Goal: Information Seeking & Learning: Learn about a topic

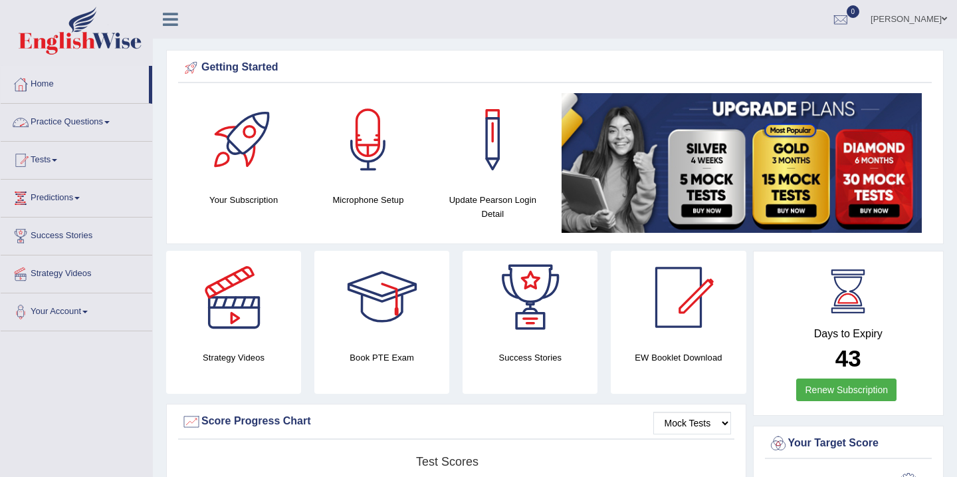
click at [48, 120] on link "Practice Questions" at bounding box center [77, 120] width 152 height 33
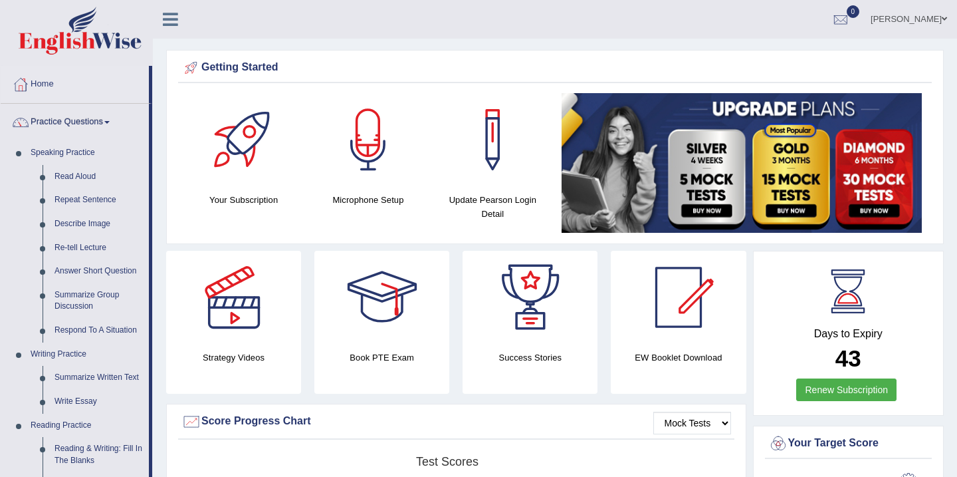
click at [48, 120] on link "Practice Questions" at bounding box center [75, 120] width 148 height 33
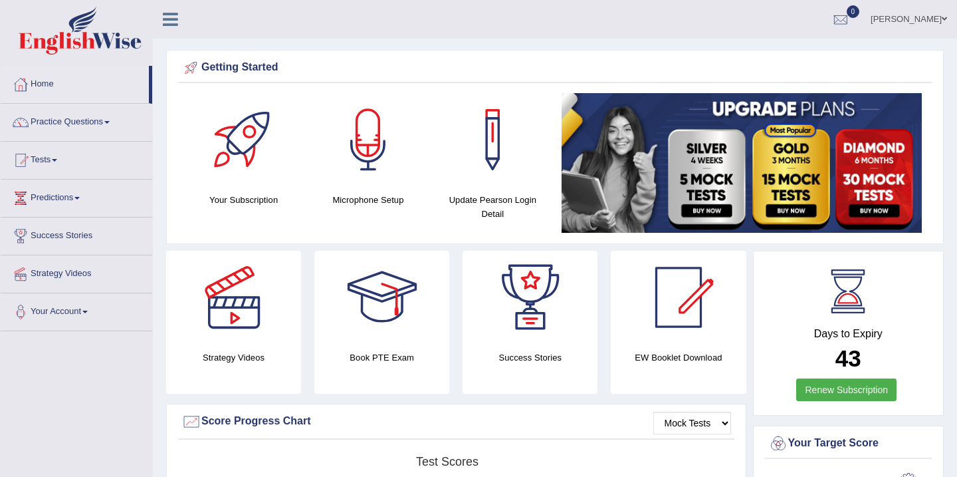
click at [48, 120] on link "Practice Questions" at bounding box center [77, 120] width 152 height 33
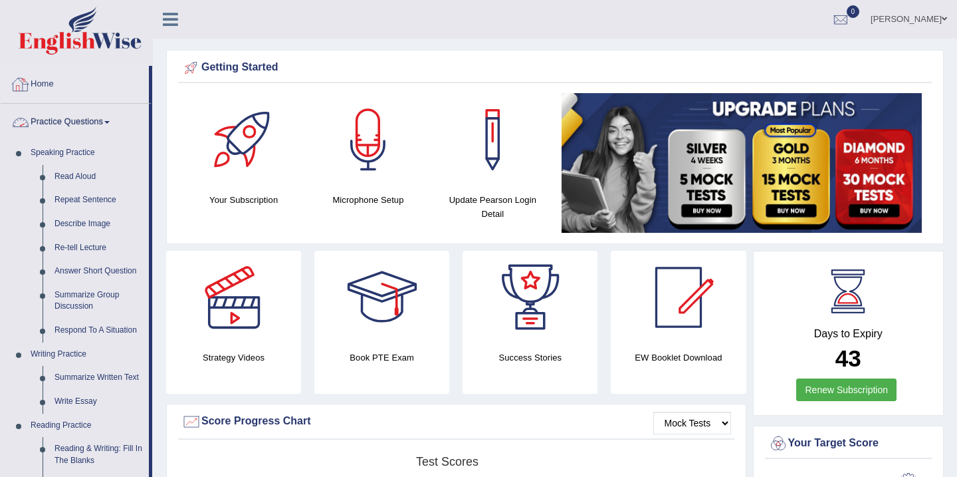
click at [51, 85] on link "Home" at bounding box center [75, 82] width 148 height 33
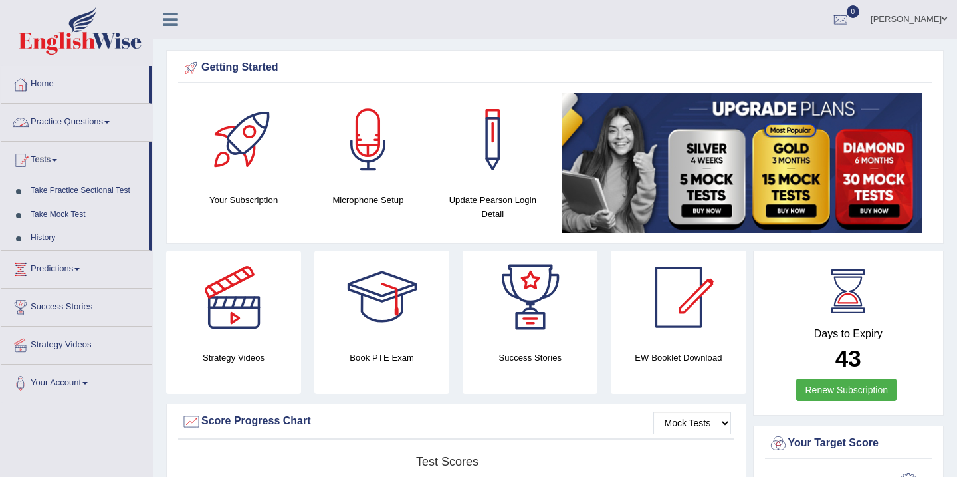
click at [74, 121] on link "Practice Questions" at bounding box center [77, 120] width 152 height 33
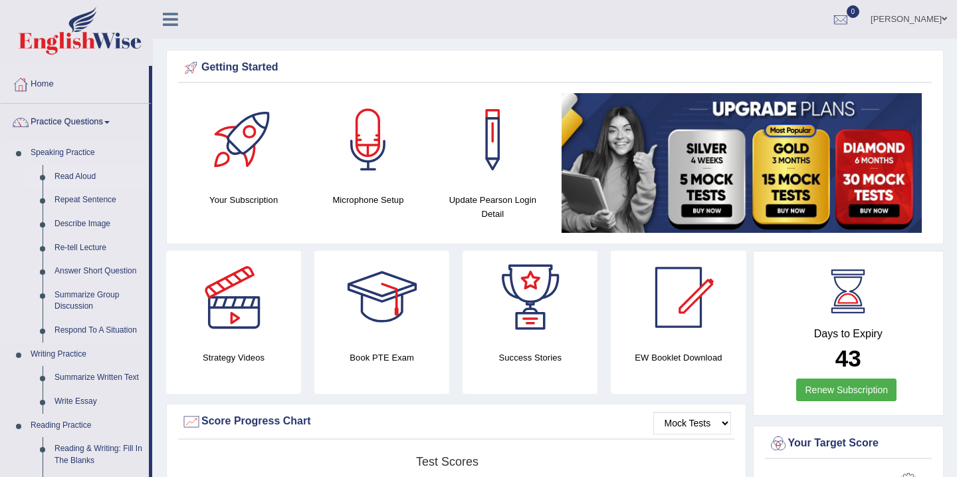
click at [66, 178] on link "Read Aloud" at bounding box center [99, 177] width 100 height 24
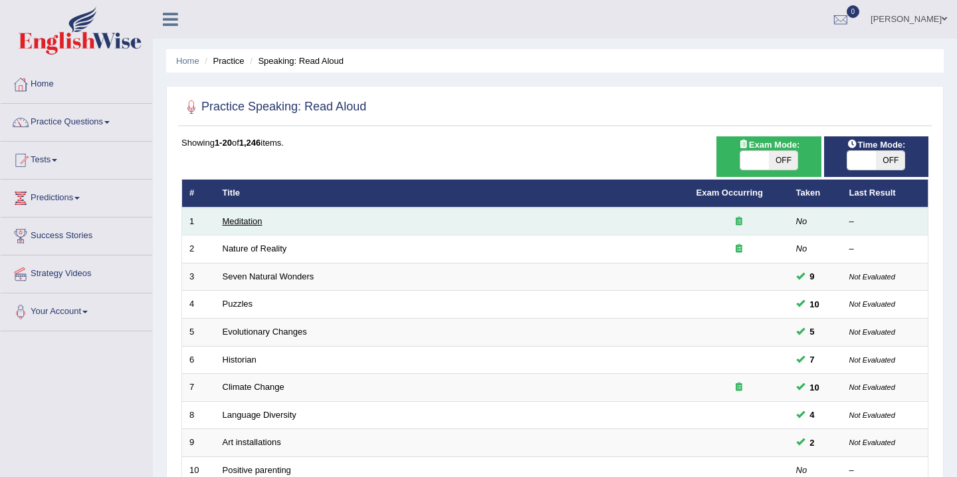
click at [251, 223] on link "Meditation" at bounding box center [243, 221] width 40 height 10
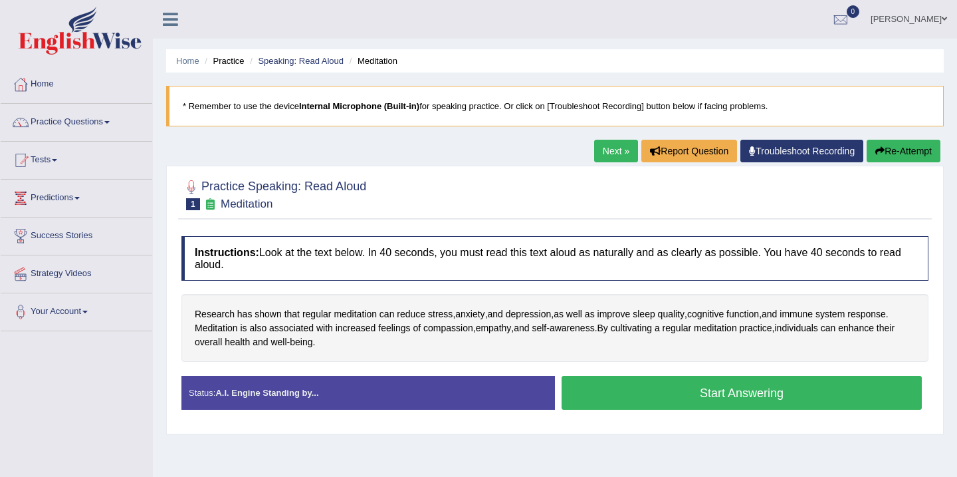
click at [654, 398] on button "Start Answering" at bounding box center [742, 393] width 360 height 34
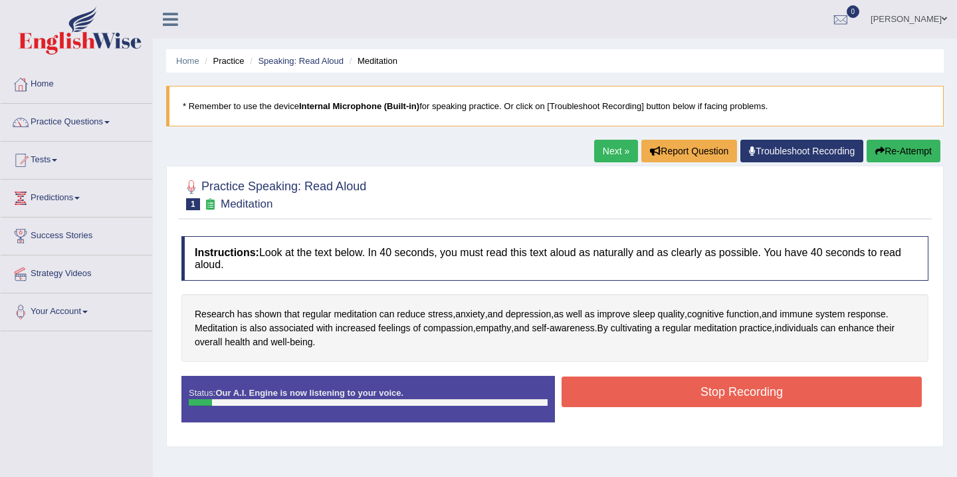
click at [654, 398] on button "Stop Recording" at bounding box center [742, 391] width 360 height 31
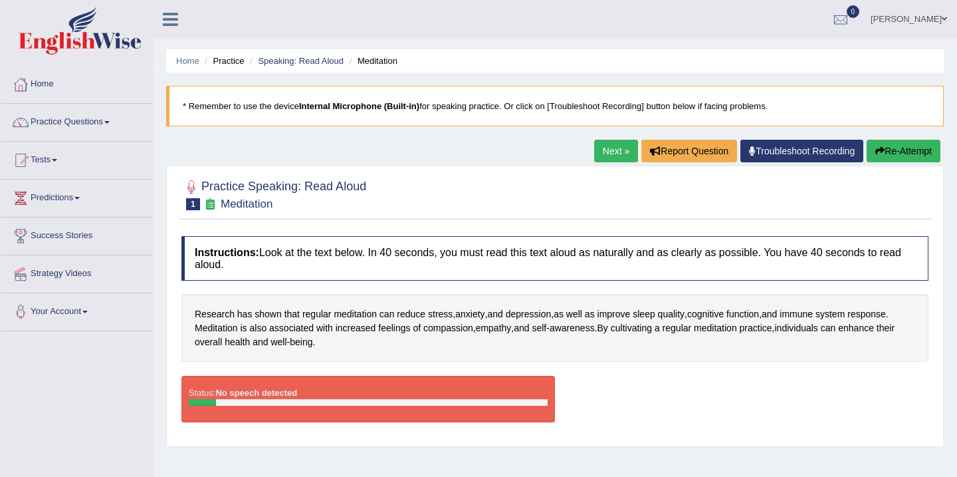
click at [884, 147] on button "Re-Attempt" at bounding box center [904, 151] width 74 height 23
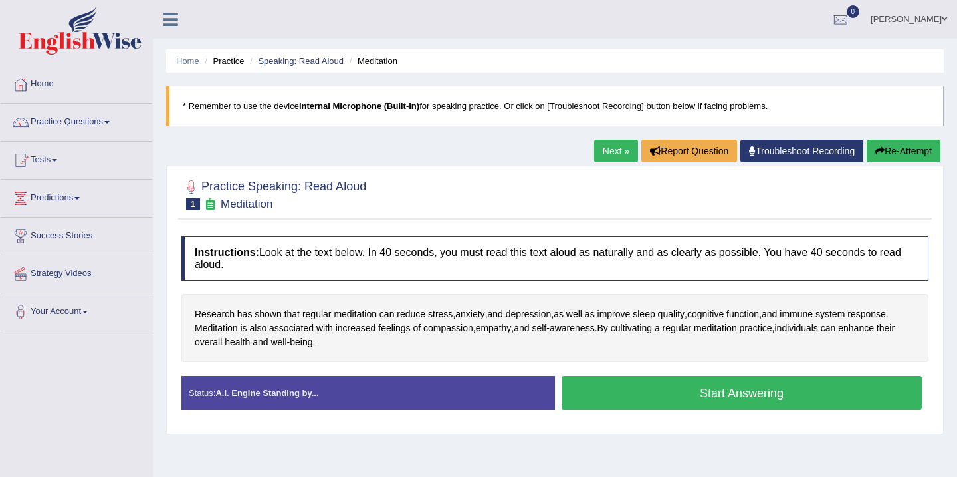
click at [717, 394] on button "Start Answering" at bounding box center [742, 393] width 360 height 34
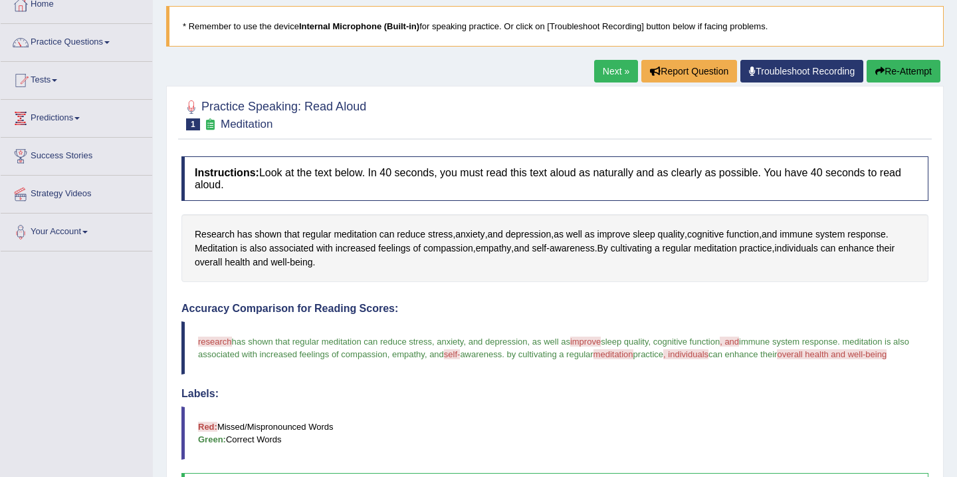
scroll to position [53, 0]
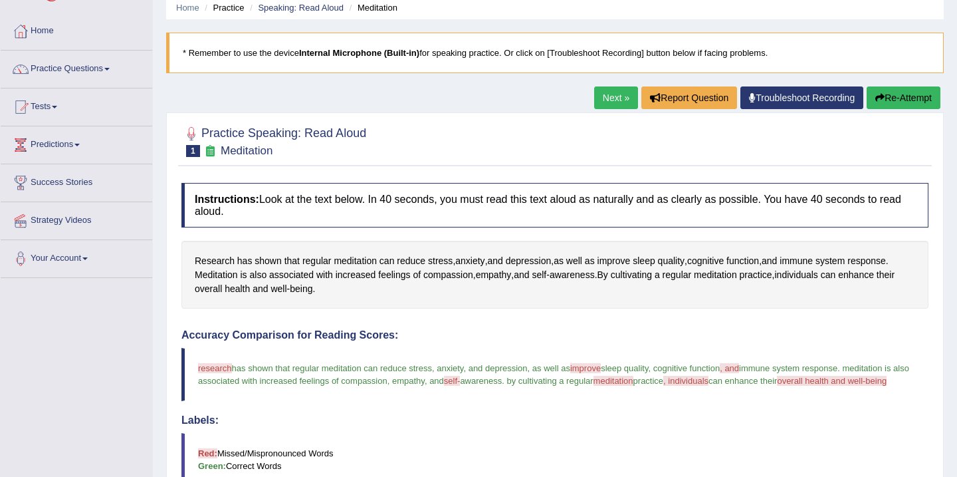
click at [885, 102] on button "Re-Attempt" at bounding box center [904, 97] width 74 height 23
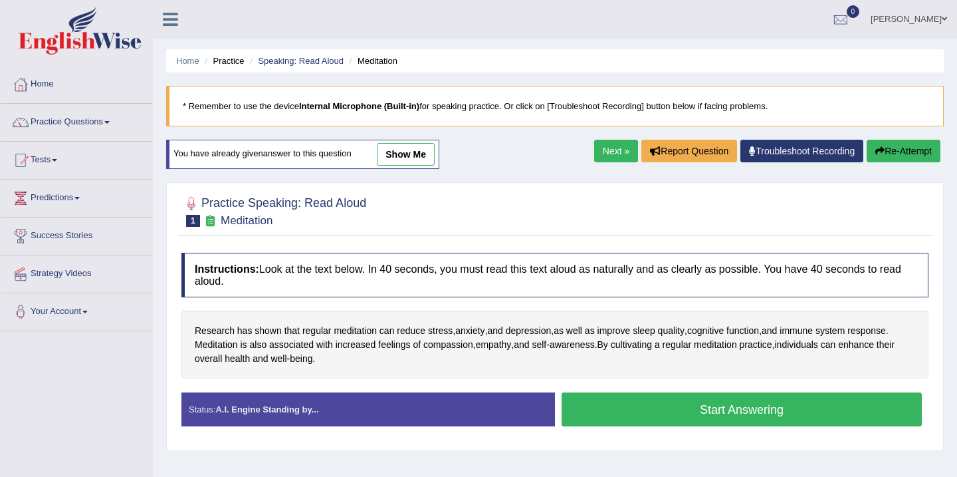
scroll to position [53, 0]
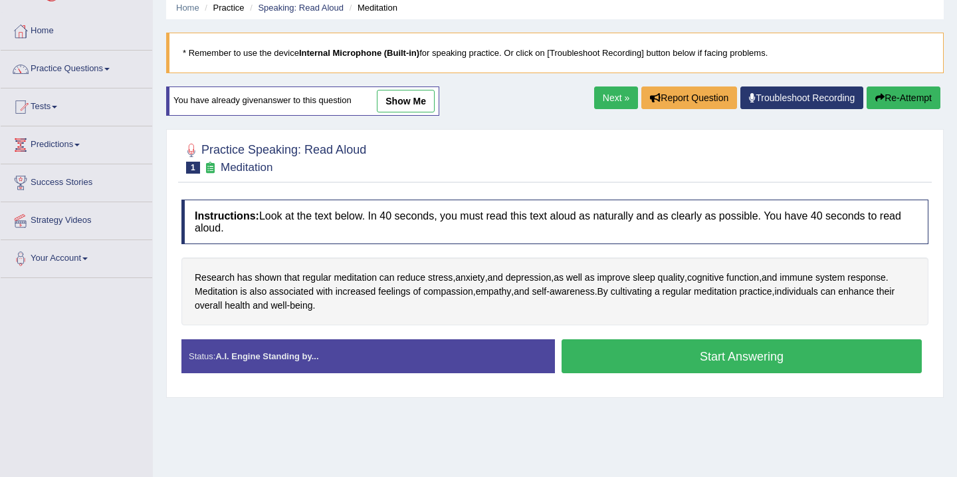
click at [652, 360] on button "Start Answering" at bounding box center [742, 356] width 360 height 34
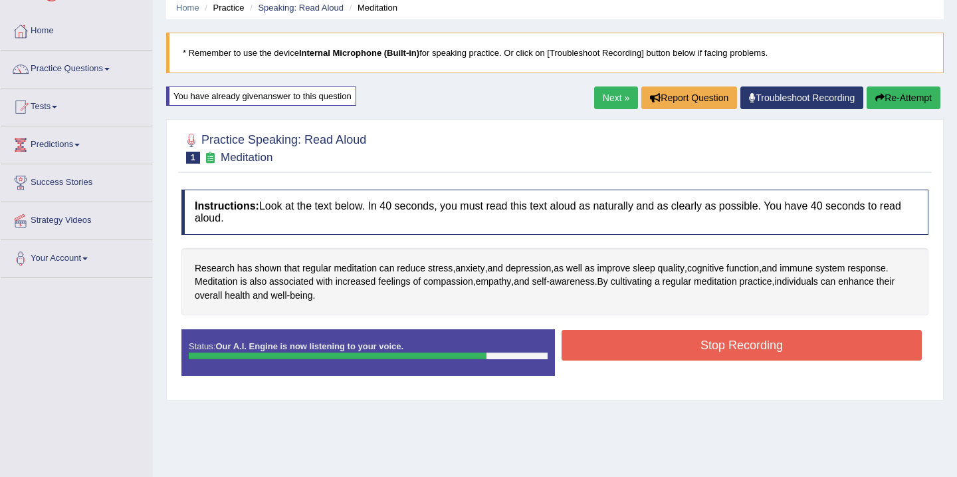
click at [669, 344] on button "Stop Recording" at bounding box center [742, 345] width 360 height 31
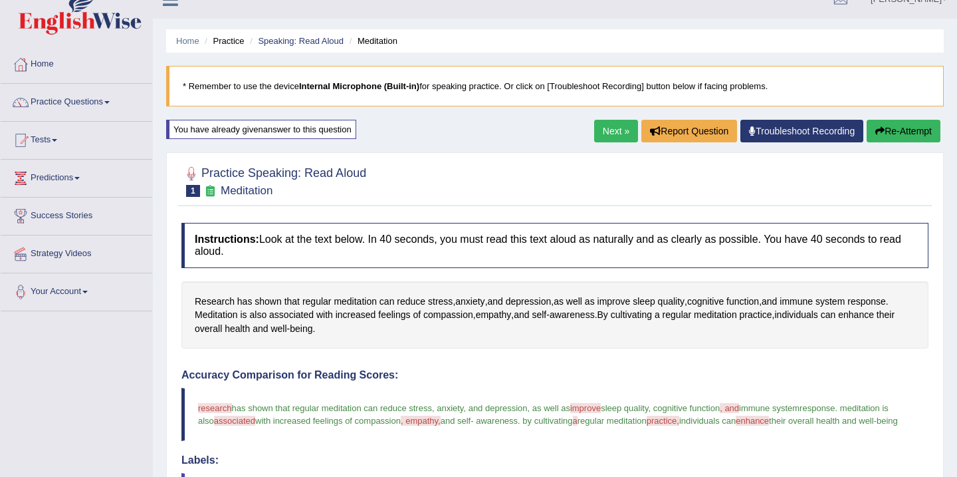
scroll to position [0, 0]
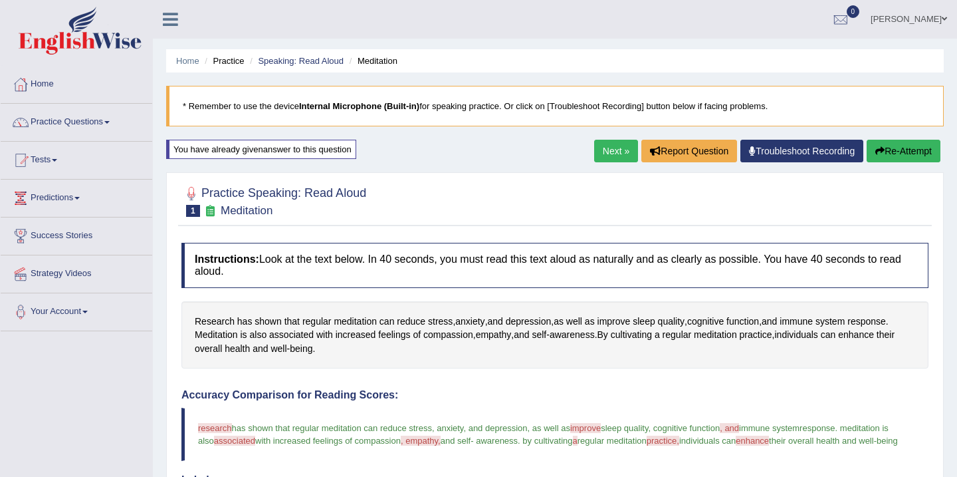
click at [605, 155] on link "Next »" at bounding box center [616, 151] width 44 height 23
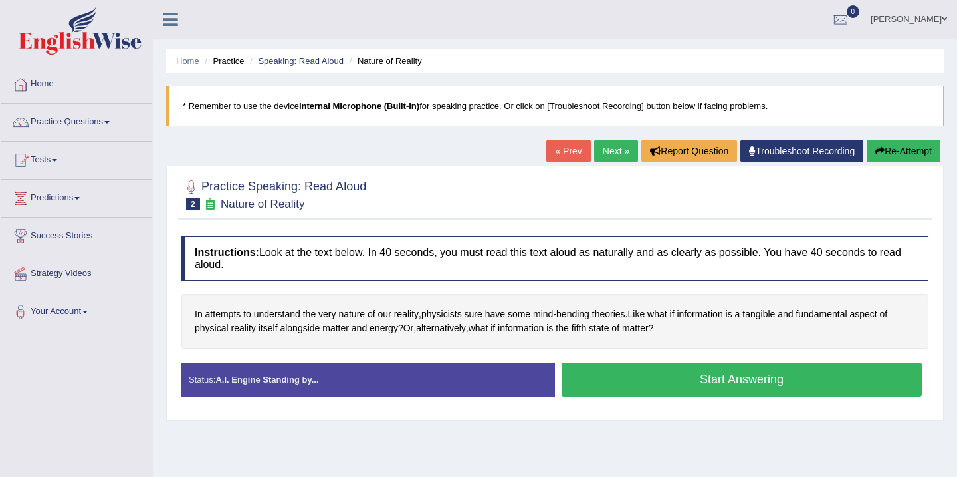
click at [641, 386] on button "Start Answering" at bounding box center [742, 379] width 360 height 34
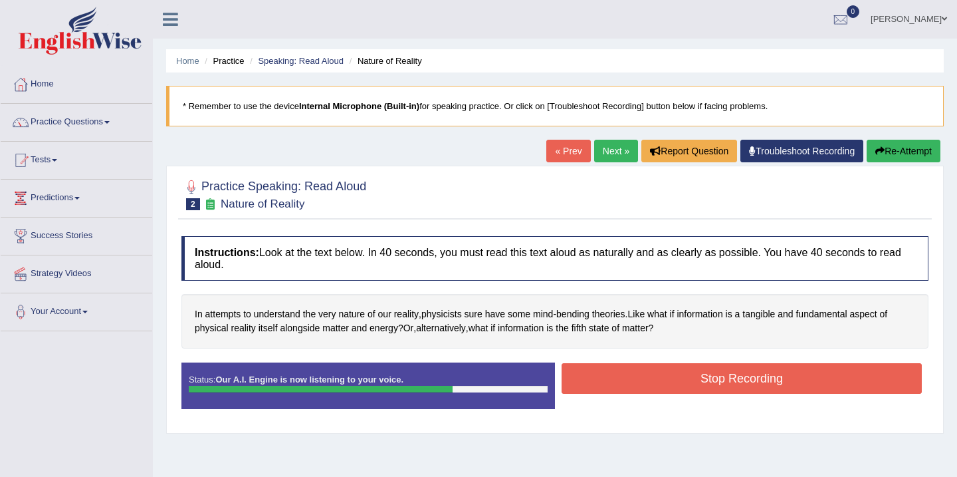
click at [641, 386] on button "Stop Recording" at bounding box center [742, 378] width 360 height 31
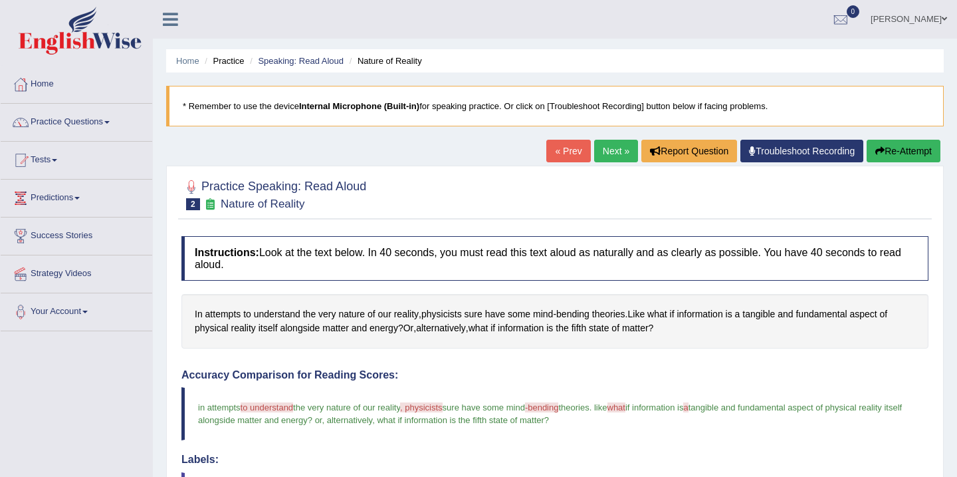
click at [598, 152] on link "Next »" at bounding box center [616, 151] width 44 height 23
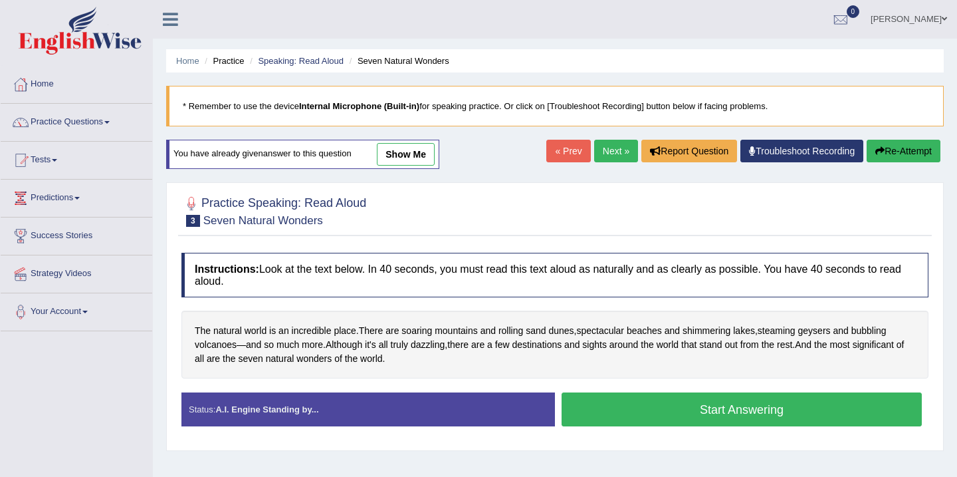
click at [726, 408] on button "Start Answering" at bounding box center [742, 409] width 360 height 34
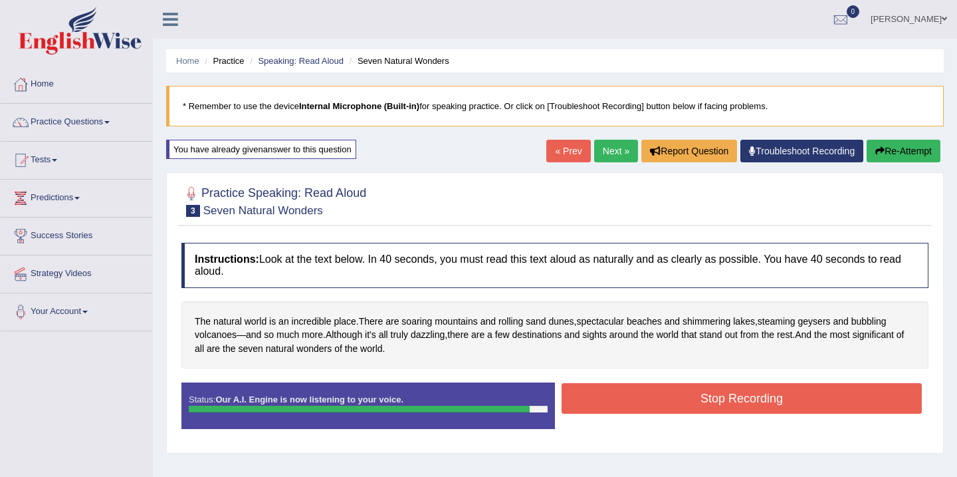
click at [741, 400] on button "Stop Recording" at bounding box center [742, 398] width 360 height 31
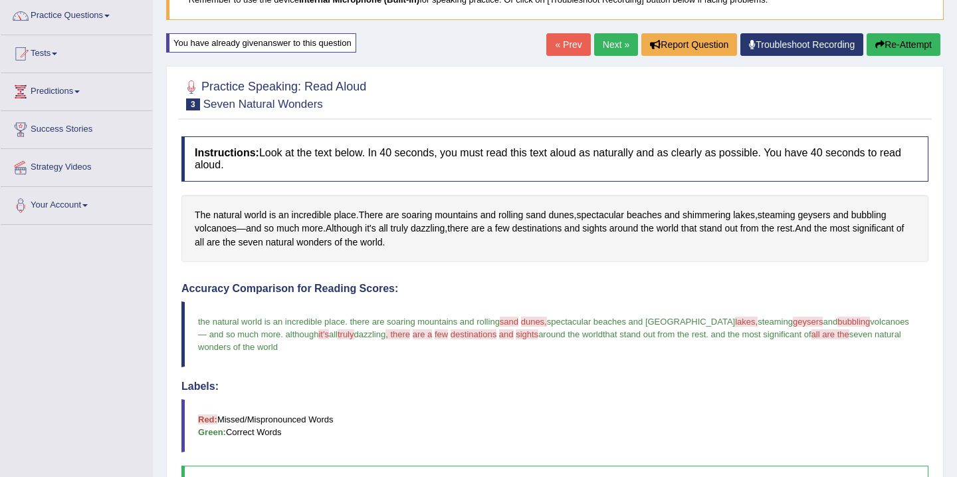
scroll to position [80, 0]
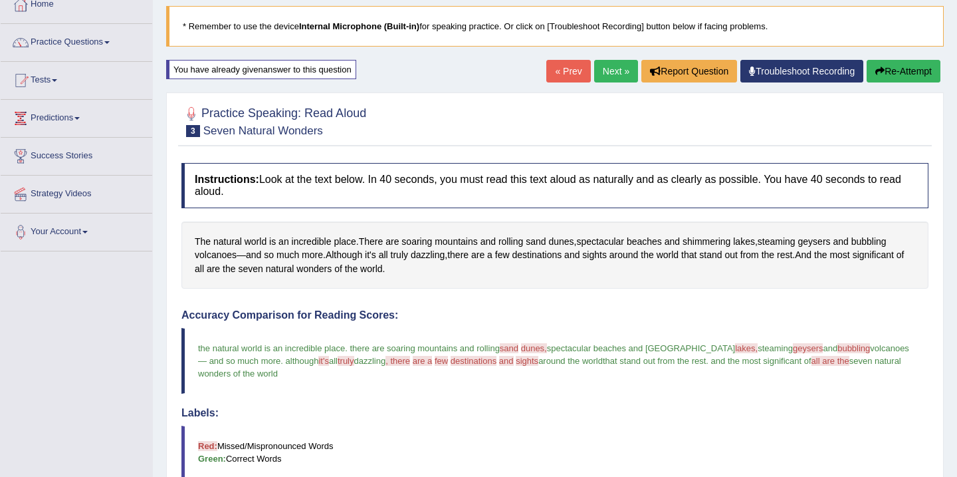
click at [890, 72] on button "Re-Attempt" at bounding box center [904, 71] width 74 height 23
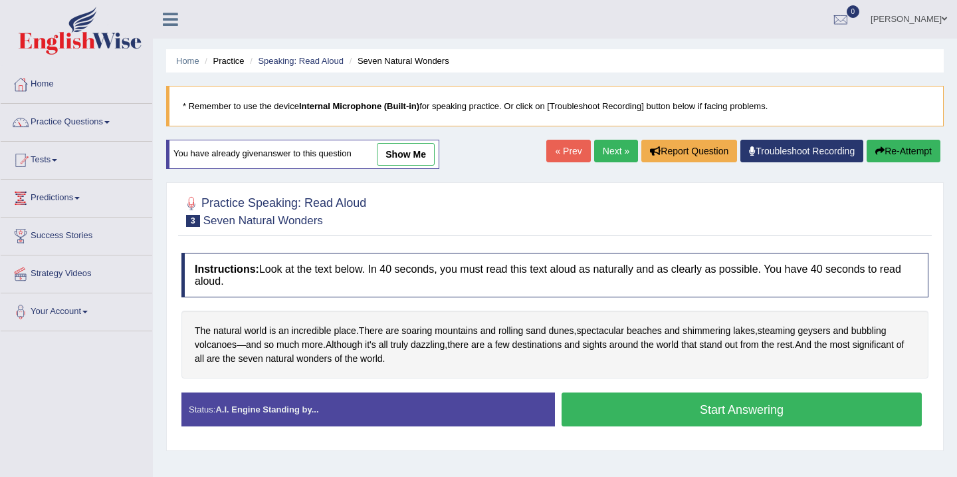
scroll to position [80, 0]
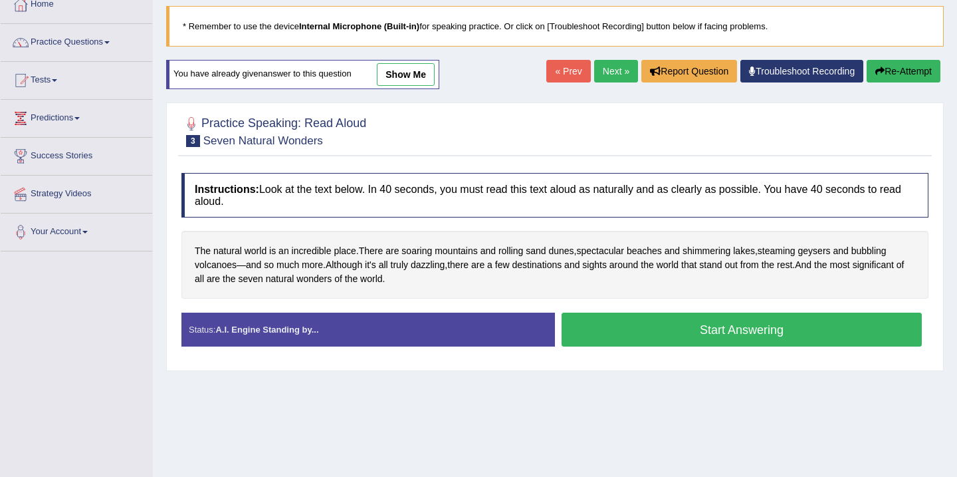
click at [890, 72] on button "Re-Attempt" at bounding box center [904, 71] width 74 height 23
click at [679, 333] on button "Start Answering" at bounding box center [742, 329] width 360 height 34
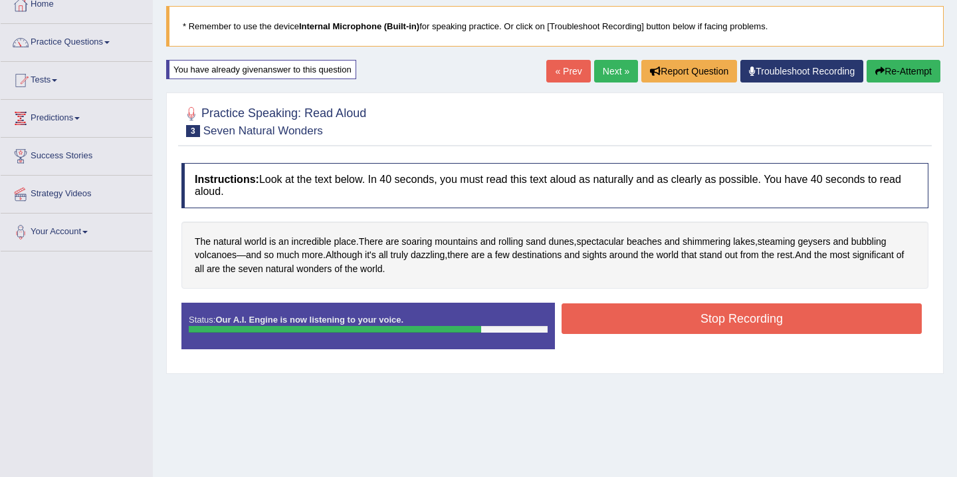
click at [679, 333] on div "Stop Recording" at bounding box center [742, 320] width 374 height 34
click at [683, 318] on button "Stop Recording" at bounding box center [742, 318] width 360 height 31
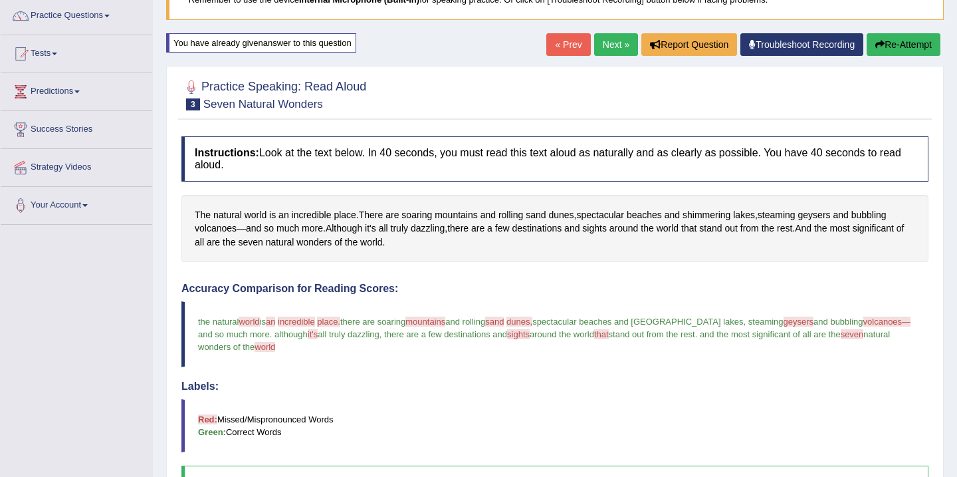
scroll to position [53, 0]
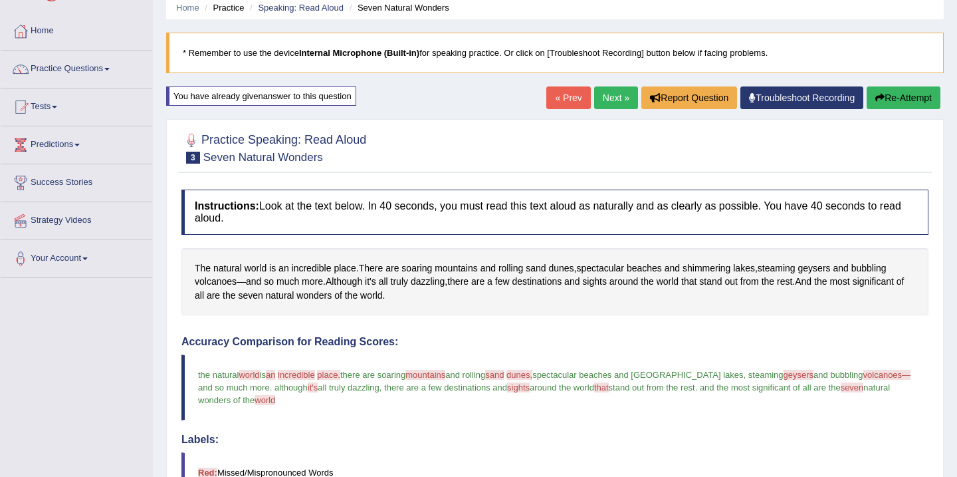
click at [604, 100] on link "Next »" at bounding box center [616, 97] width 44 height 23
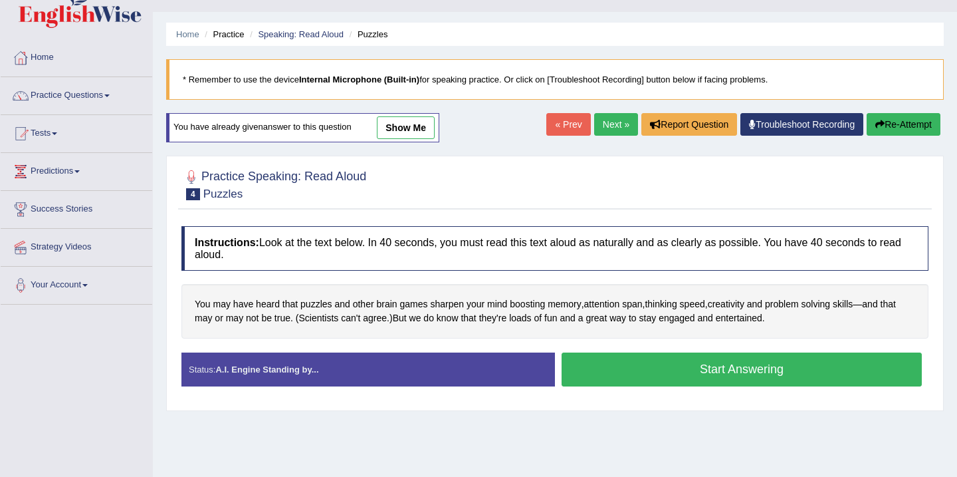
scroll to position [53, 0]
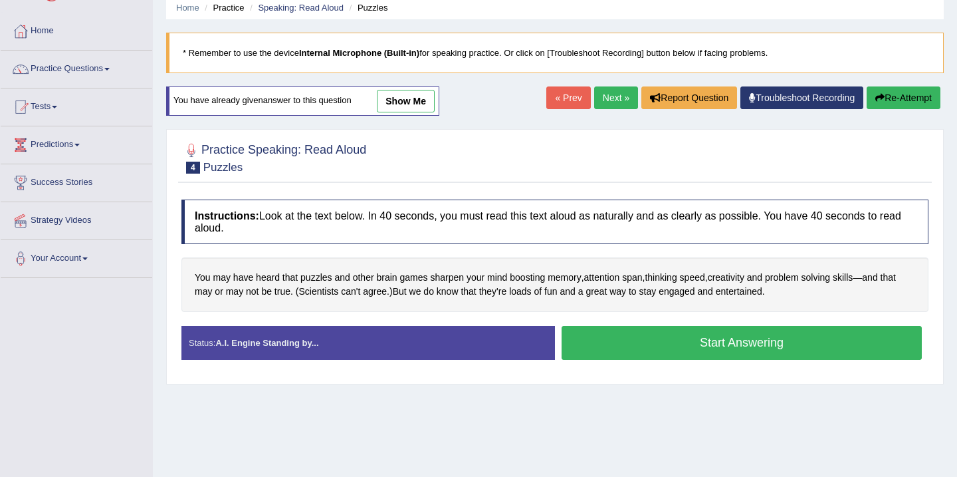
click at [712, 342] on button "Start Answering" at bounding box center [742, 343] width 360 height 34
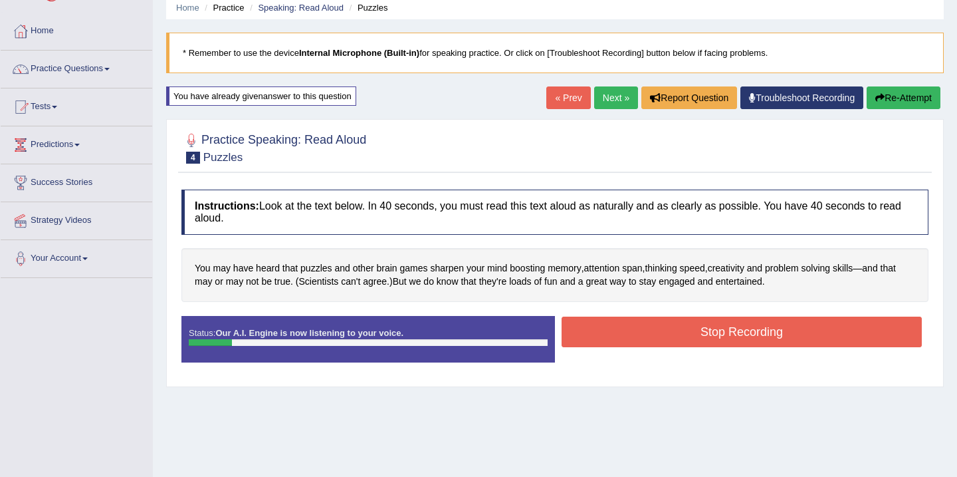
click at [719, 331] on button "Stop Recording" at bounding box center [742, 331] width 360 height 31
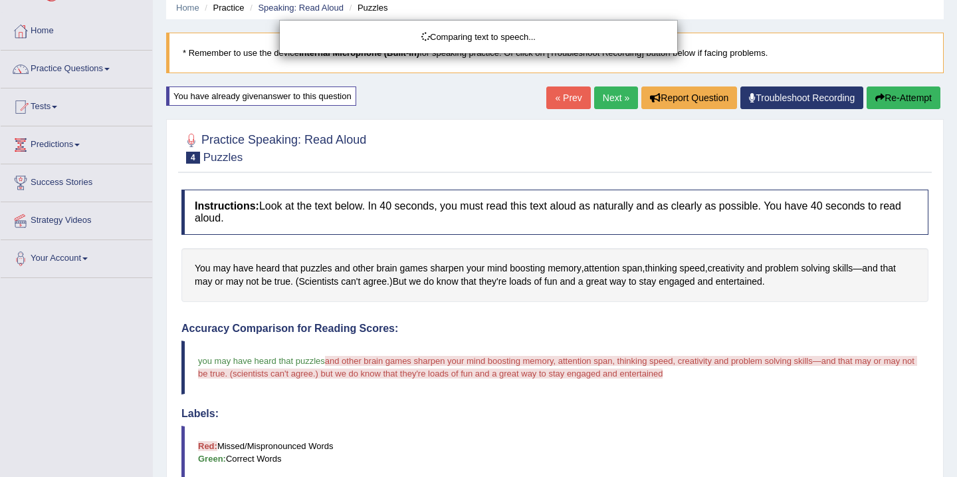
click at [881, 100] on body "Toggle navigation Home Practice Questions Speaking Practice Read Aloud Repeat S…" at bounding box center [478, 185] width 957 height 477
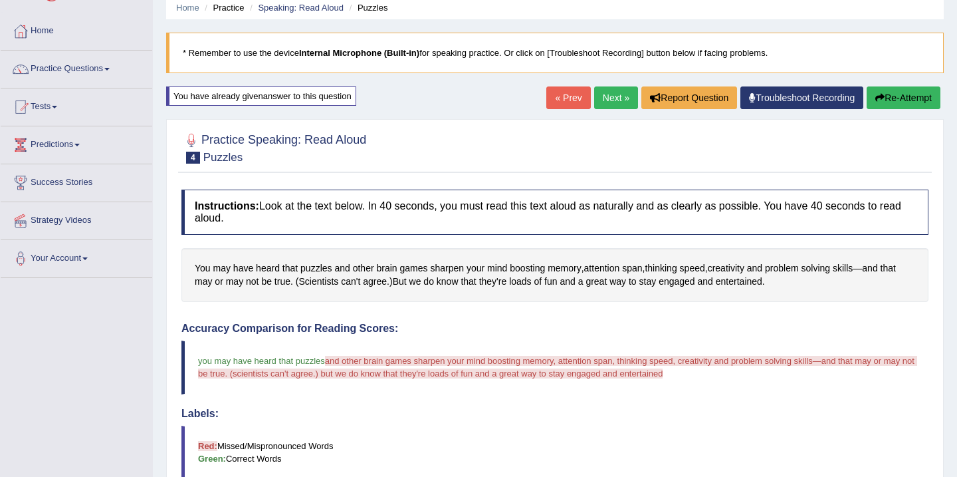
click at [881, 100] on button "Re-Attempt" at bounding box center [904, 97] width 74 height 23
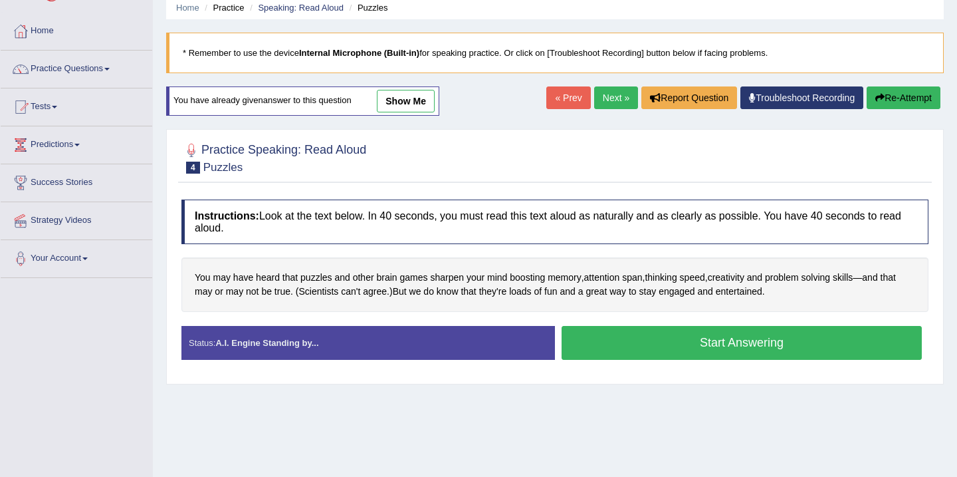
scroll to position [53, 0]
click at [636, 348] on button "Start Answering" at bounding box center [742, 343] width 360 height 34
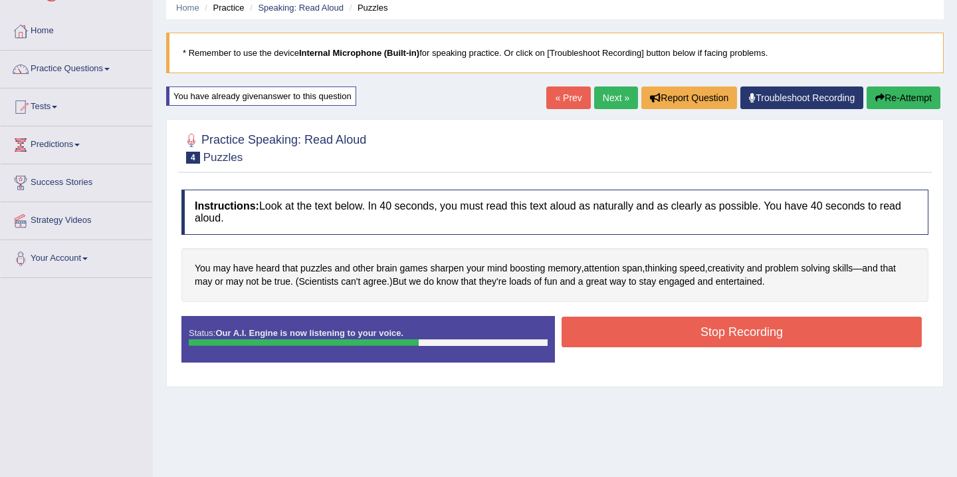
click at [652, 334] on button "Stop Recording" at bounding box center [742, 331] width 360 height 31
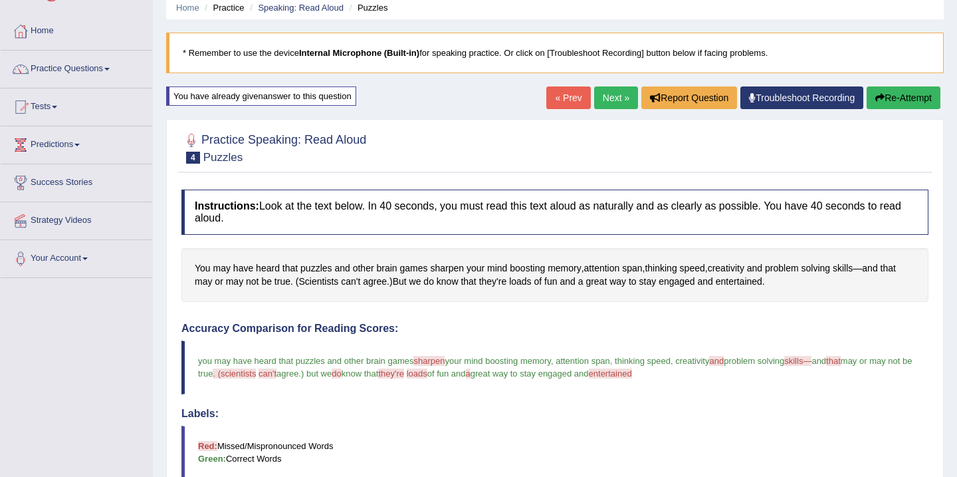
scroll to position [27, 0]
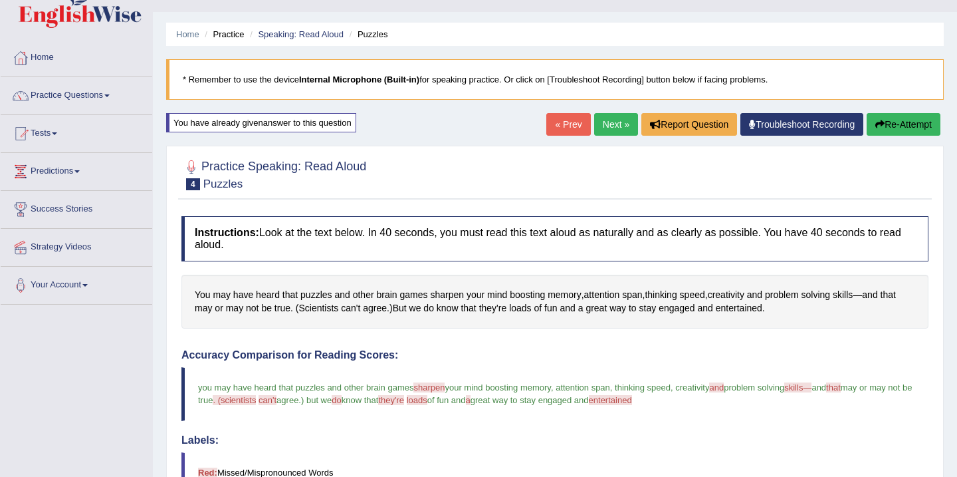
click at [598, 124] on link "Next »" at bounding box center [616, 124] width 44 height 23
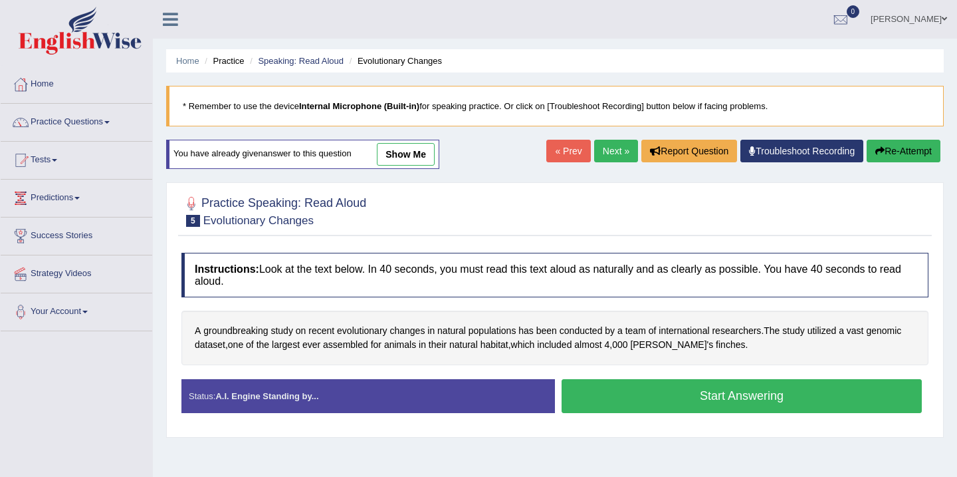
click at [663, 399] on button "Start Answering" at bounding box center [742, 396] width 360 height 34
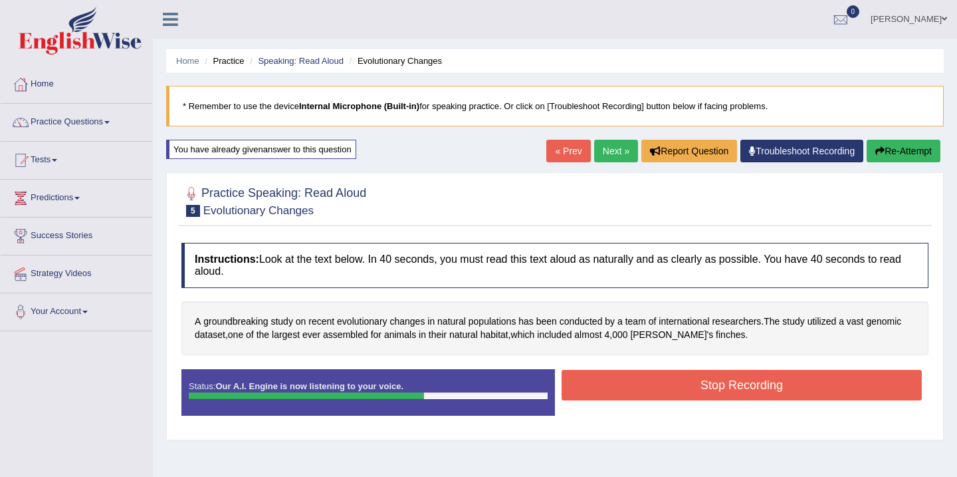
click at [667, 390] on button "Stop Recording" at bounding box center [742, 385] width 360 height 31
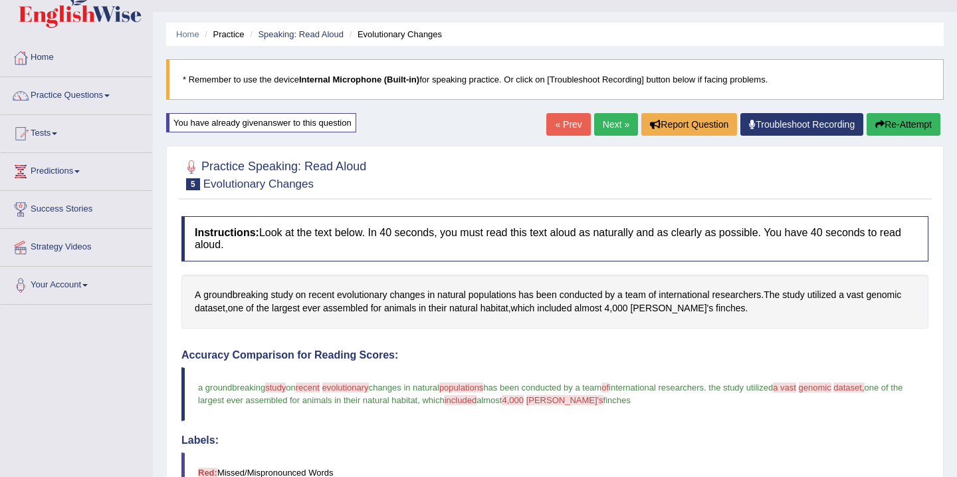
scroll to position [53, 0]
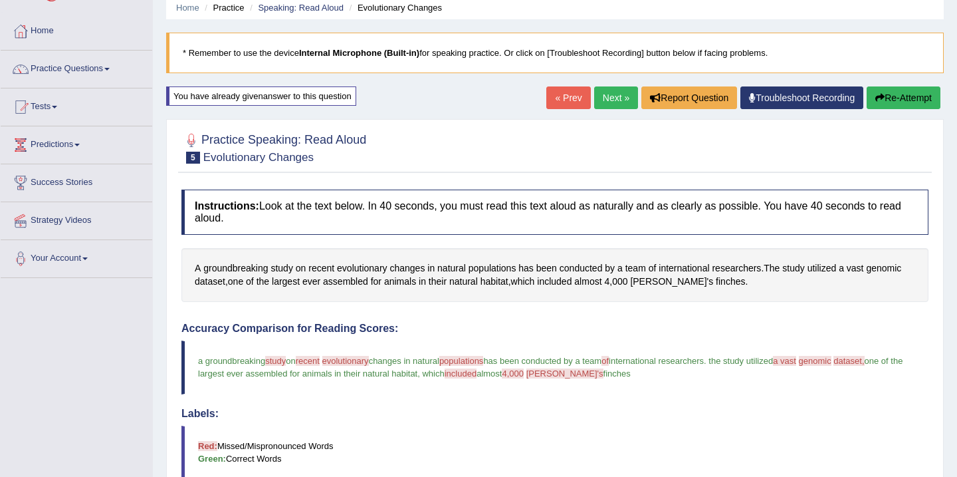
click at [902, 104] on button "Re-Attempt" at bounding box center [904, 97] width 74 height 23
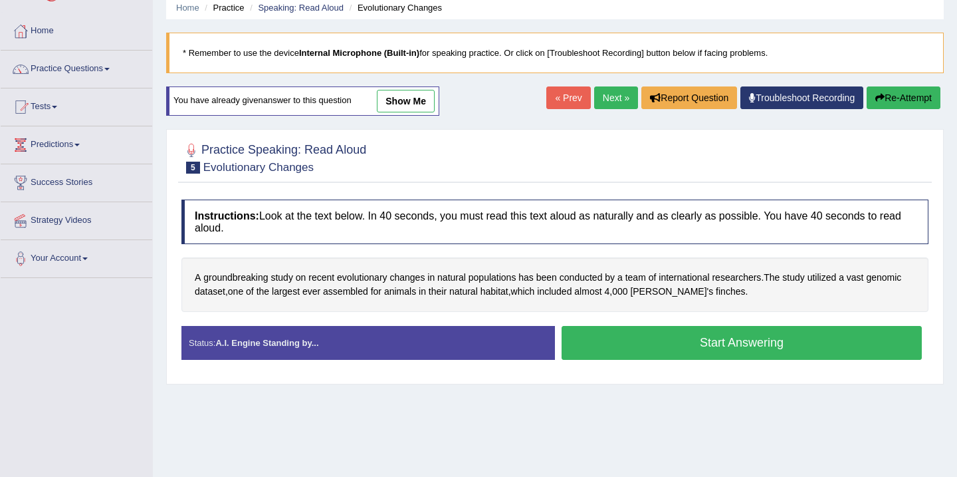
scroll to position [53, 0]
click at [669, 345] on button "Start Answering" at bounding box center [742, 343] width 360 height 34
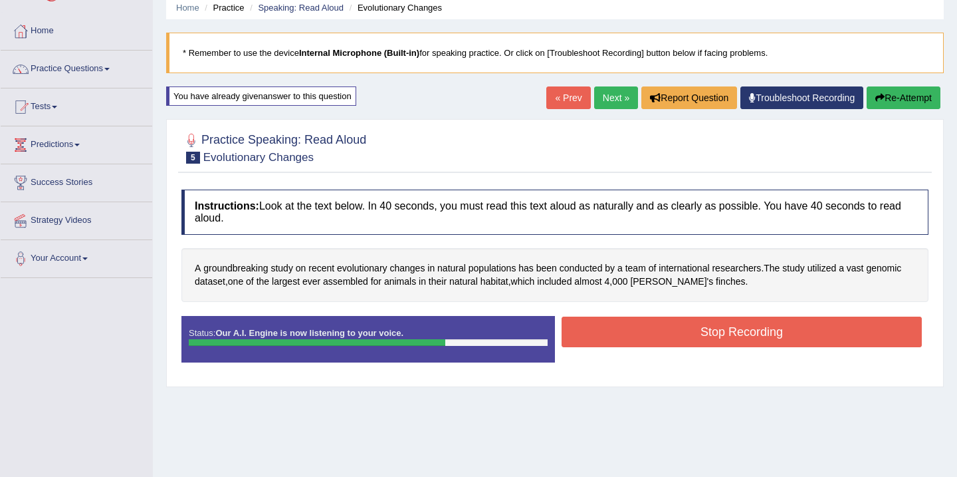
click at [677, 328] on button "Stop Recording" at bounding box center [742, 331] width 360 height 31
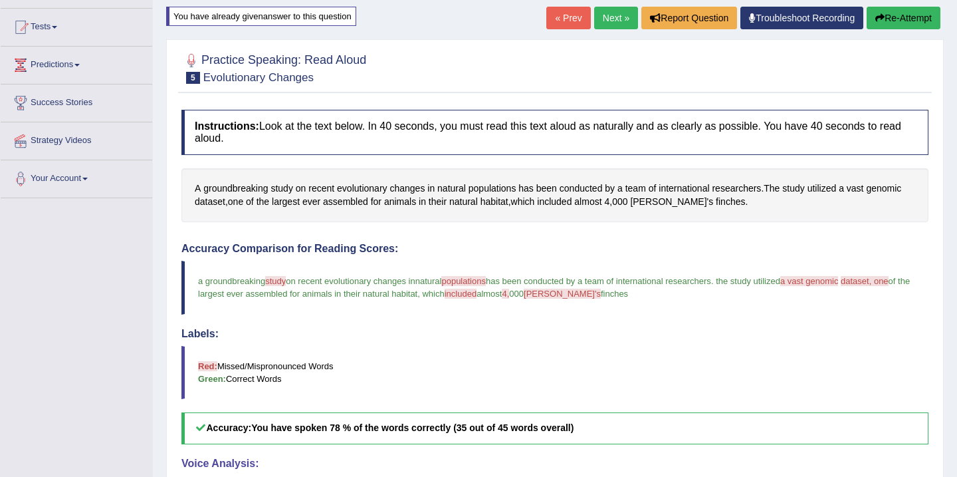
scroll to position [106, 0]
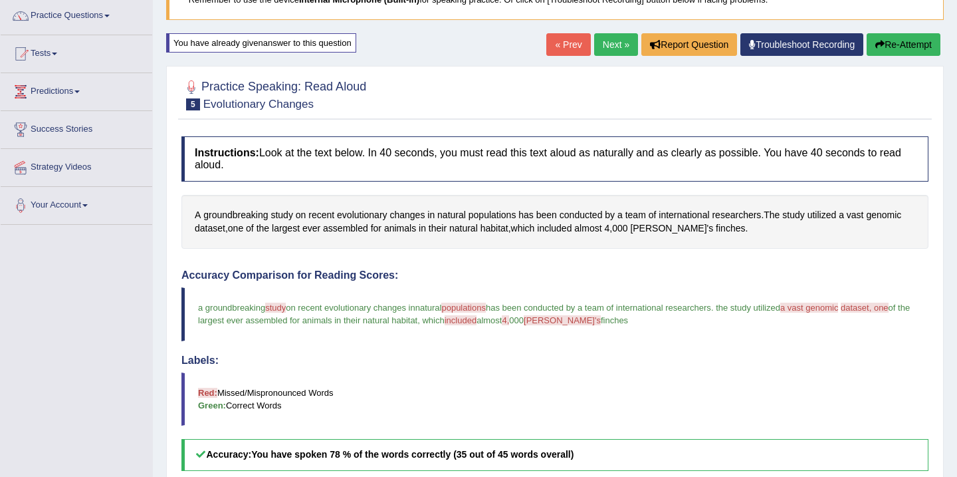
click at [903, 44] on button "Re-Attempt" at bounding box center [904, 44] width 74 height 23
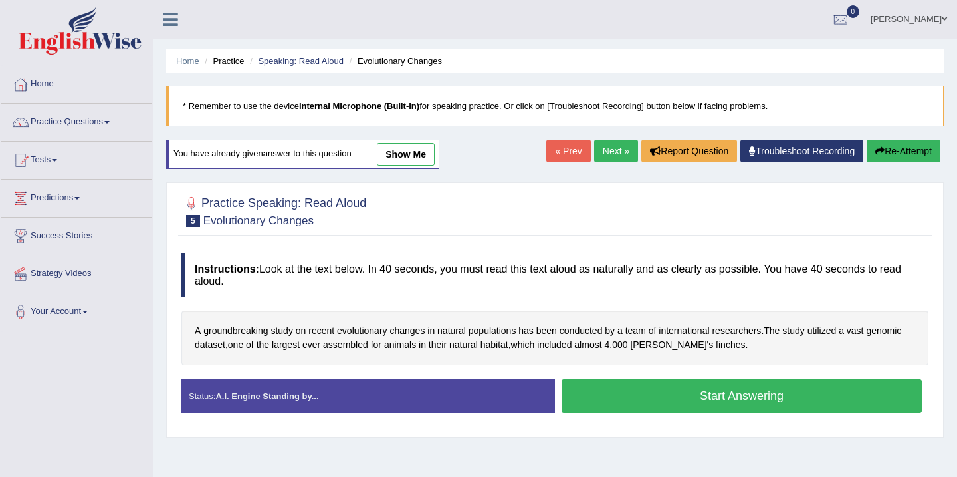
scroll to position [110, 0]
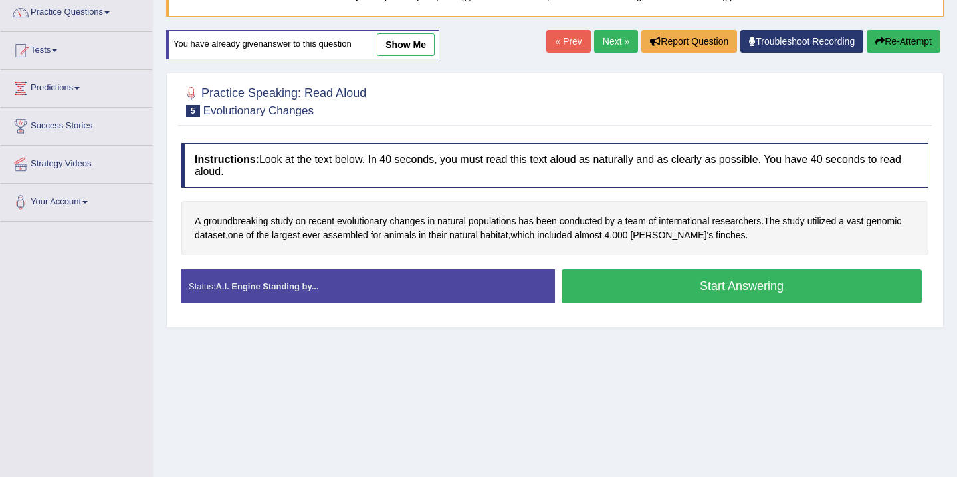
click at [733, 290] on button "Start Answering" at bounding box center [742, 286] width 360 height 34
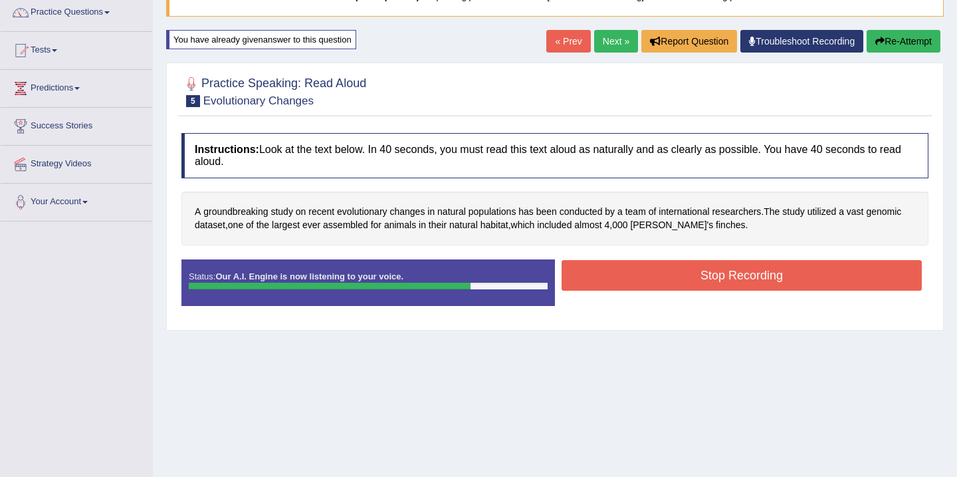
click at [741, 278] on button "Stop Recording" at bounding box center [742, 275] width 360 height 31
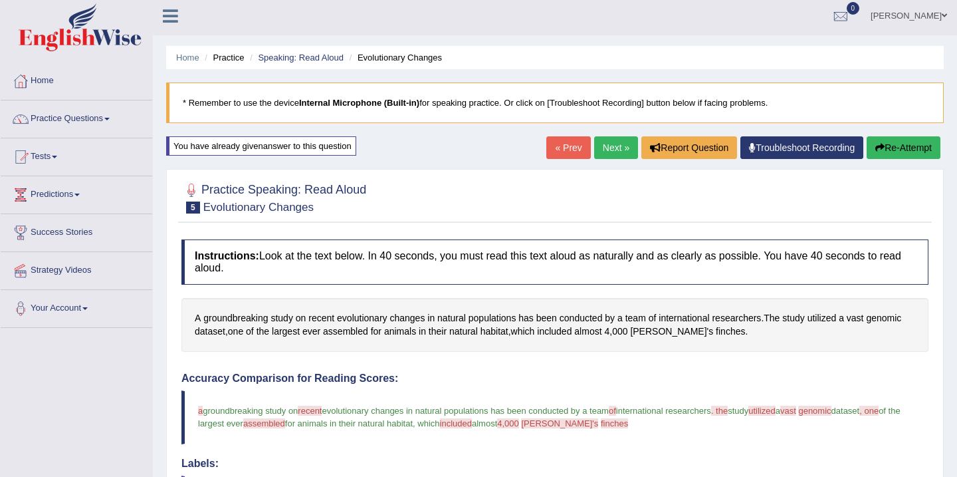
scroll to position [0, 0]
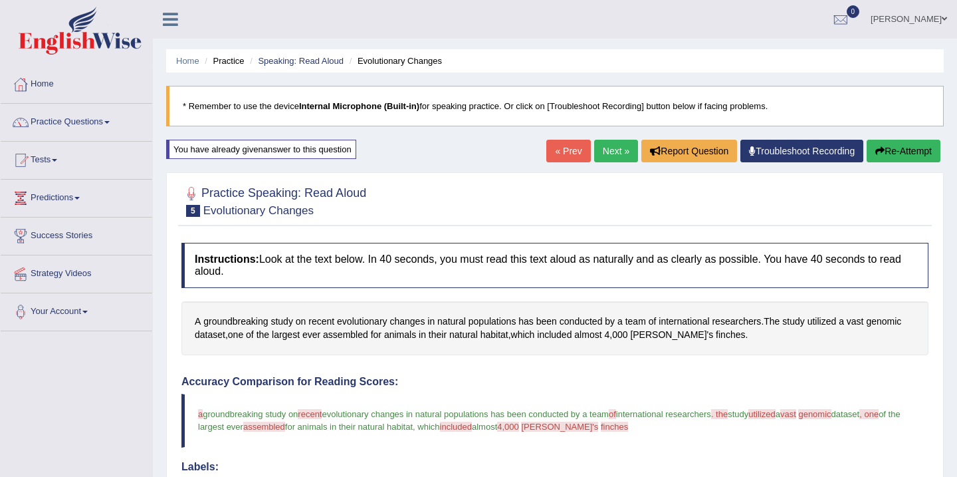
click at [605, 147] on link "Next »" at bounding box center [616, 151] width 44 height 23
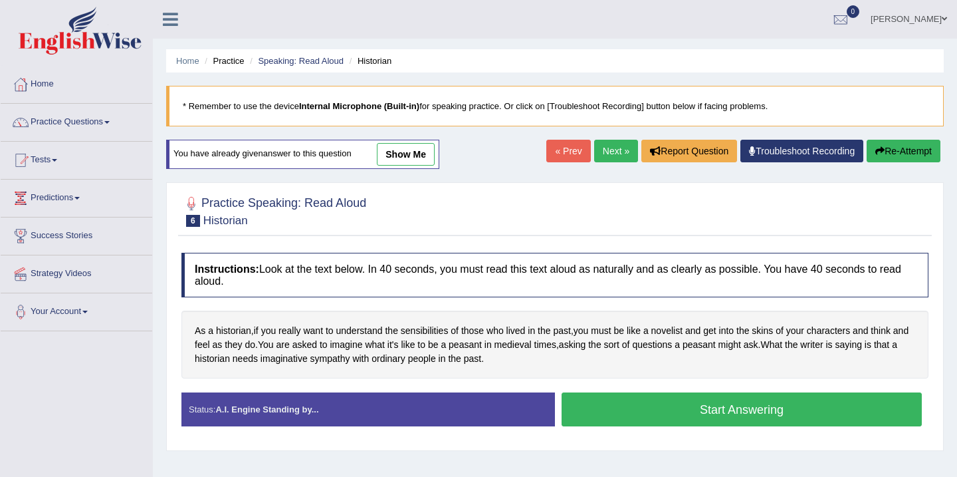
click at [658, 408] on button "Start Answering" at bounding box center [742, 409] width 360 height 34
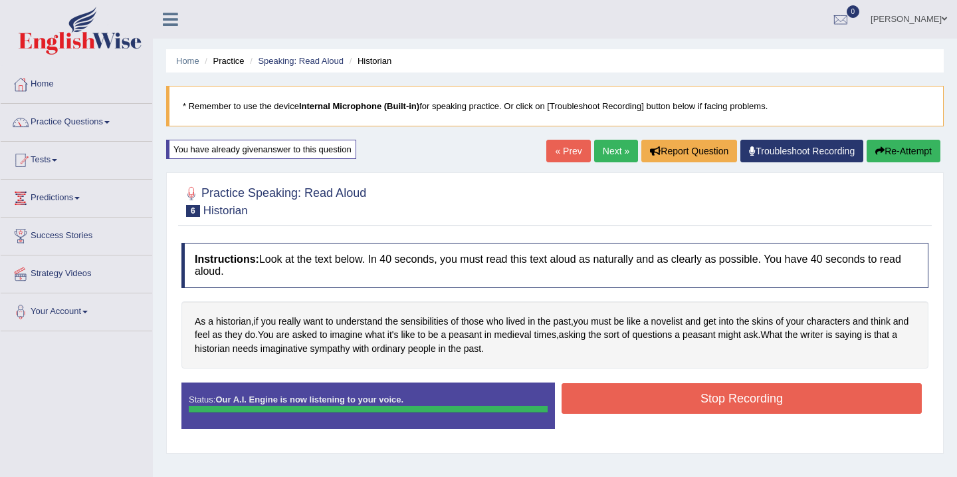
click at [658, 408] on div "Status: Our A.I. Engine is now listening to your voice. Start Answering Stop Re…" at bounding box center [554, 412] width 747 height 60
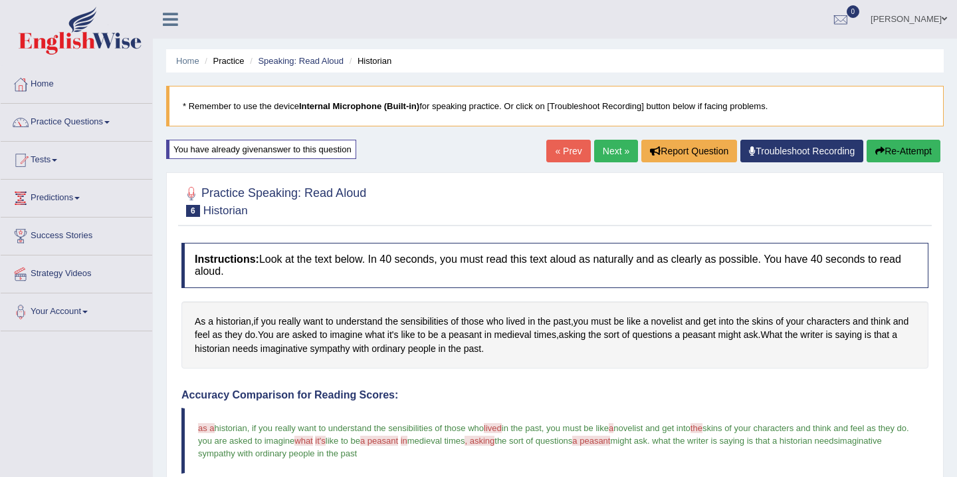
click at [602, 151] on link "Next »" at bounding box center [616, 151] width 44 height 23
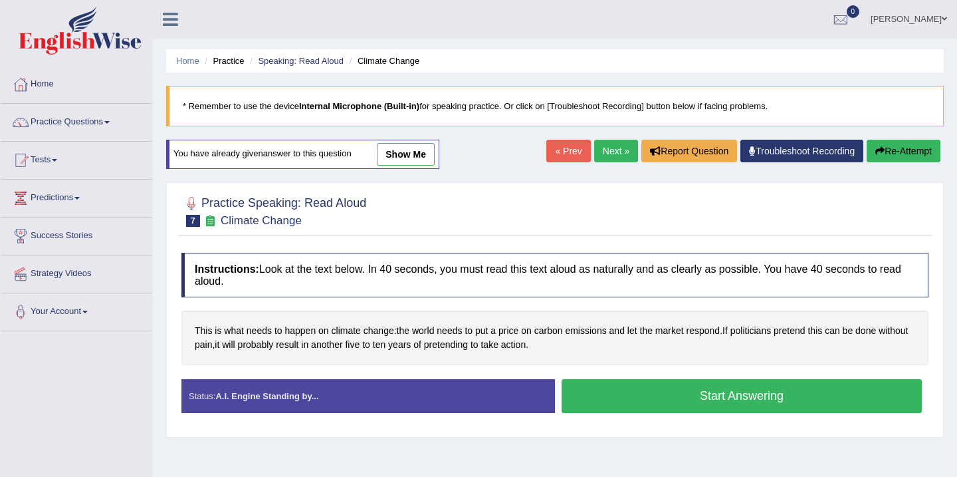
click at [667, 402] on button "Start Answering" at bounding box center [742, 396] width 360 height 34
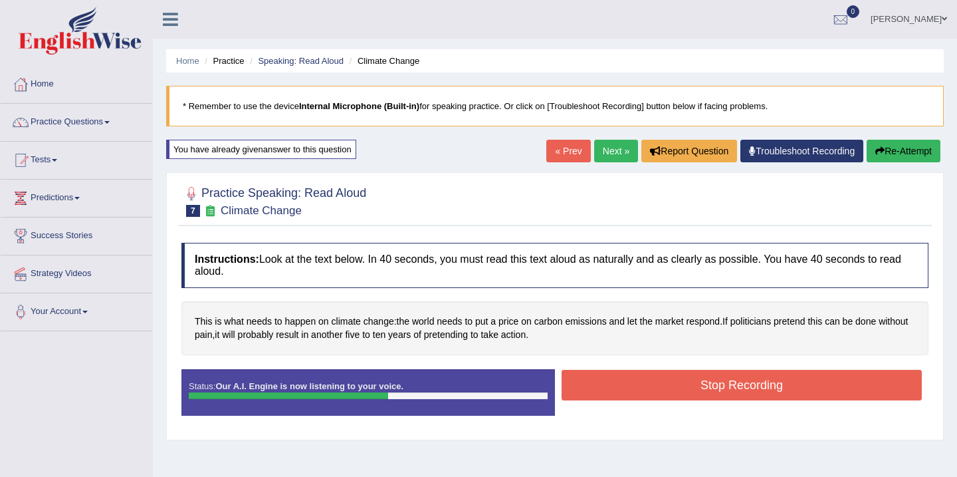
click at [679, 386] on button "Stop Recording" at bounding box center [742, 385] width 360 height 31
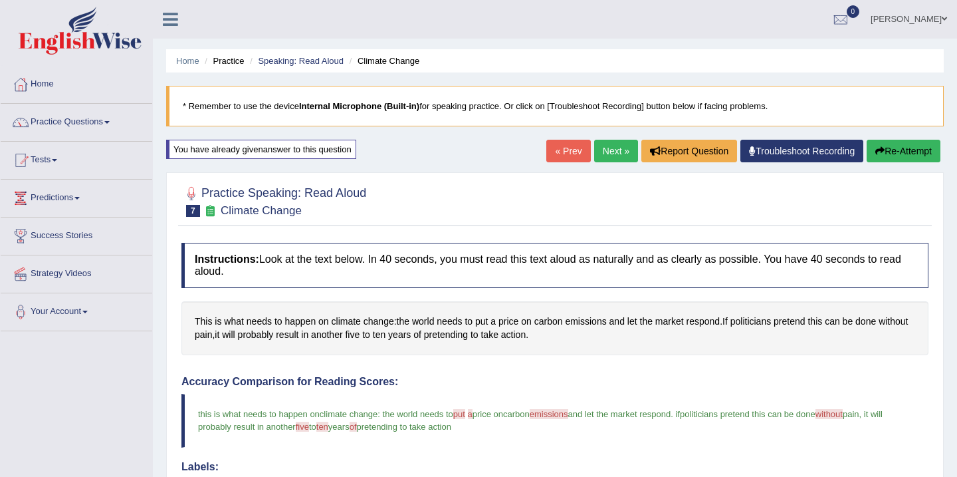
click at [612, 152] on link "Next »" at bounding box center [616, 151] width 44 height 23
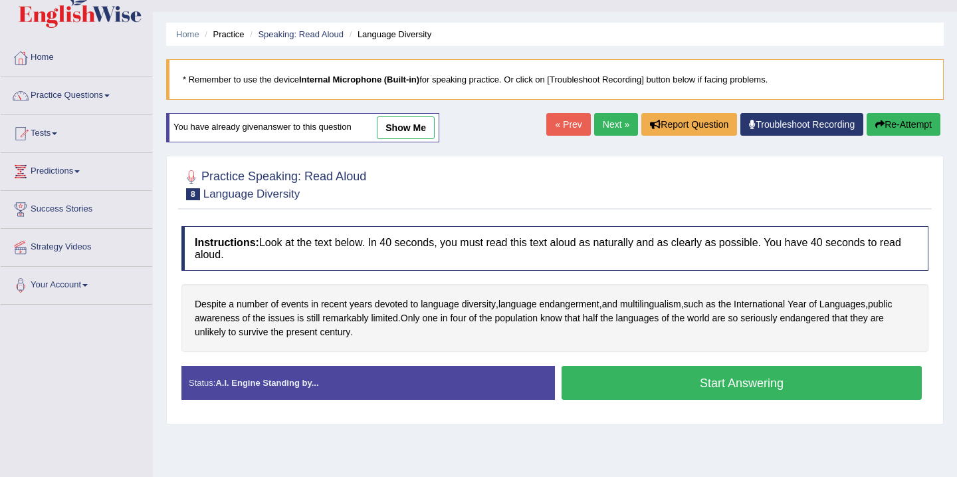
scroll to position [80, 0]
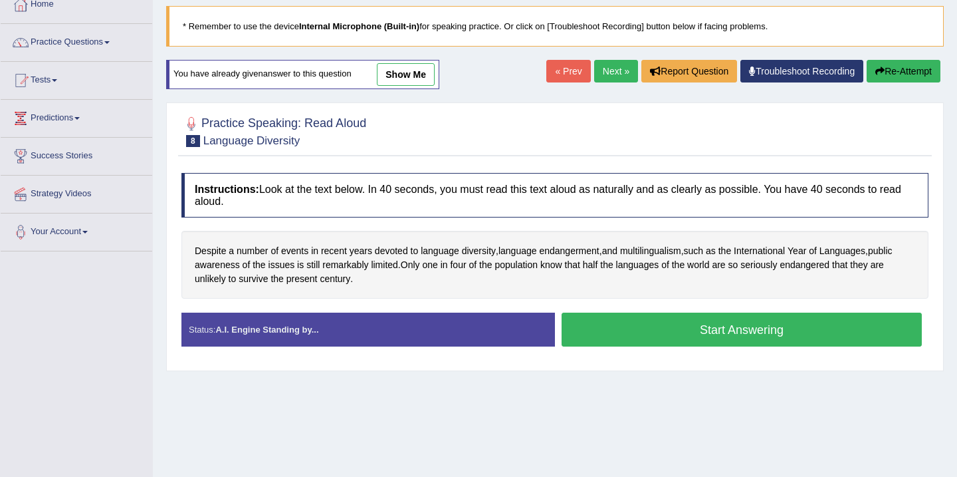
click at [681, 330] on button "Start Answering" at bounding box center [742, 329] width 360 height 34
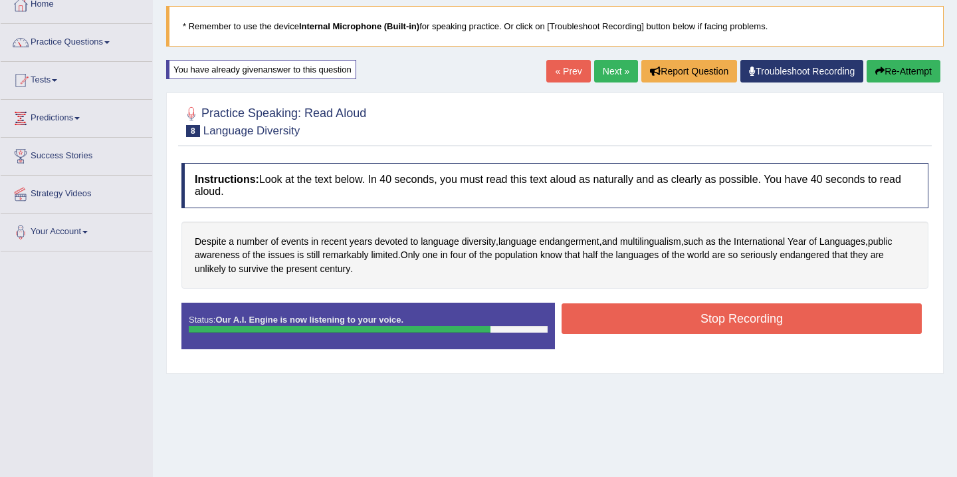
click at [693, 319] on button "Stop Recording" at bounding box center [742, 318] width 360 height 31
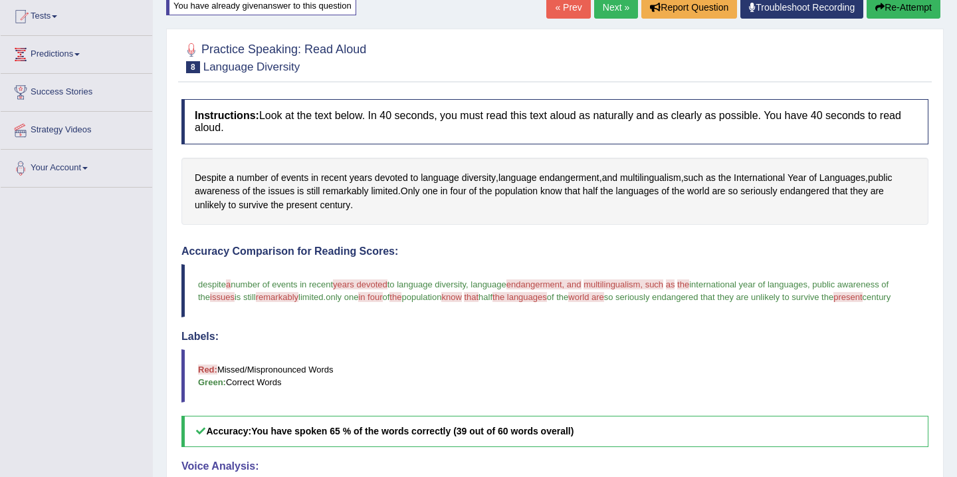
scroll to position [133, 0]
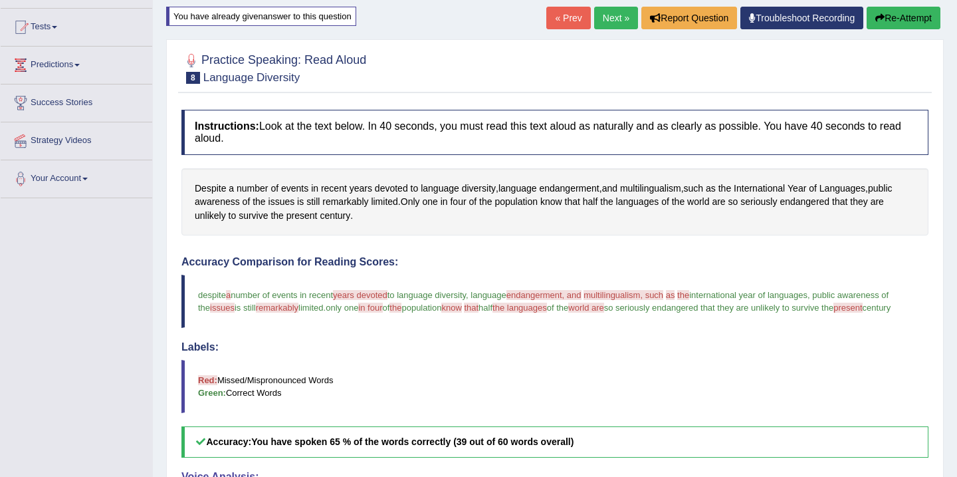
click at [888, 15] on button "Re-Attempt" at bounding box center [904, 18] width 74 height 23
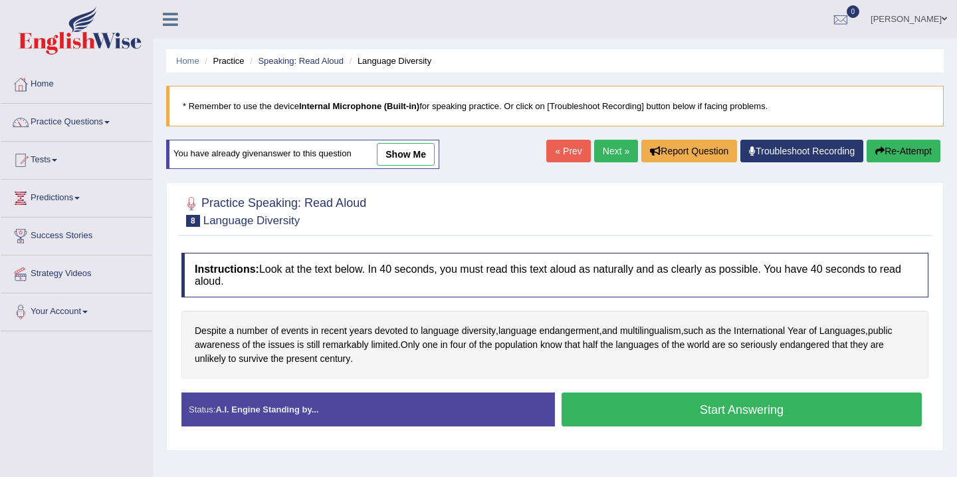
scroll to position [133, 0]
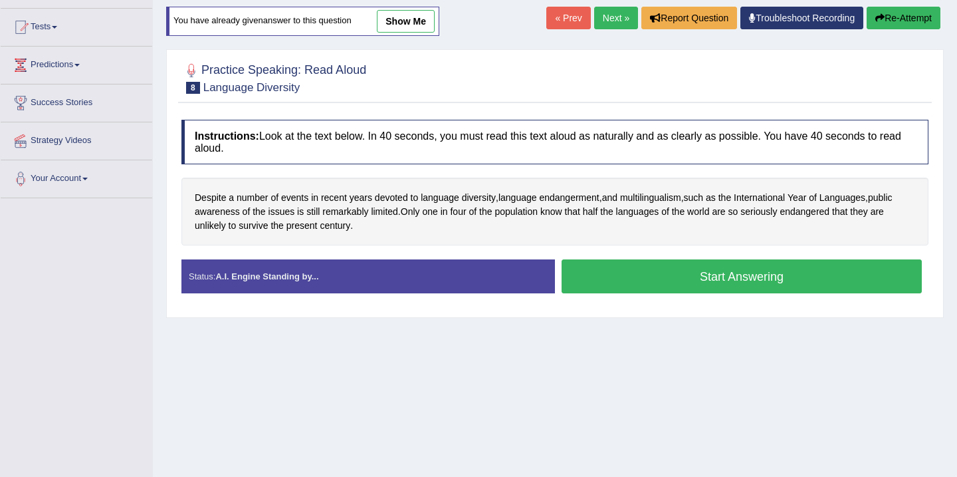
click at [663, 279] on button "Start Answering" at bounding box center [742, 276] width 360 height 34
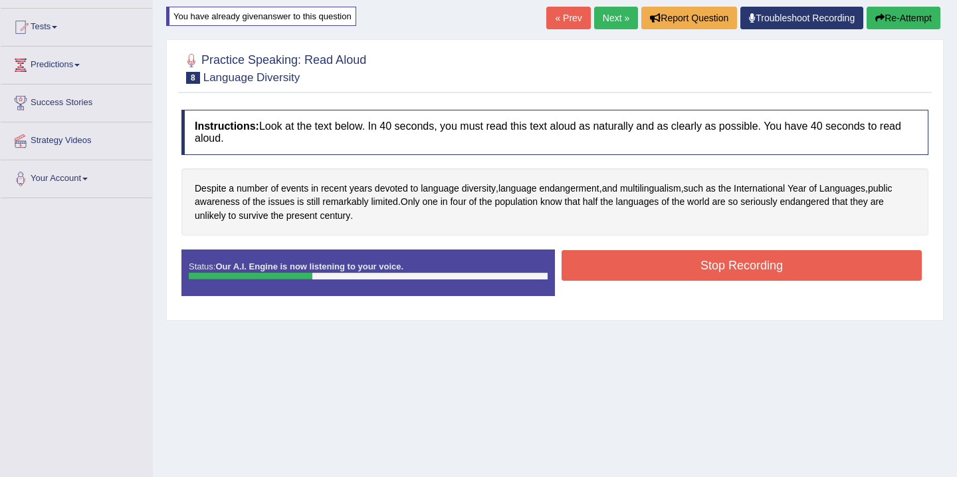
click at [727, 263] on button "Stop Recording" at bounding box center [742, 265] width 360 height 31
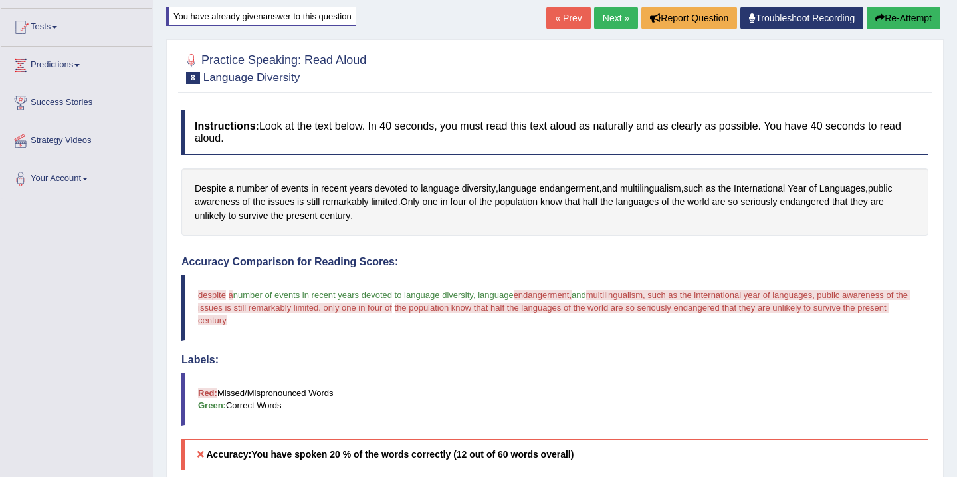
click at [886, 17] on button "Re-Attempt" at bounding box center [904, 18] width 74 height 23
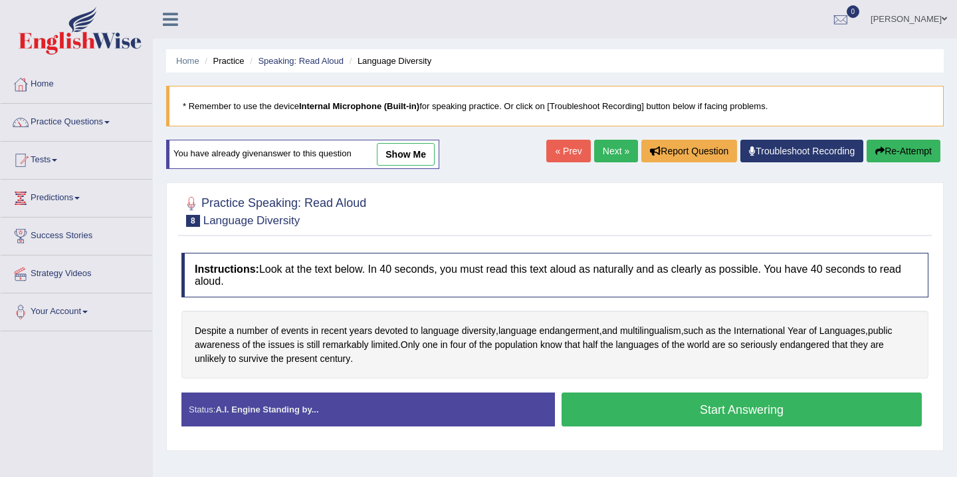
scroll to position [133, 0]
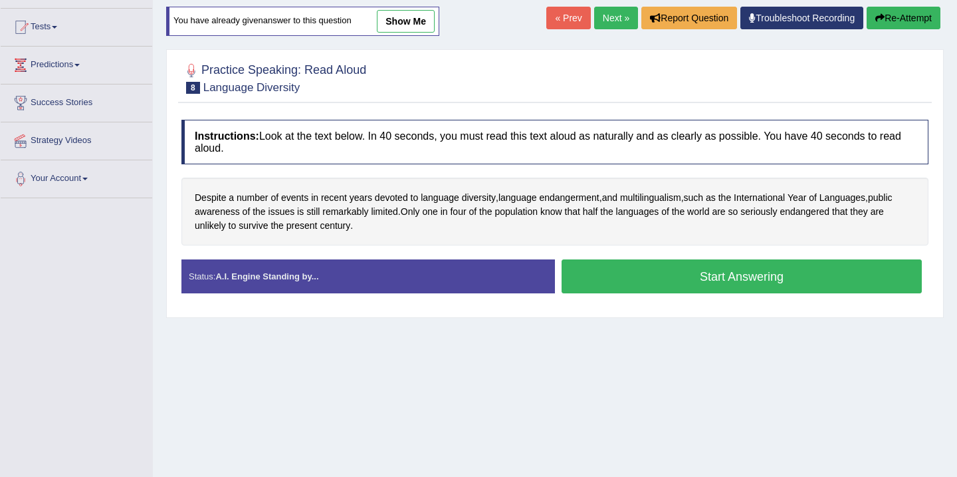
click at [682, 271] on button "Start Answering" at bounding box center [742, 276] width 360 height 34
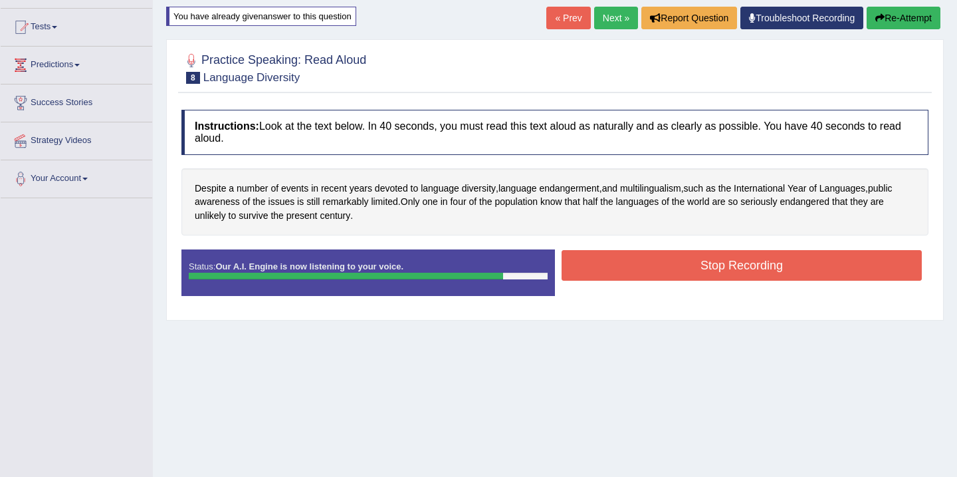
click at [682, 271] on button "Stop Recording" at bounding box center [742, 265] width 360 height 31
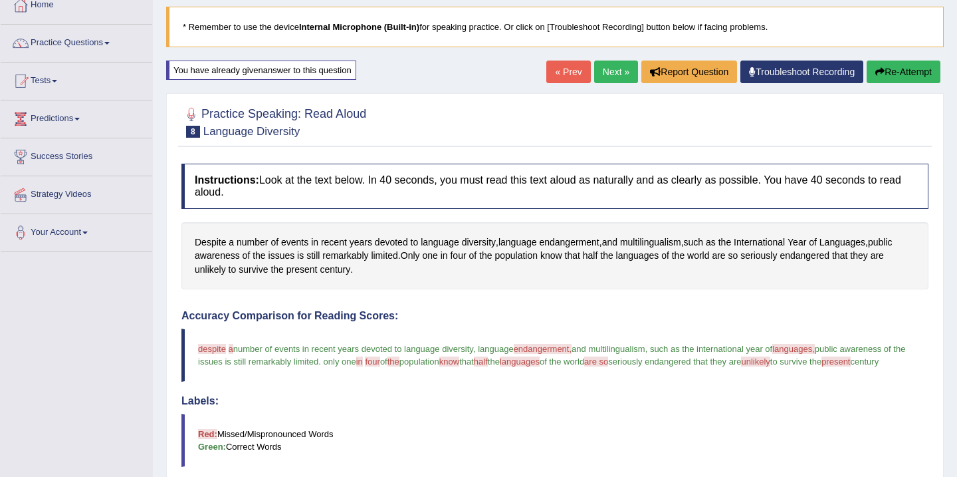
scroll to position [27, 0]
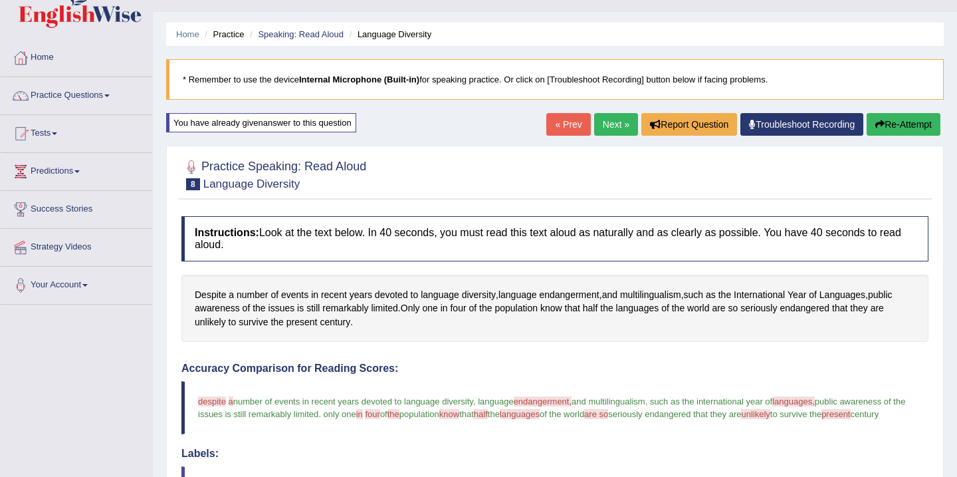
click at [609, 128] on link "Next »" at bounding box center [616, 124] width 44 height 23
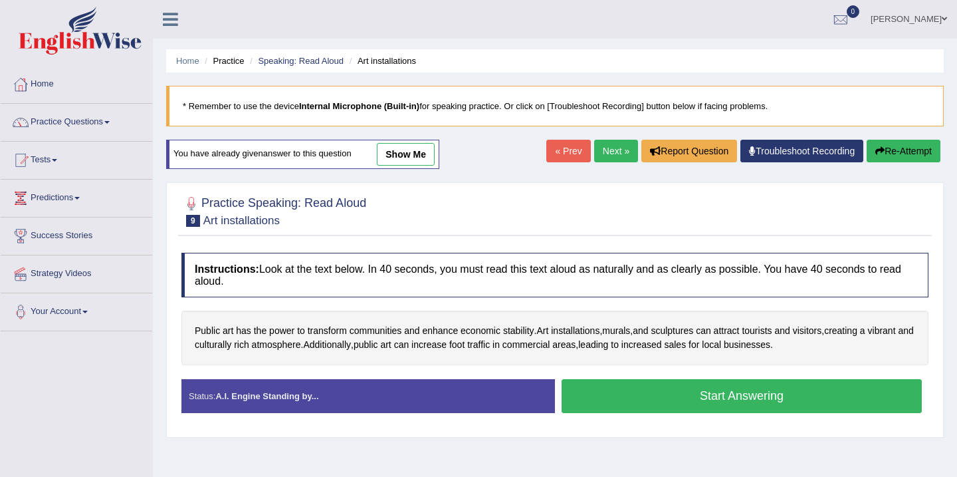
click at [749, 400] on button "Start Answering" at bounding box center [742, 396] width 360 height 34
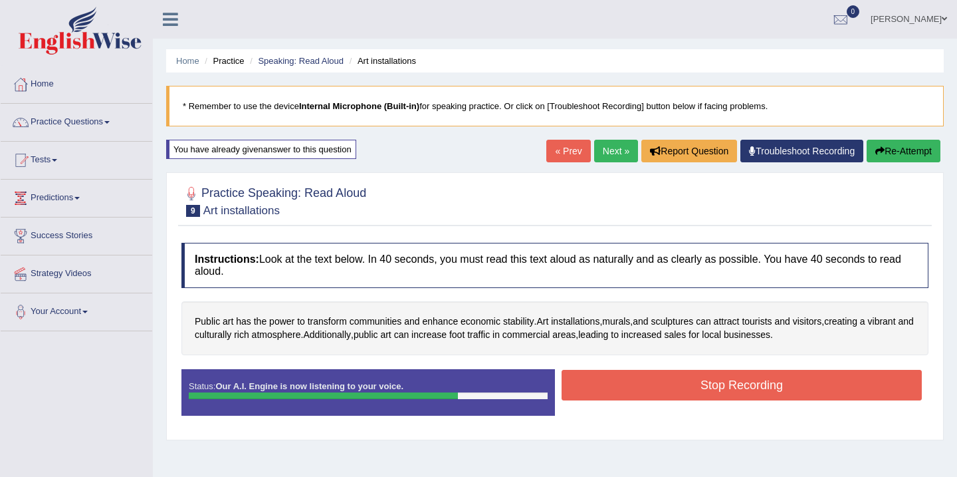
click at [735, 379] on button "Stop Recording" at bounding box center [742, 385] width 360 height 31
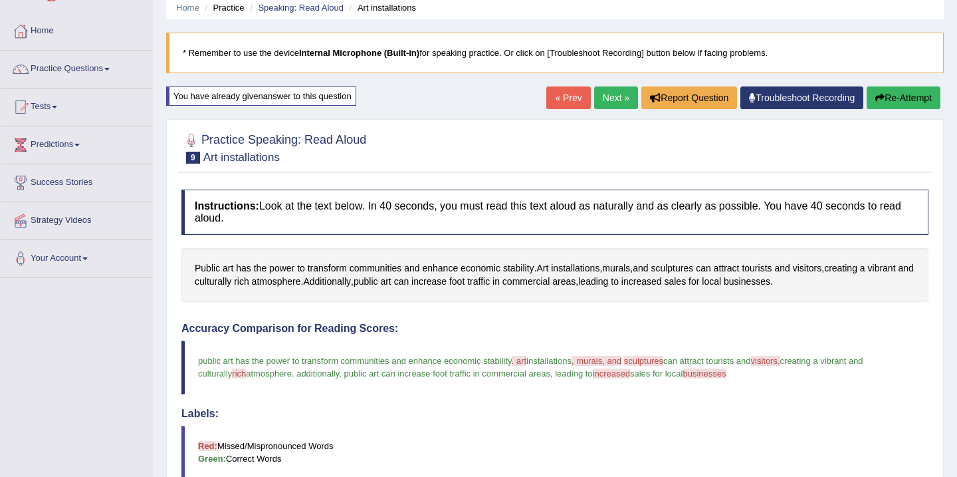
scroll to position [27, 0]
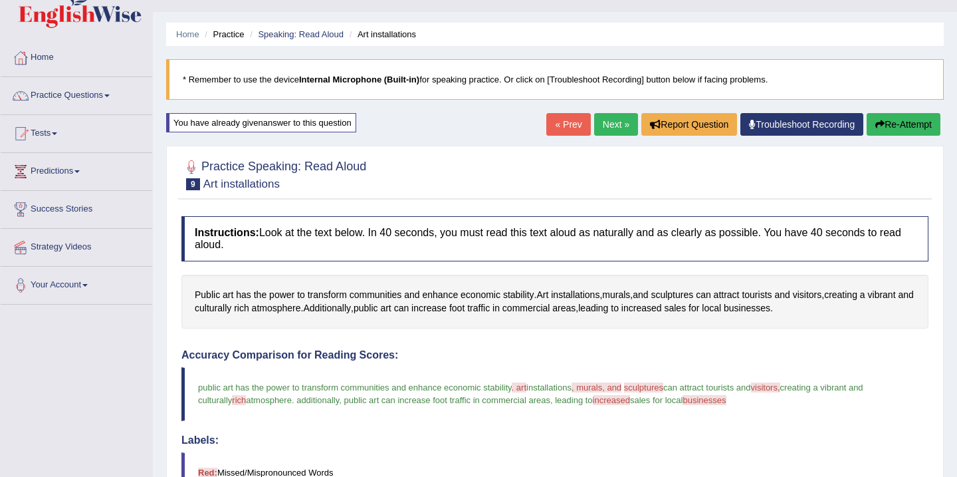
click at [882, 121] on button "Re-Attempt" at bounding box center [904, 124] width 74 height 23
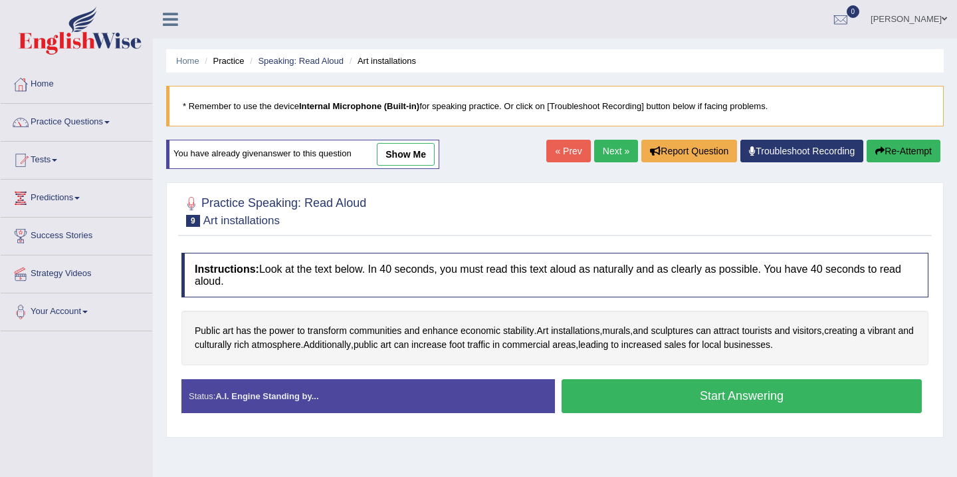
scroll to position [27, 0]
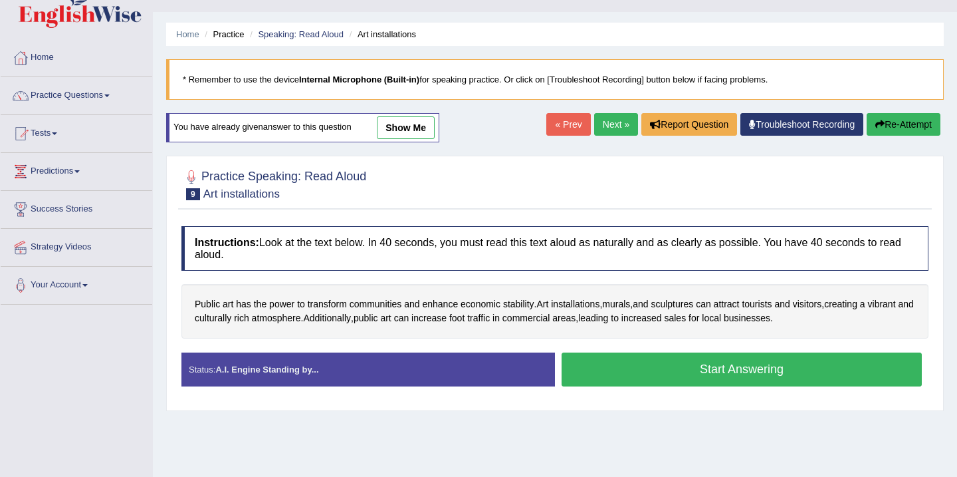
click at [725, 371] on button "Start Answering" at bounding box center [742, 369] width 360 height 34
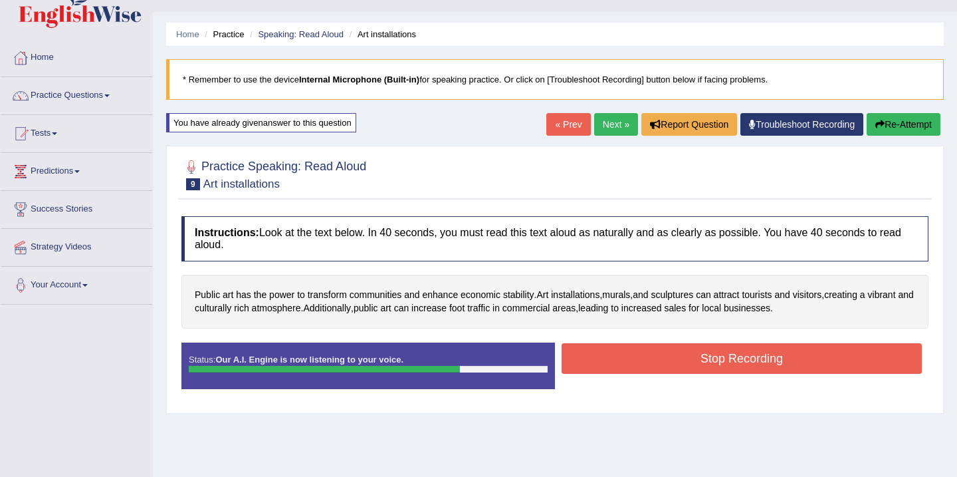
click at [722, 354] on button "Stop Recording" at bounding box center [742, 358] width 360 height 31
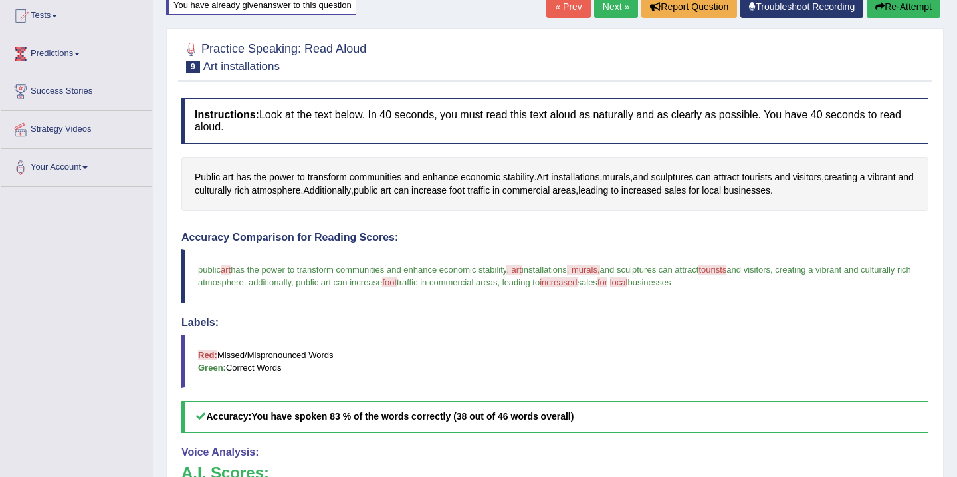
scroll to position [106, 0]
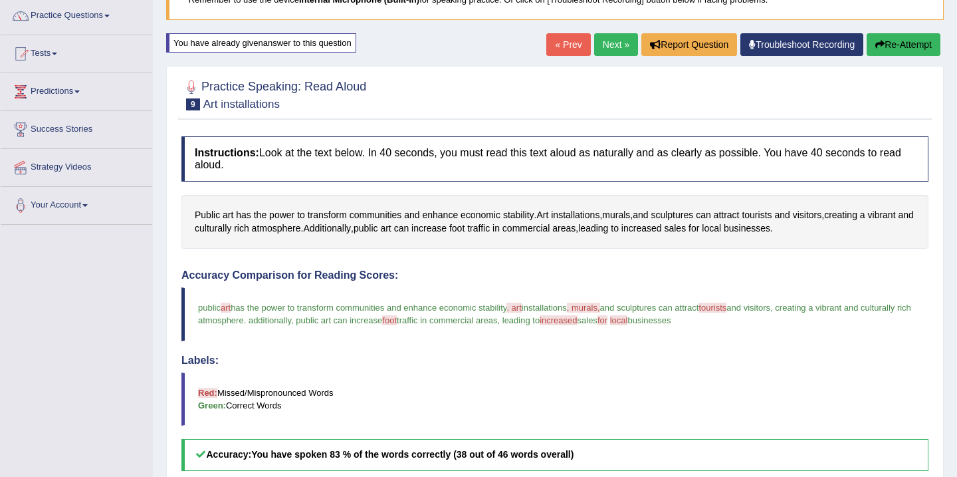
click at [877, 43] on icon "button" at bounding box center [880, 44] width 9 height 9
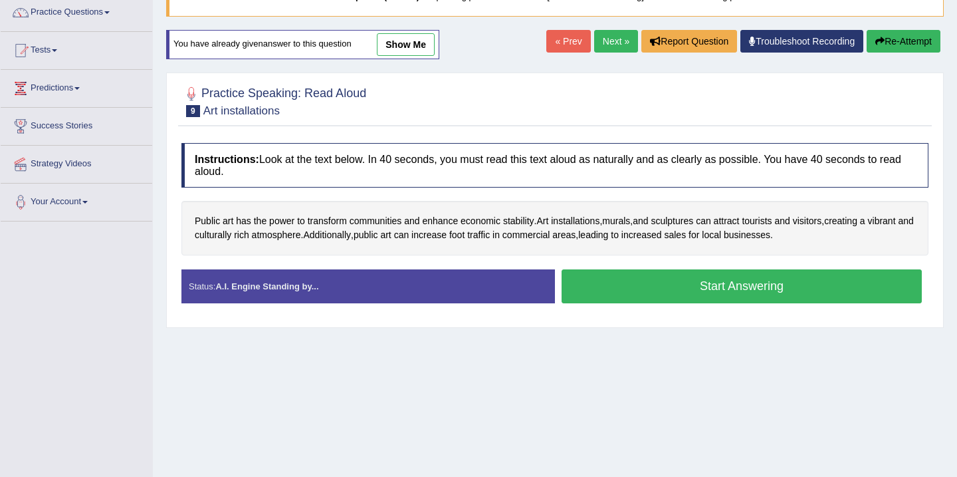
scroll to position [110, 0]
click at [610, 296] on button "Start Answering" at bounding box center [742, 286] width 360 height 34
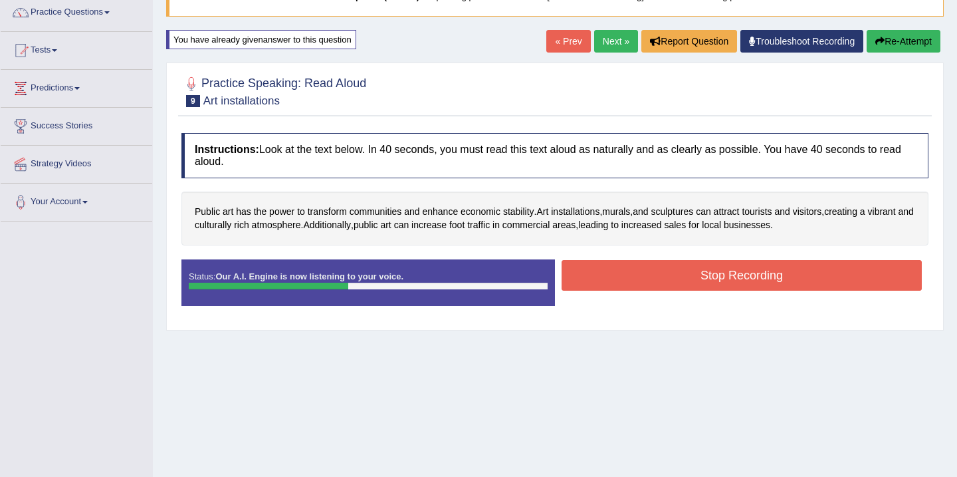
click at [669, 271] on button "Stop Recording" at bounding box center [742, 275] width 360 height 31
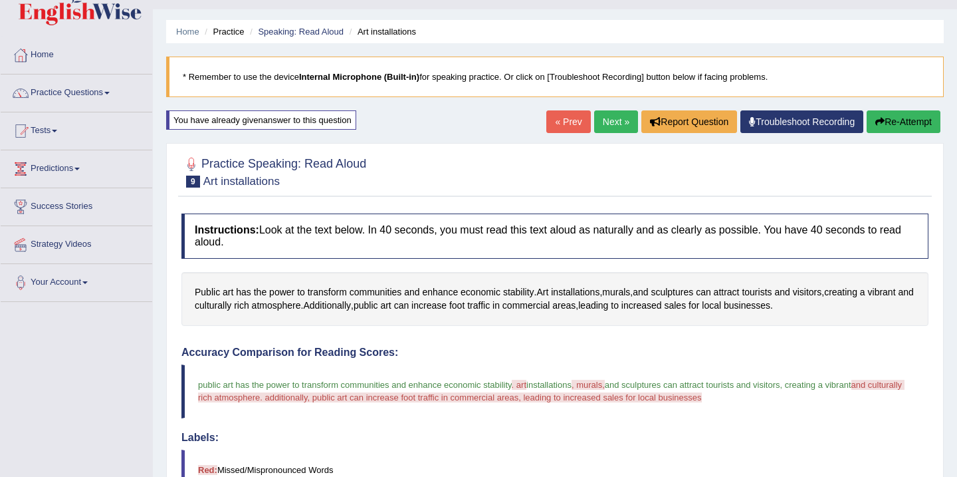
scroll to position [0, 0]
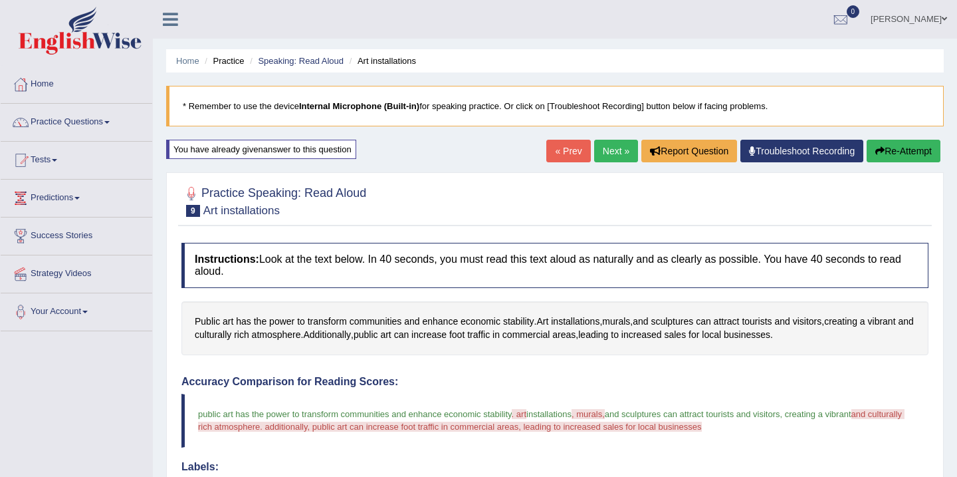
click at [896, 154] on button "Re-Attempt" at bounding box center [904, 151] width 74 height 23
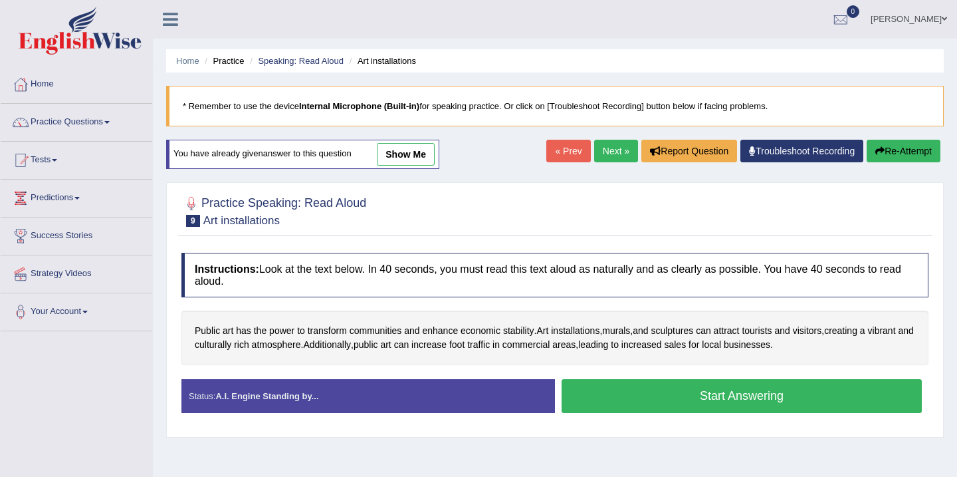
click at [615, 400] on button "Start Answering" at bounding box center [742, 396] width 360 height 34
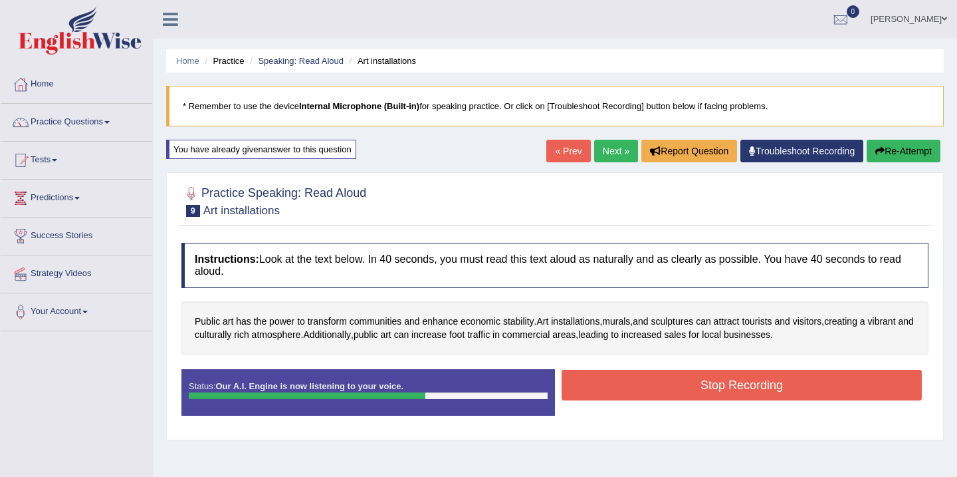
click at [644, 390] on button "Stop Recording" at bounding box center [742, 385] width 360 height 31
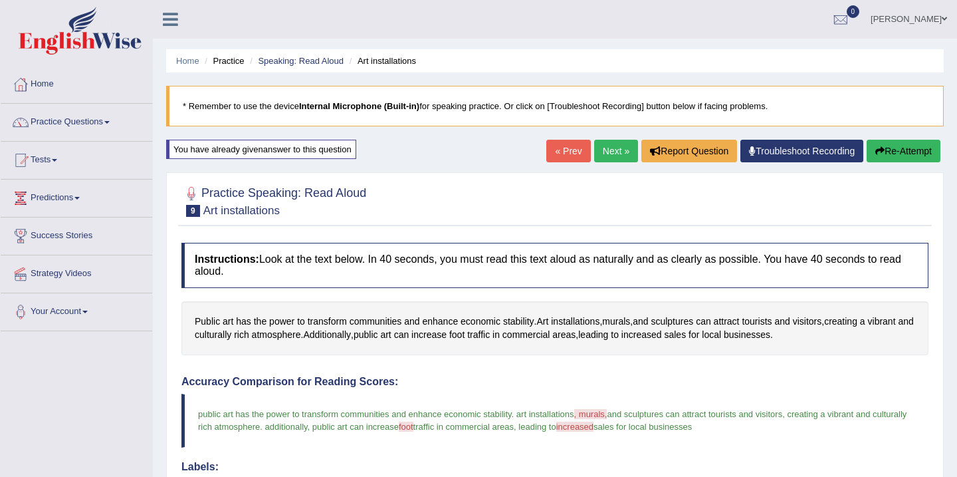
click at [614, 152] on link "Next »" at bounding box center [616, 151] width 44 height 23
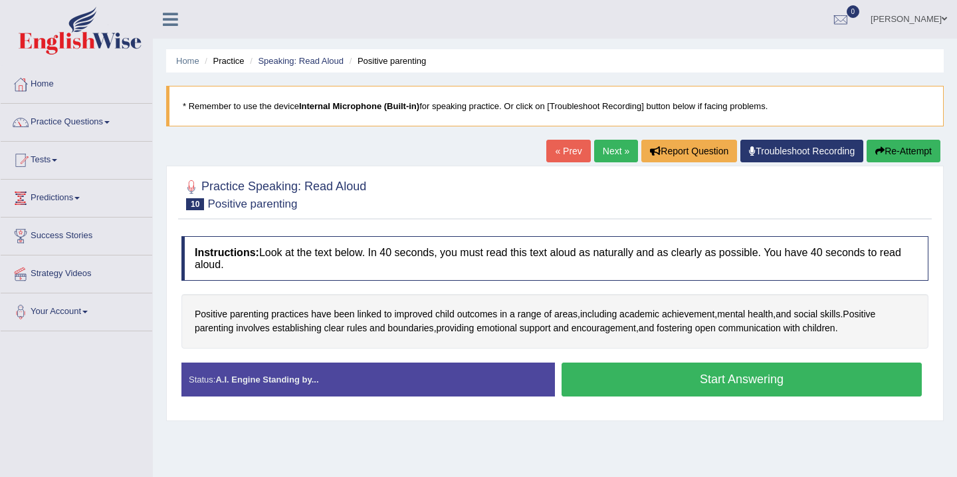
click at [745, 381] on button "Start Answering" at bounding box center [742, 379] width 360 height 34
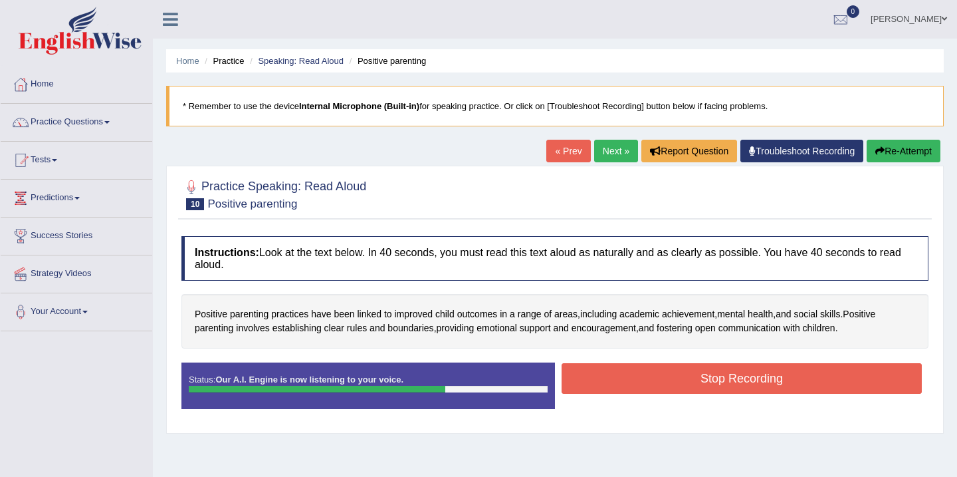
click at [731, 376] on button "Stop Recording" at bounding box center [742, 378] width 360 height 31
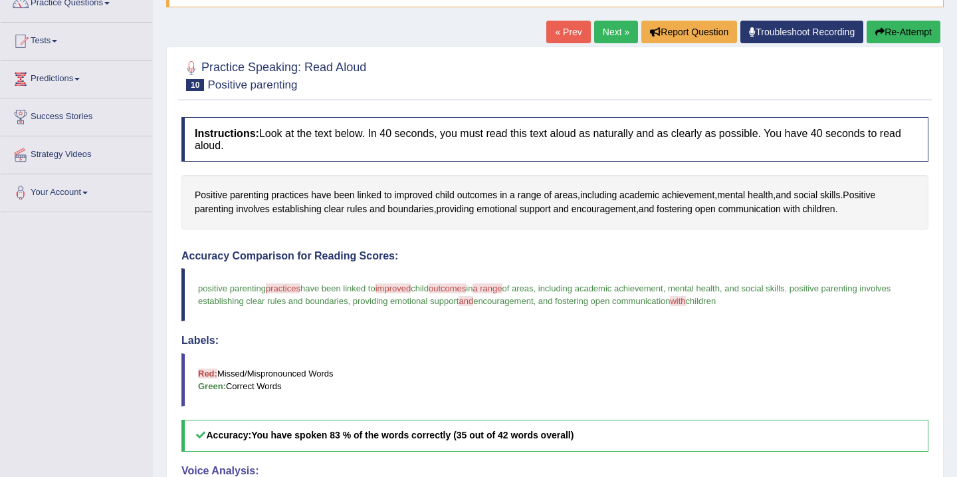
scroll to position [80, 0]
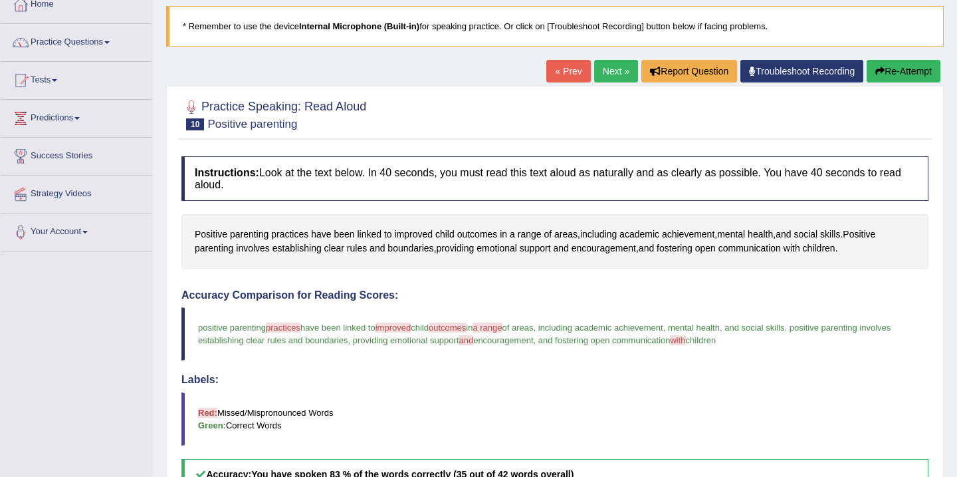
click at [900, 72] on button "Re-Attempt" at bounding box center [904, 71] width 74 height 23
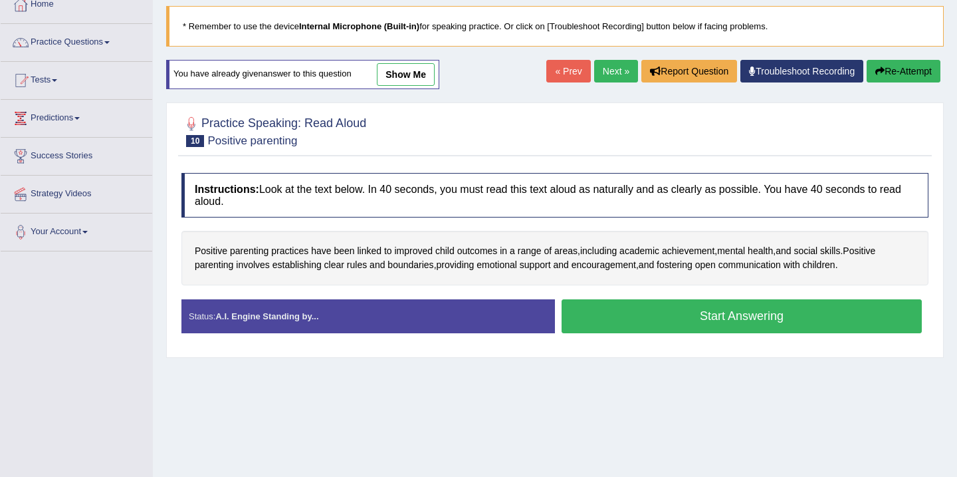
scroll to position [80, 0]
click at [673, 318] on button "Start Answering" at bounding box center [742, 316] width 360 height 34
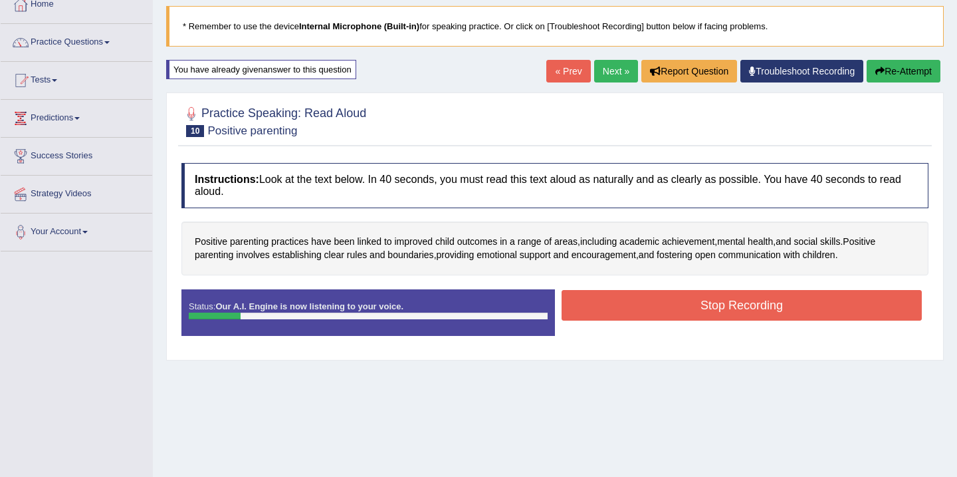
click at [681, 304] on button "Stop Recording" at bounding box center [742, 305] width 360 height 31
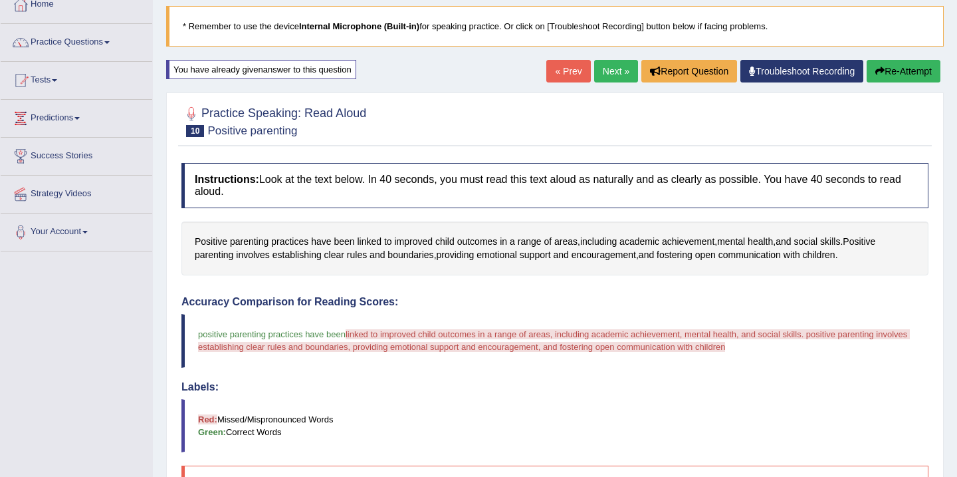
click at [884, 68] on button "Re-Attempt" at bounding box center [904, 71] width 74 height 23
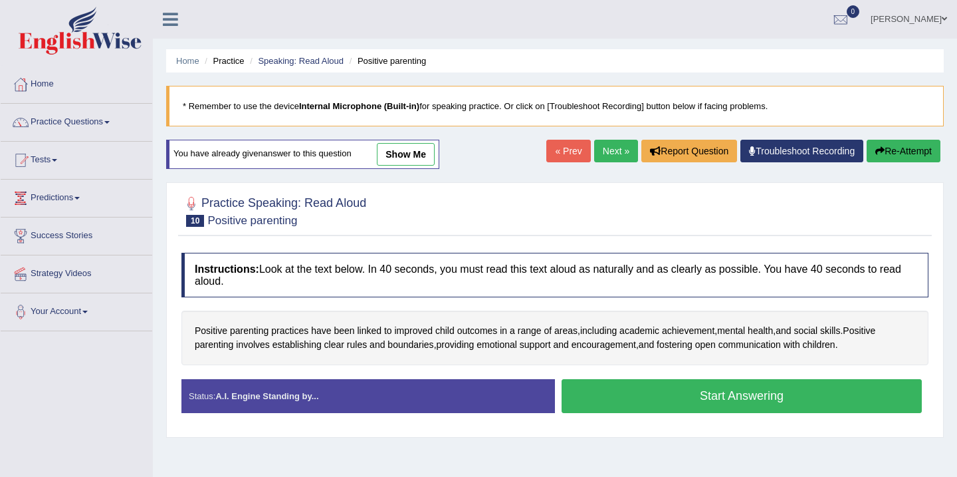
scroll to position [80, 0]
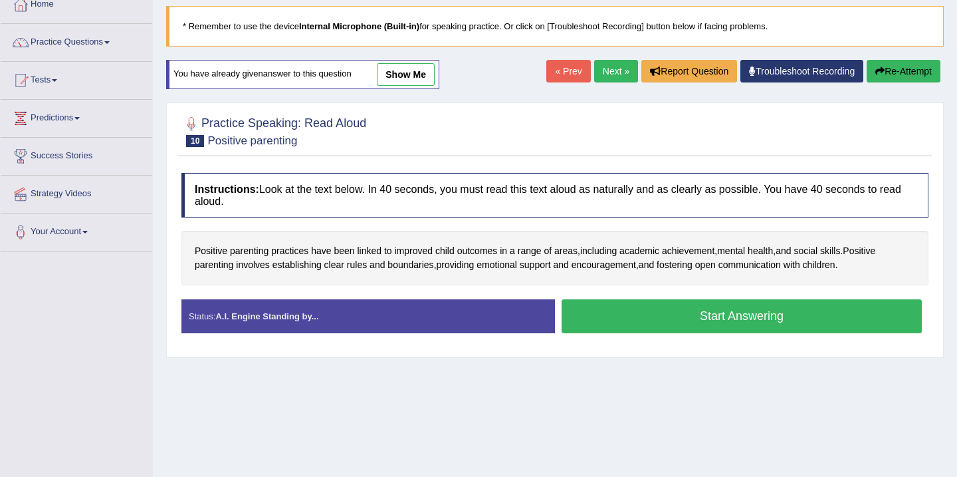
click at [656, 320] on button "Start Answering" at bounding box center [742, 316] width 360 height 34
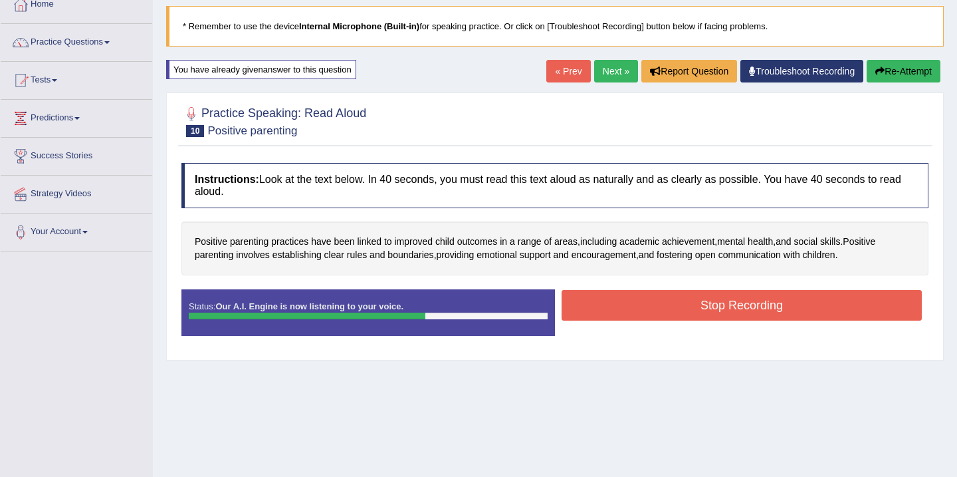
click at [704, 302] on button "Stop Recording" at bounding box center [742, 305] width 360 height 31
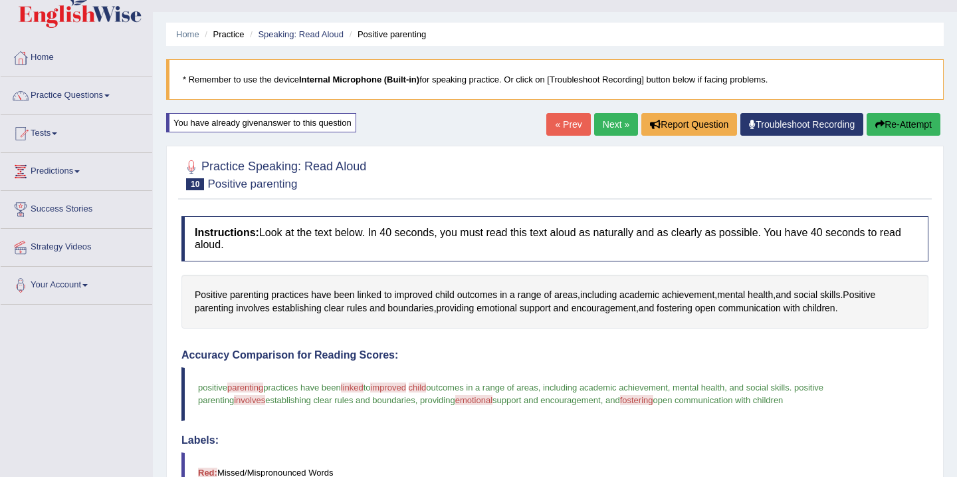
scroll to position [0, 0]
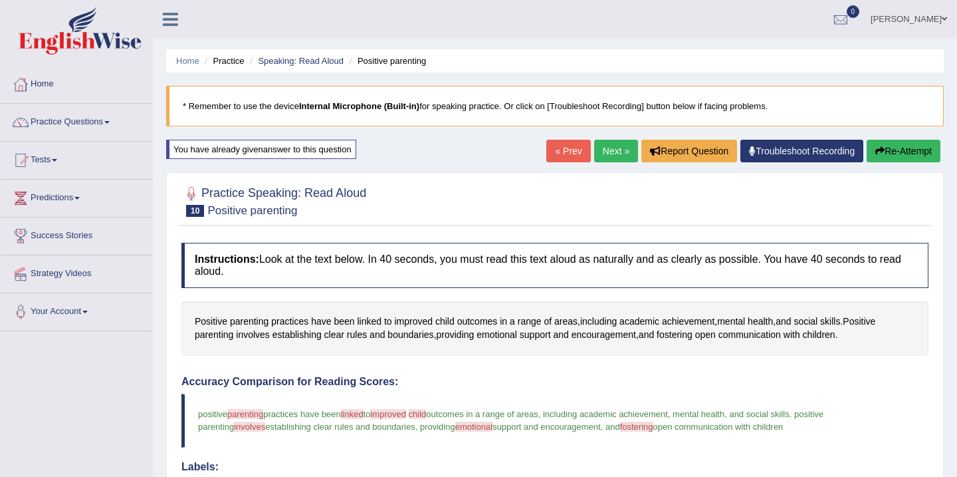
click at [612, 154] on link "Next »" at bounding box center [616, 151] width 44 height 23
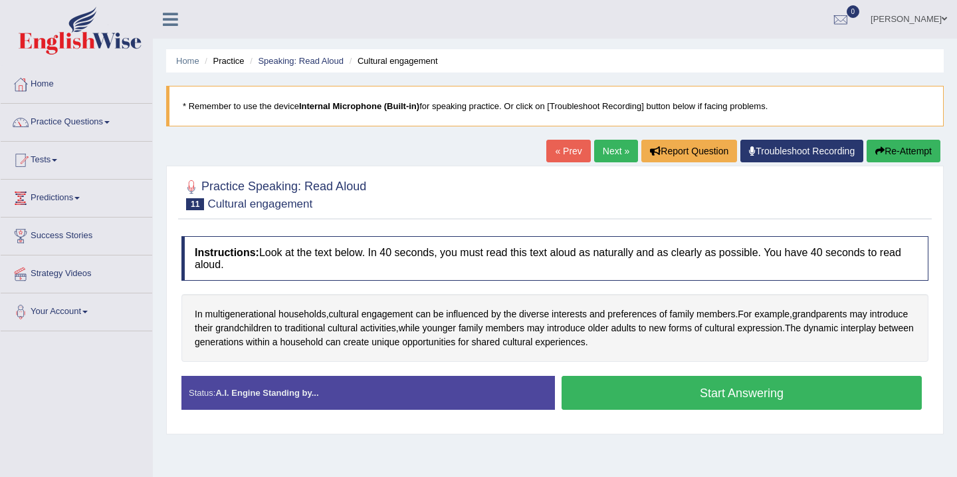
click at [619, 394] on button "Start Answering" at bounding box center [742, 393] width 360 height 34
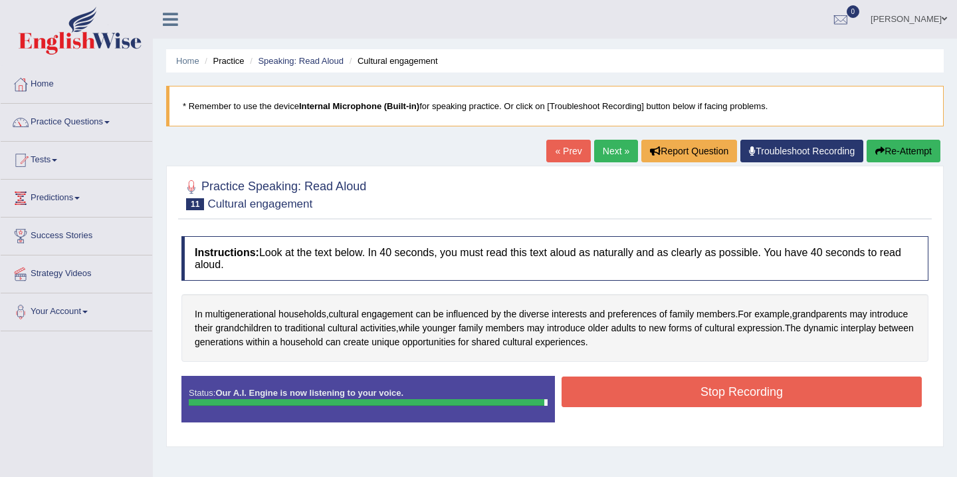
click at [619, 394] on button "Stop Recording" at bounding box center [742, 391] width 360 height 31
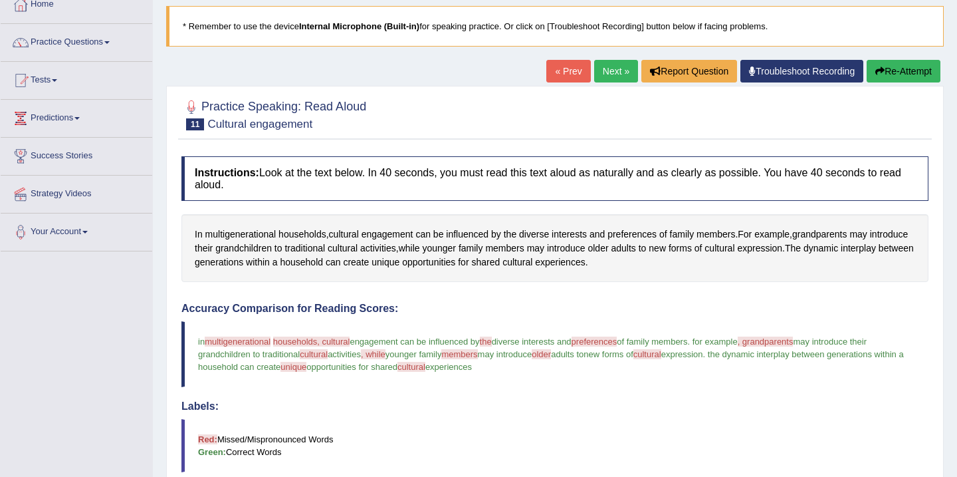
scroll to position [53, 0]
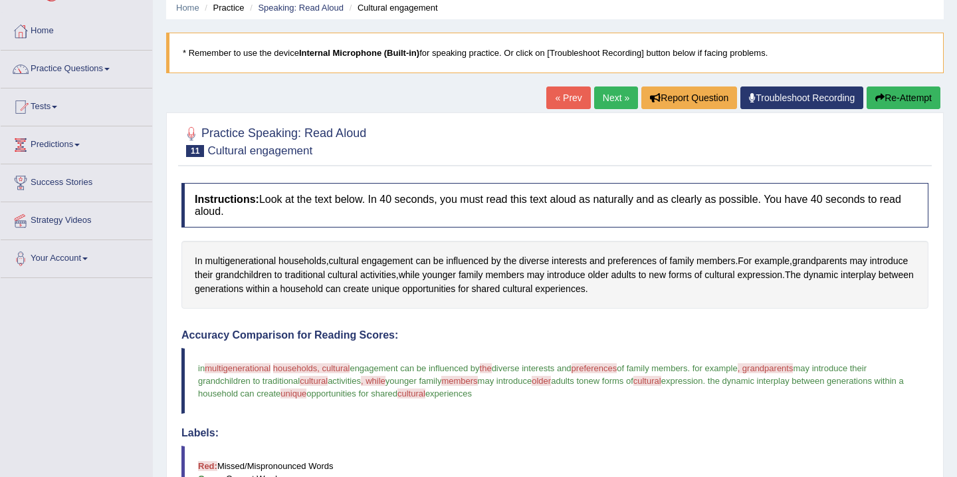
click at [885, 101] on button "Re-Attempt" at bounding box center [904, 97] width 74 height 23
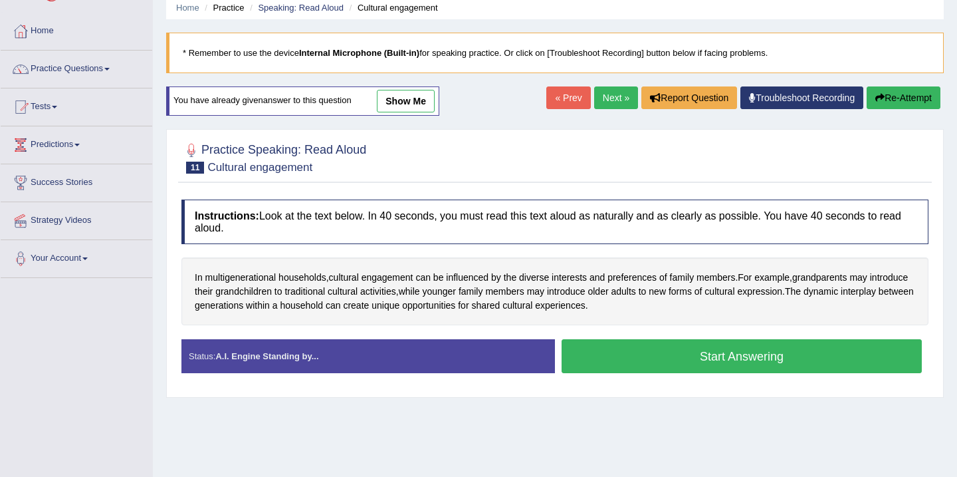
scroll to position [53, 0]
click at [712, 358] on button "Start Answering" at bounding box center [742, 356] width 360 height 34
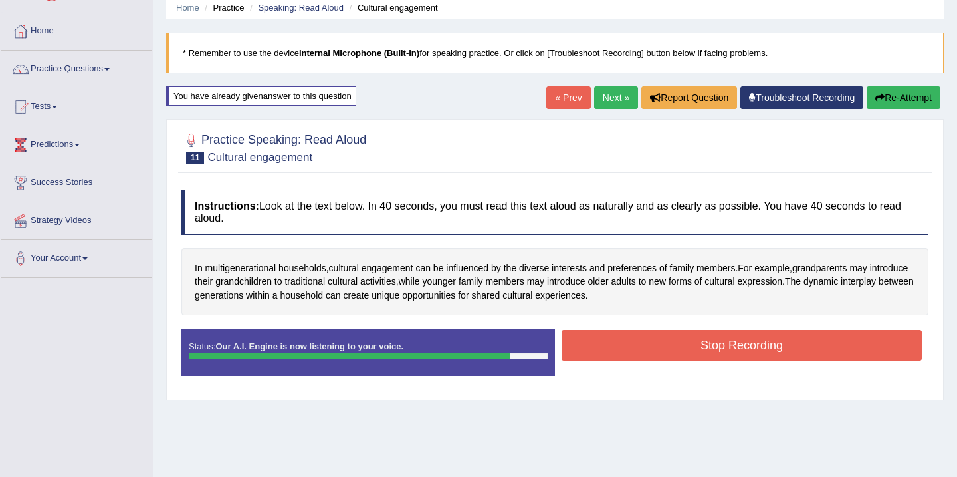
click at [711, 349] on button "Stop Recording" at bounding box center [742, 345] width 360 height 31
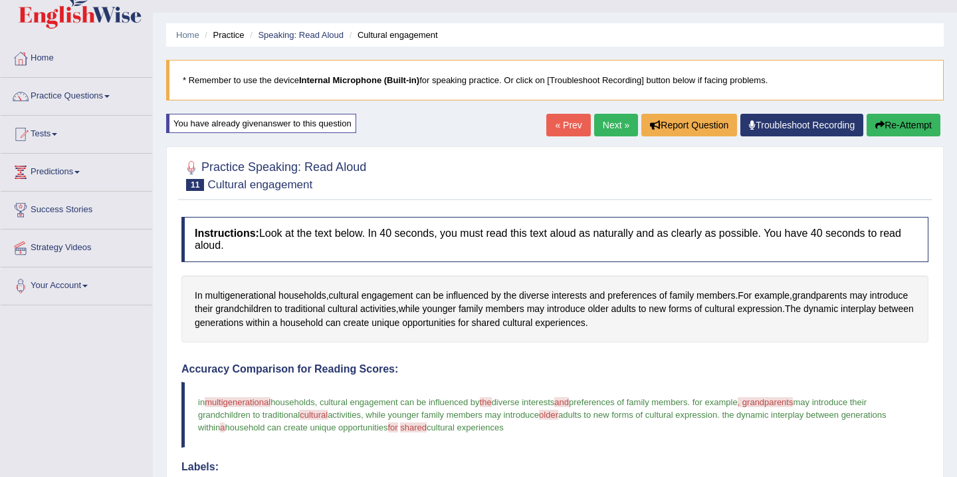
scroll to position [0, 0]
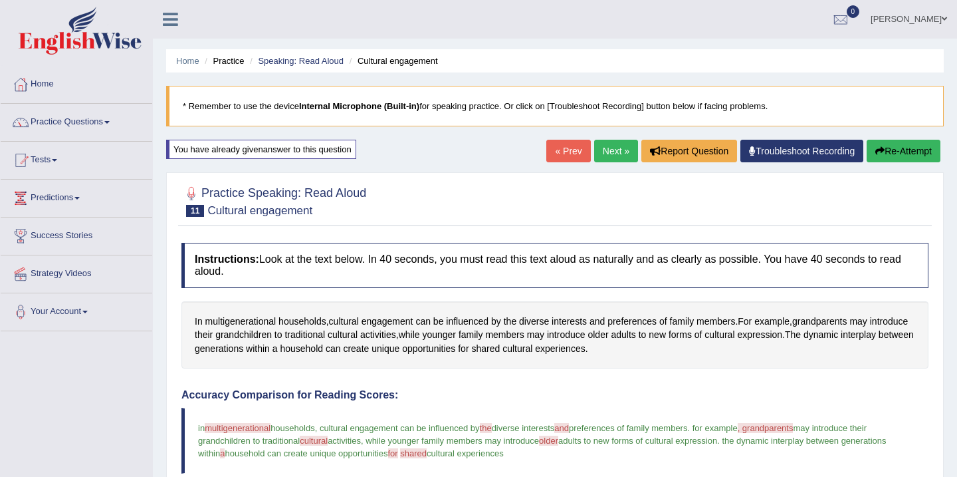
click at [892, 156] on button "Re-Attempt" at bounding box center [904, 151] width 74 height 23
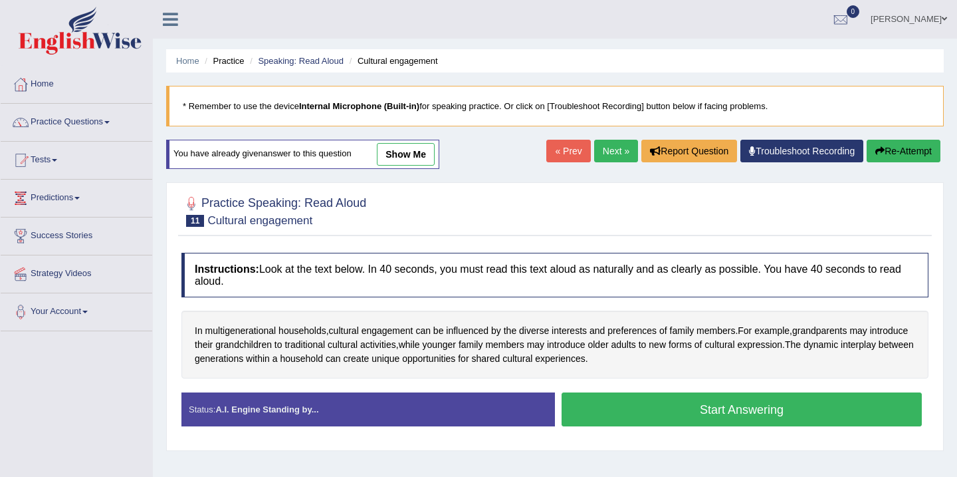
scroll to position [27, 0]
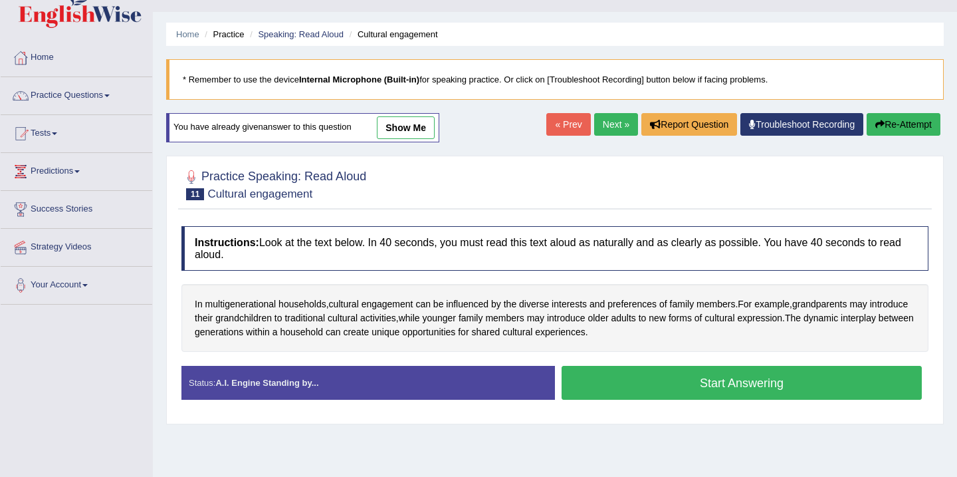
click at [691, 381] on button "Start Answering" at bounding box center [742, 383] width 360 height 34
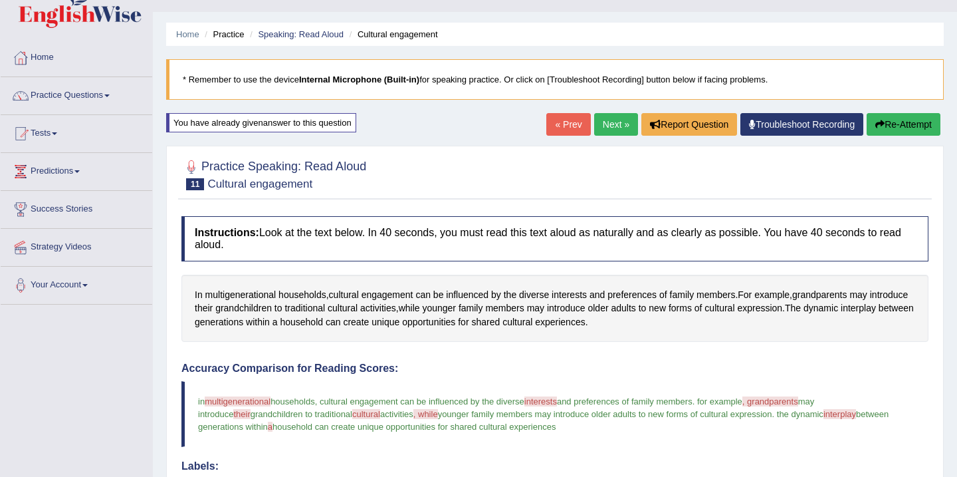
click at [606, 128] on link "Next »" at bounding box center [616, 124] width 44 height 23
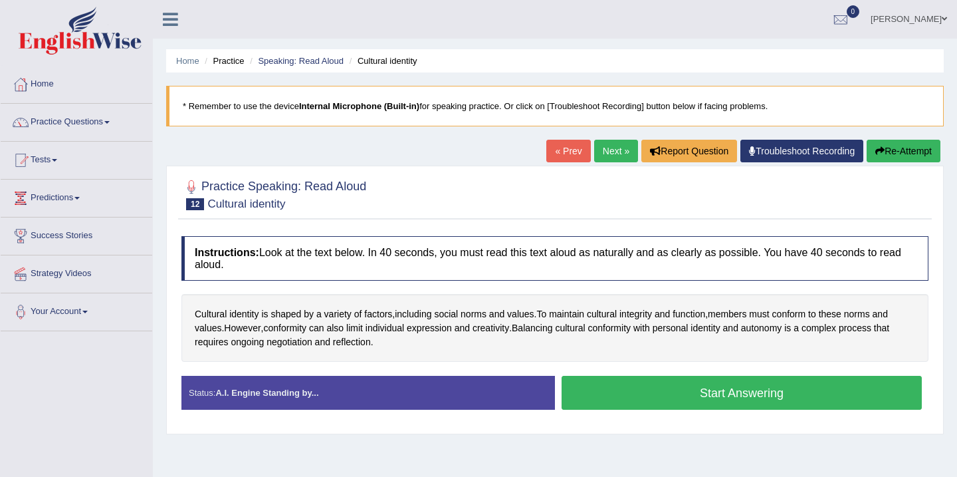
click at [632, 398] on button "Start Answering" at bounding box center [742, 393] width 360 height 34
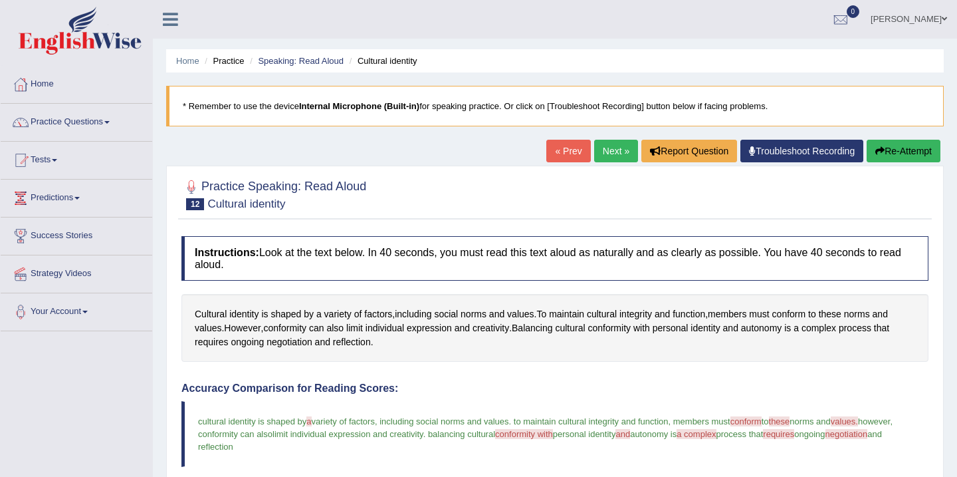
click at [612, 152] on link "Next »" at bounding box center [616, 151] width 44 height 23
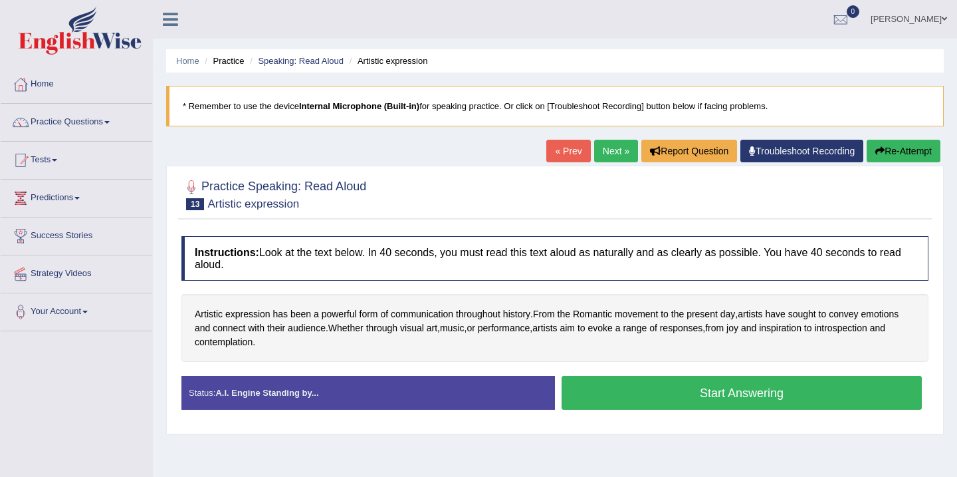
click at [656, 388] on button "Start Answering" at bounding box center [742, 393] width 360 height 34
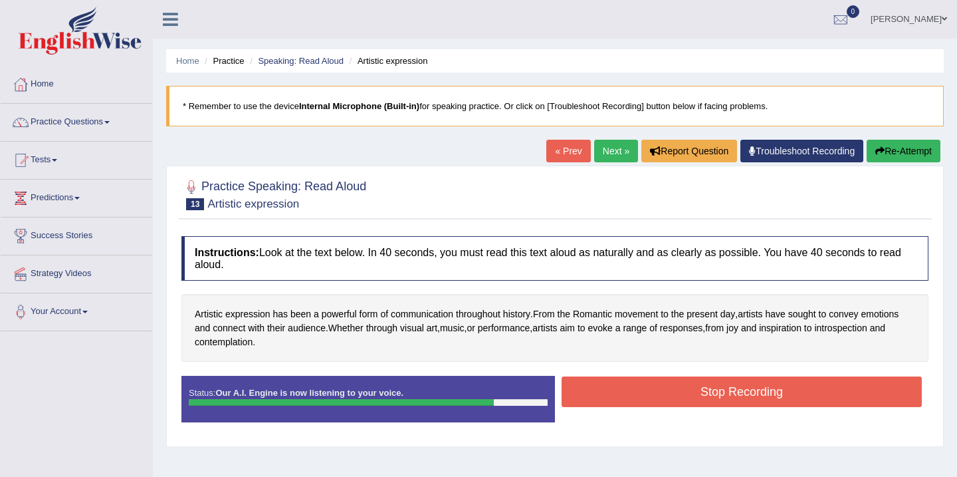
click at [656, 388] on button "Stop Recording" at bounding box center [742, 391] width 360 height 31
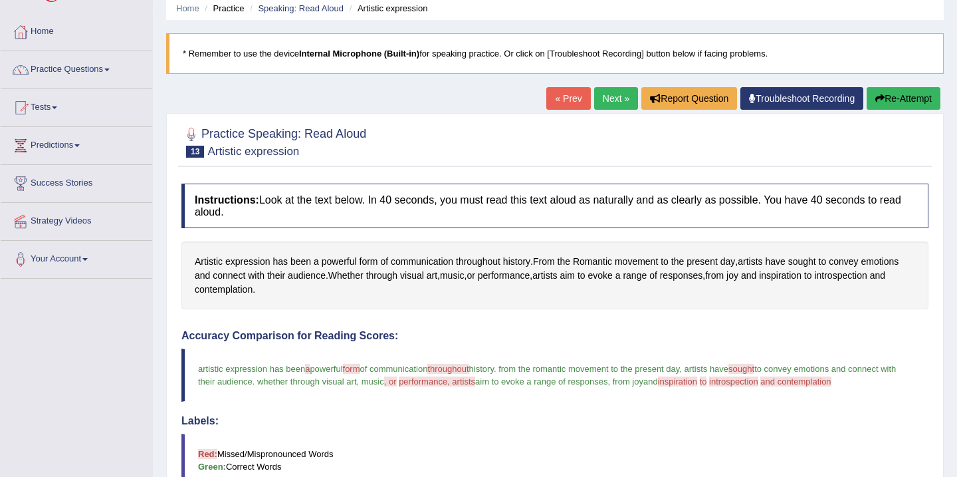
scroll to position [27, 0]
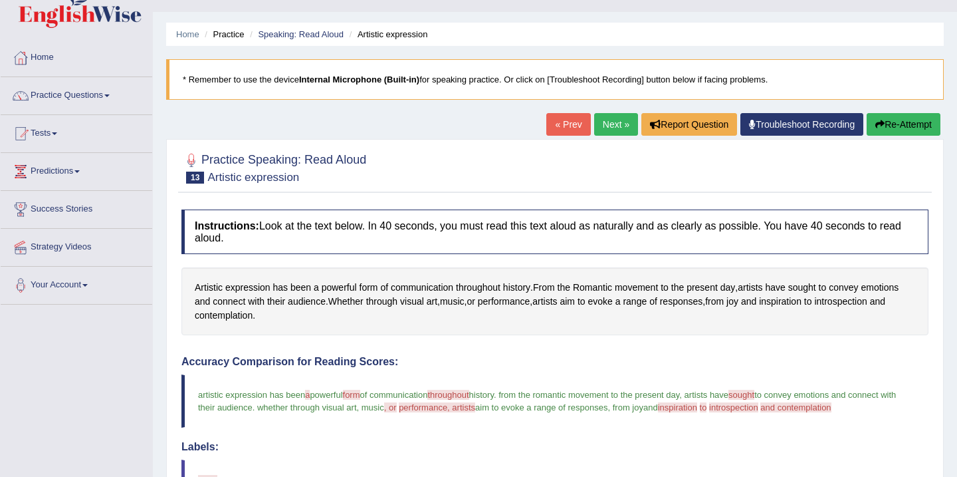
click at [893, 118] on button "Re-Attempt" at bounding box center [904, 124] width 74 height 23
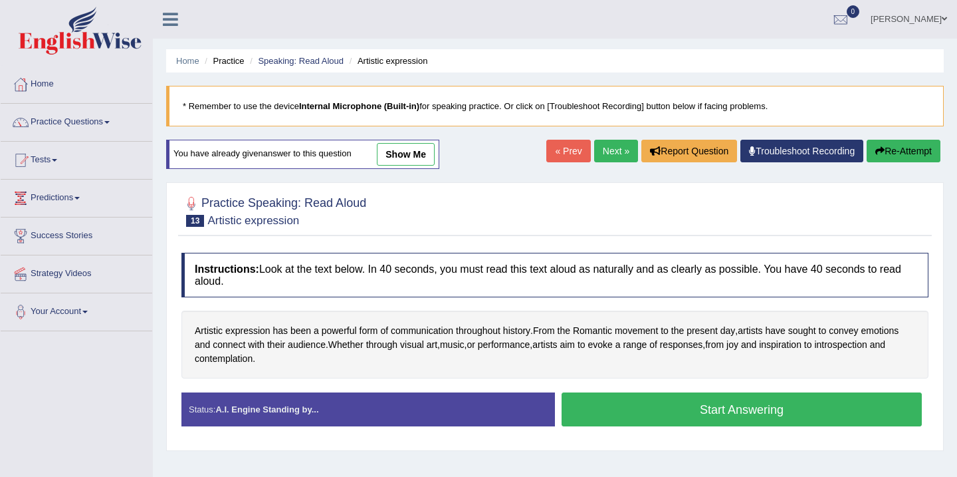
scroll to position [27, 0]
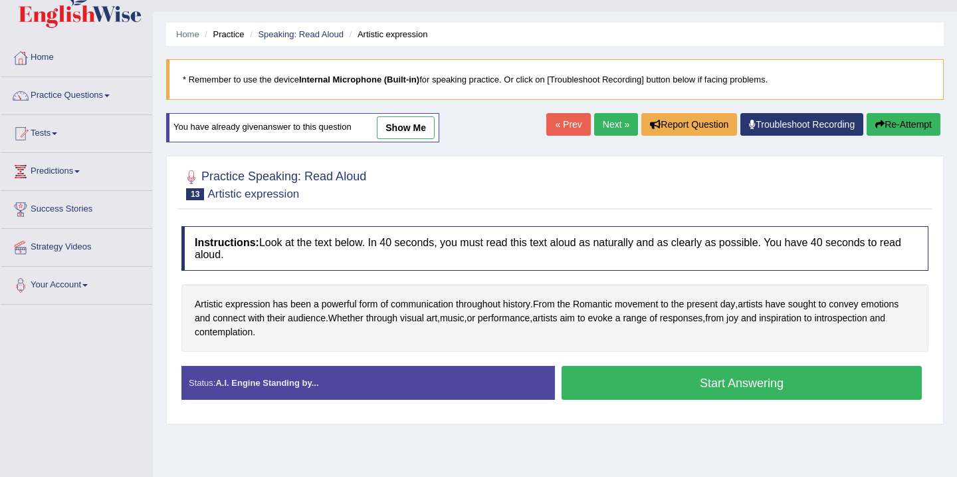
click at [695, 378] on button "Start Answering" at bounding box center [742, 383] width 360 height 34
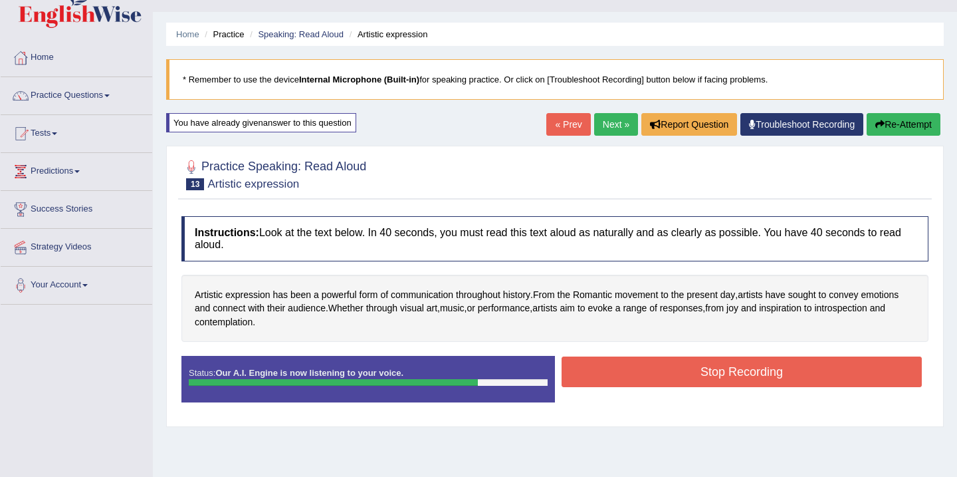
click at [695, 378] on button "Stop Recording" at bounding box center [742, 371] width 360 height 31
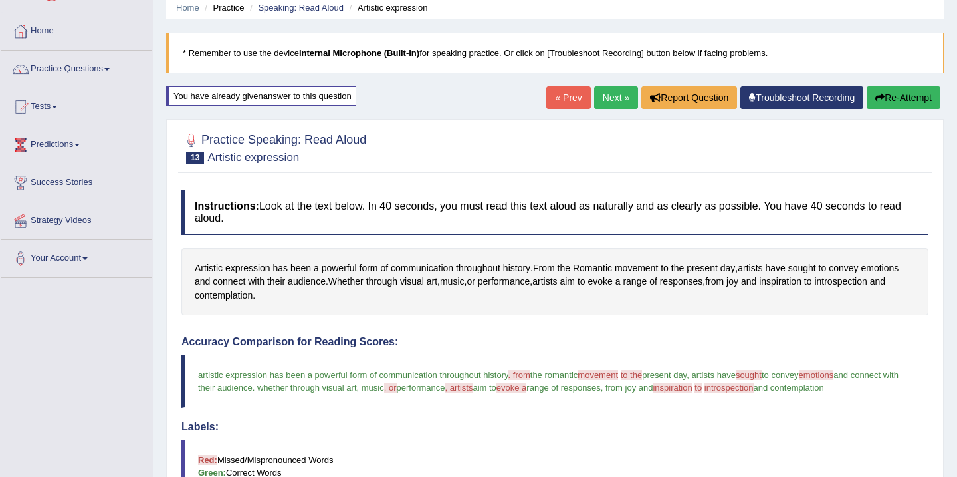
scroll to position [0, 0]
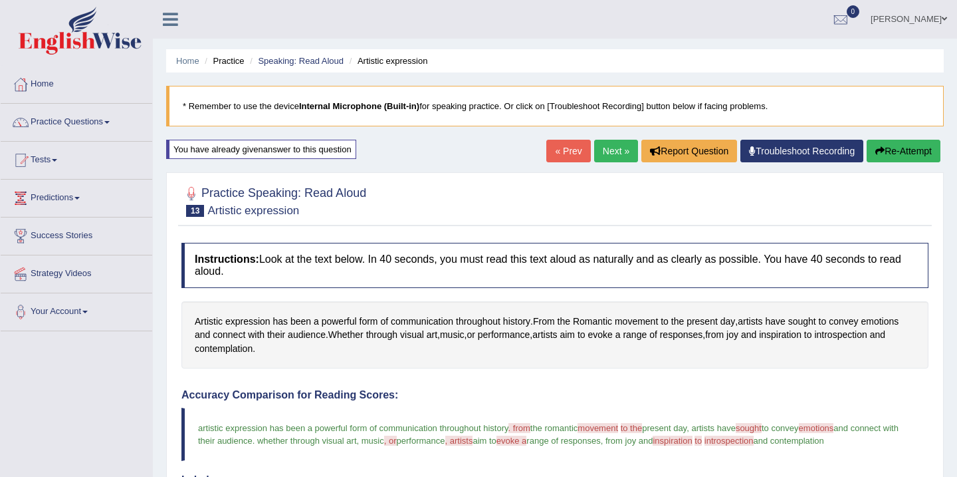
click at [606, 152] on link "Next »" at bounding box center [616, 151] width 44 height 23
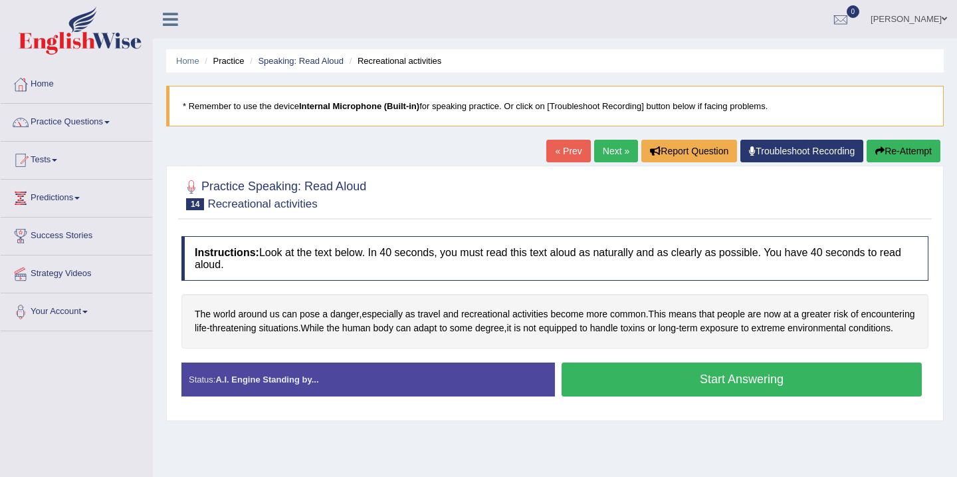
click at [685, 396] on button "Start Answering" at bounding box center [742, 379] width 360 height 34
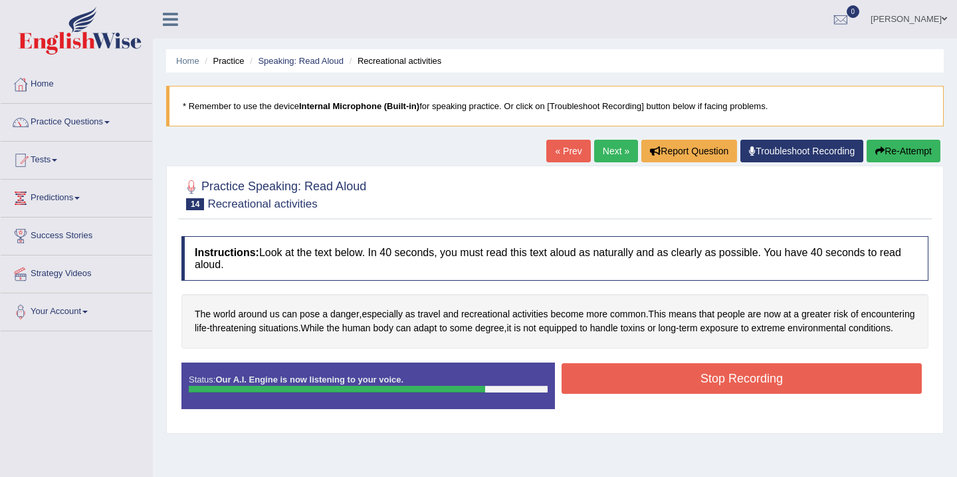
click at [685, 394] on button "Stop Recording" at bounding box center [742, 378] width 360 height 31
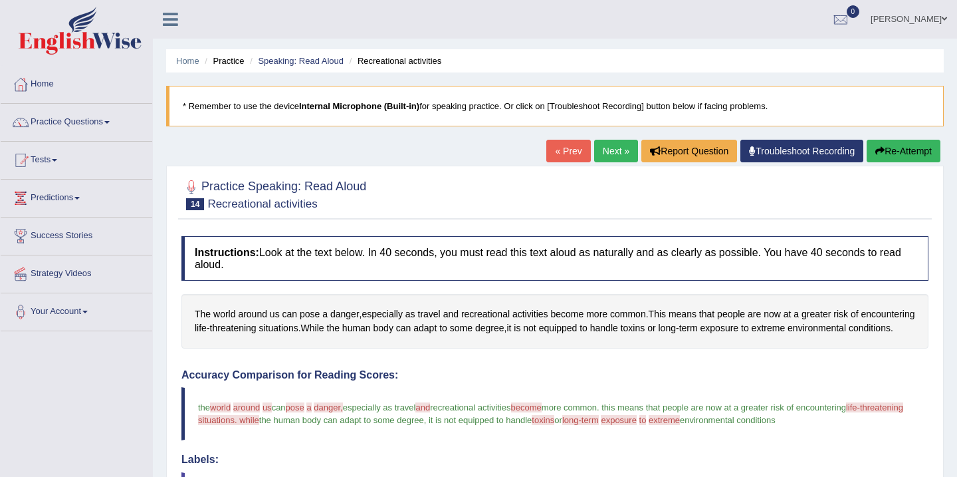
click at [602, 153] on link "Next »" at bounding box center [616, 151] width 44 height 23
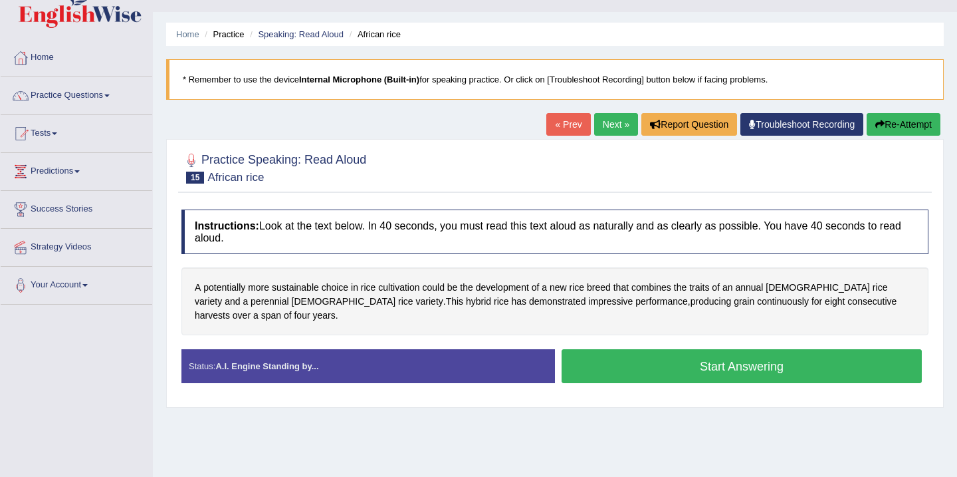
scroll to position [53, 0]
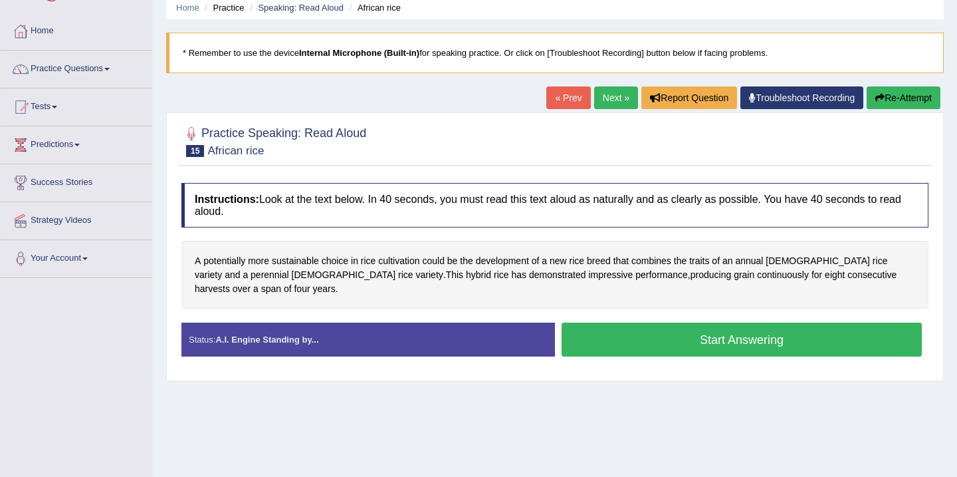
click at [636, 182] on div "Instructions: Look at the text below. In 40 seconds, you must read this text al…" at bounding box center [555, 274] width 754 height 197
click at [689, 327] on button "Start Answering" at bounding box center [742, 339] width 360 height 34
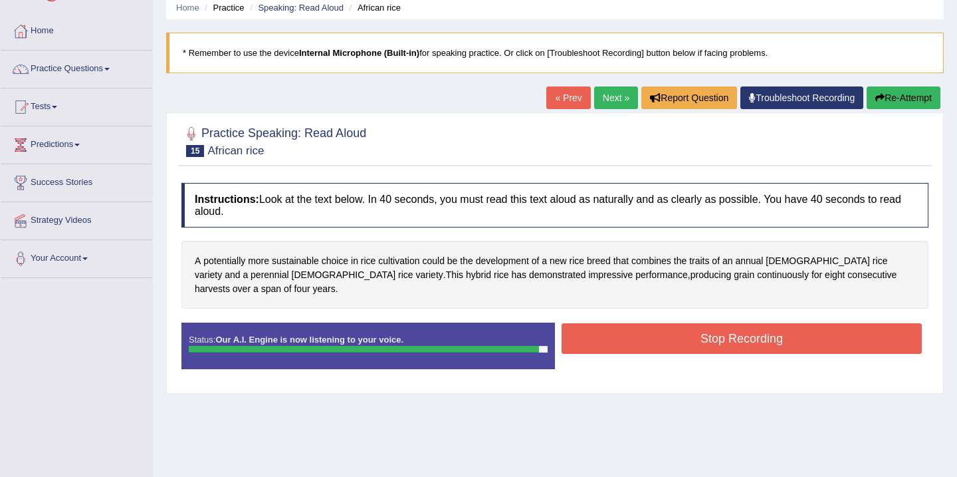
click at [689, 327] on button "Stop Recording" at bounding box center [742, 338] width 360 height 31
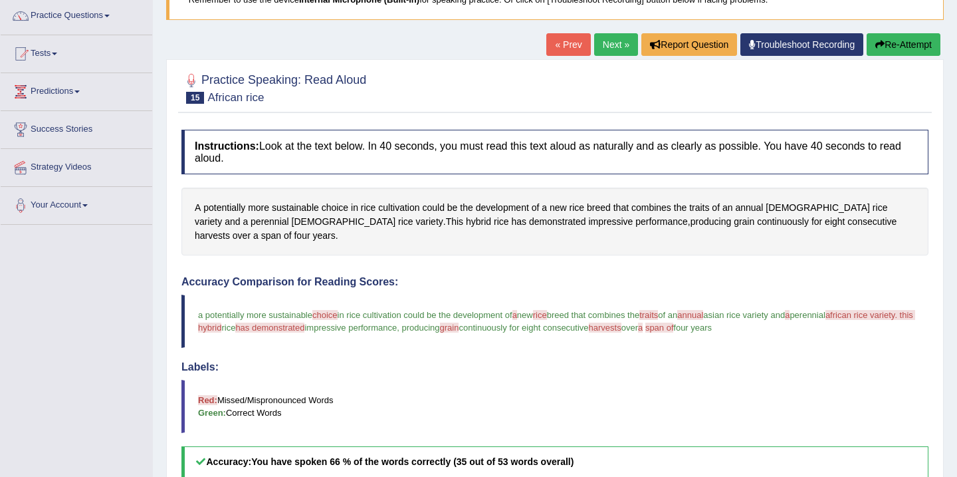
scroll to position [80, 0]
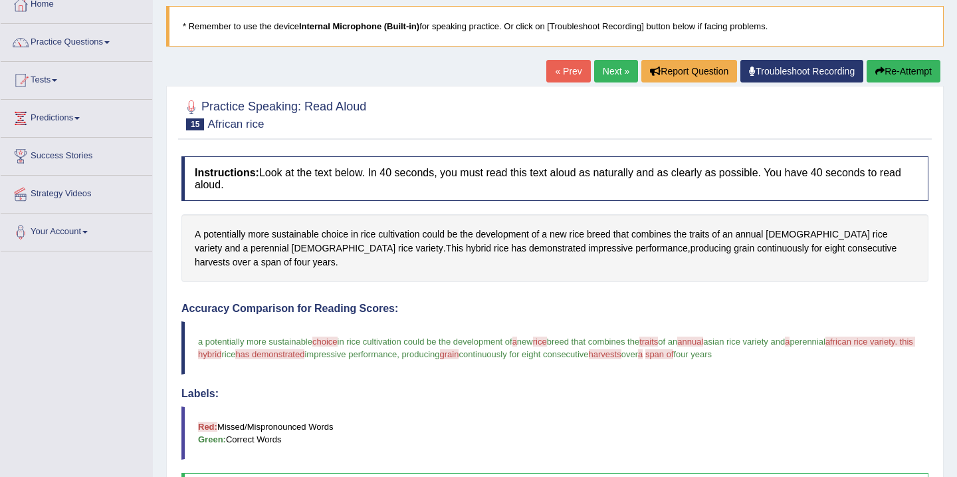
click at [886, 70] on button "Re-Attempt" at bounding box center [904, 71] width 74 height 23
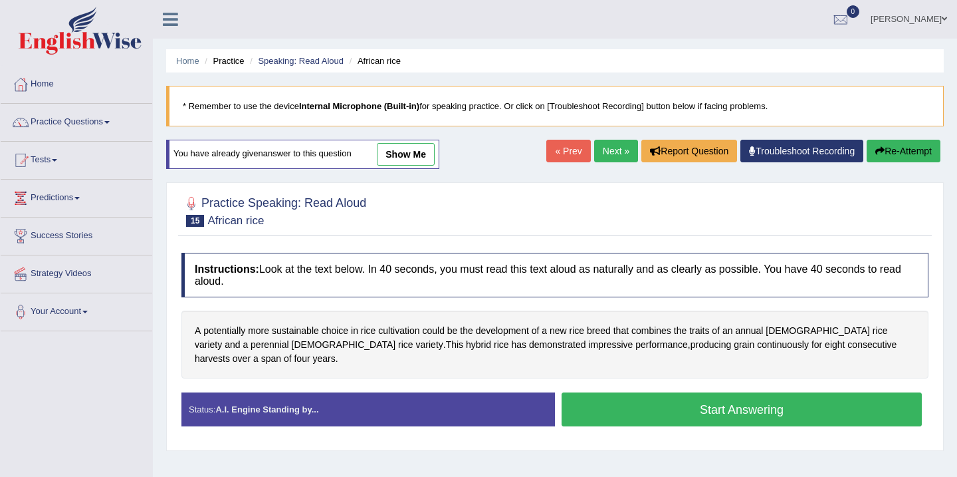
scroll to position [80, 0]
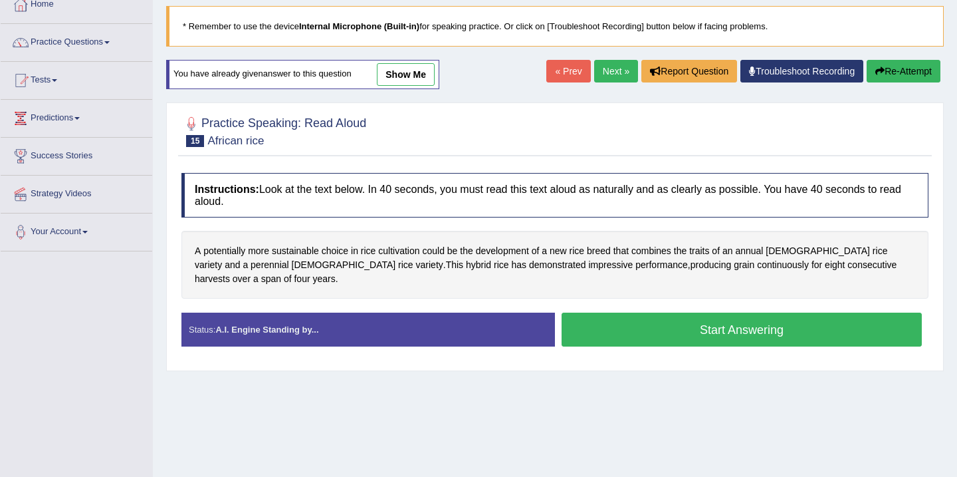
click at [724, 317] on button "Start Answering" at bounding box center [742, 329] width 360 height 34
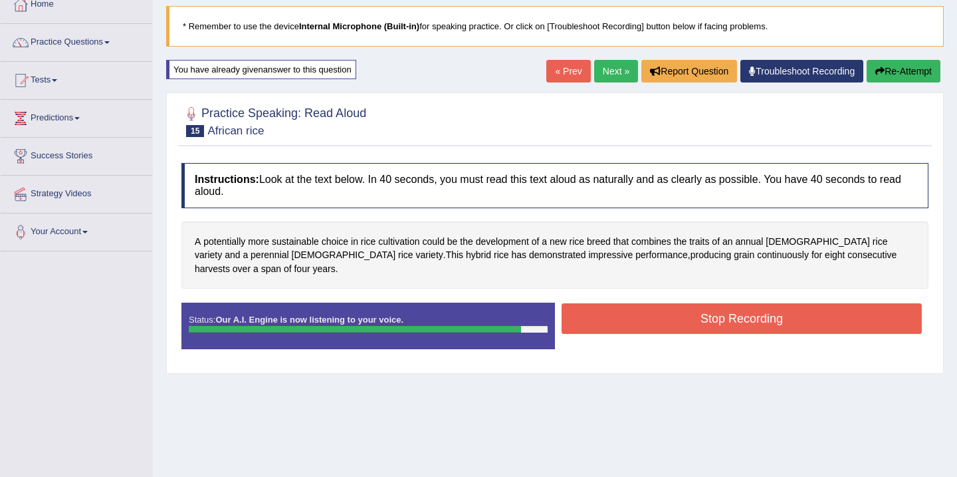
click at [719, 314] on button "Stop Recording" at bounding box center [742, 318] width 360 height 31
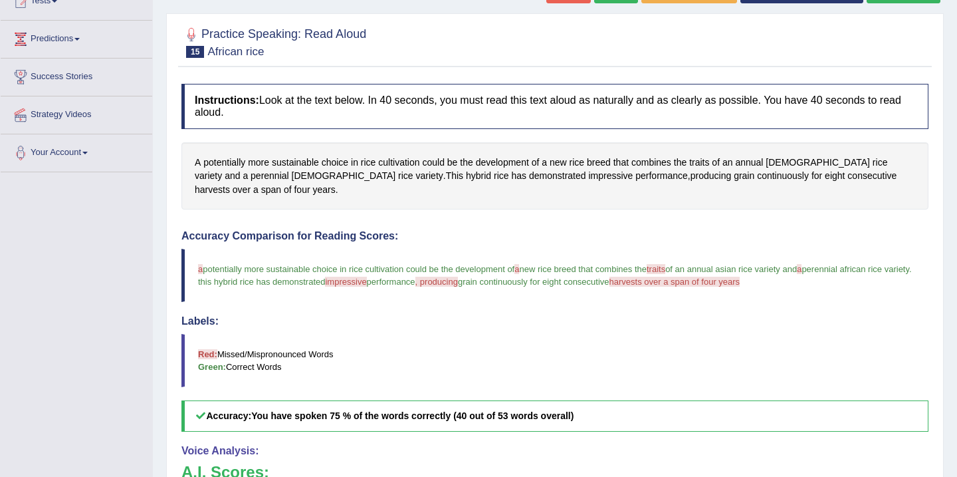
scroll to position [133, 0]
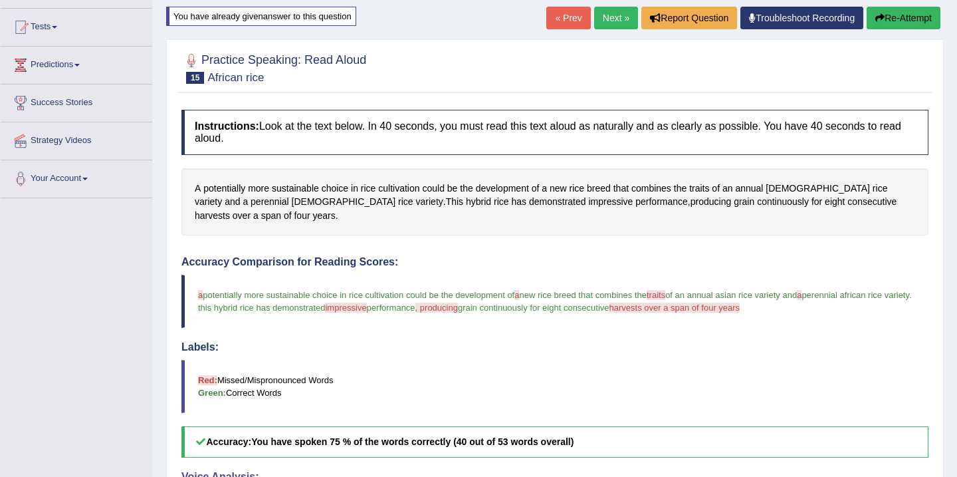
click at [907, 16] on button "Re-Attempt" at bounding box center [904, 18] width 74 height 23
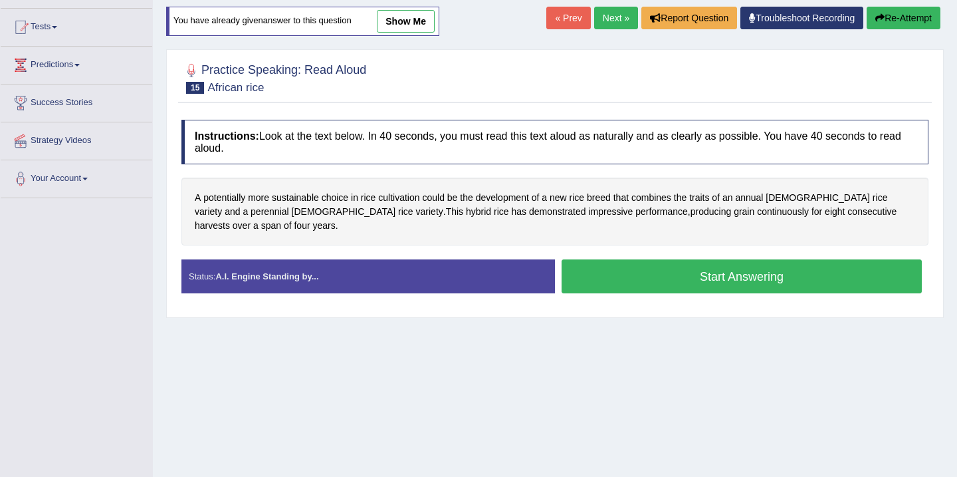
scroll to position [133, 0]
click at [685, 269] on button "Start Answering" at bounding box center [742, 276] width 360 height 34
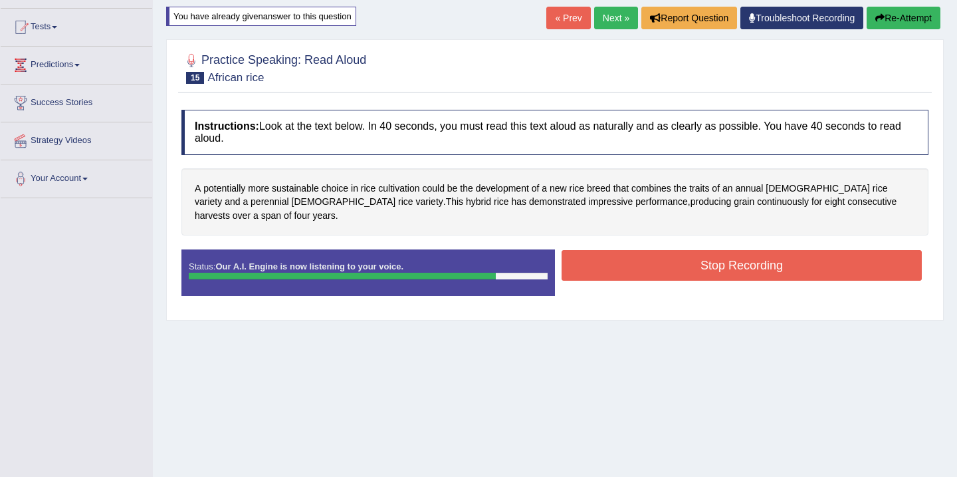
click at [689, 257] on button "Stop Recording" at bounding box center [742, 265] width 360 height 31
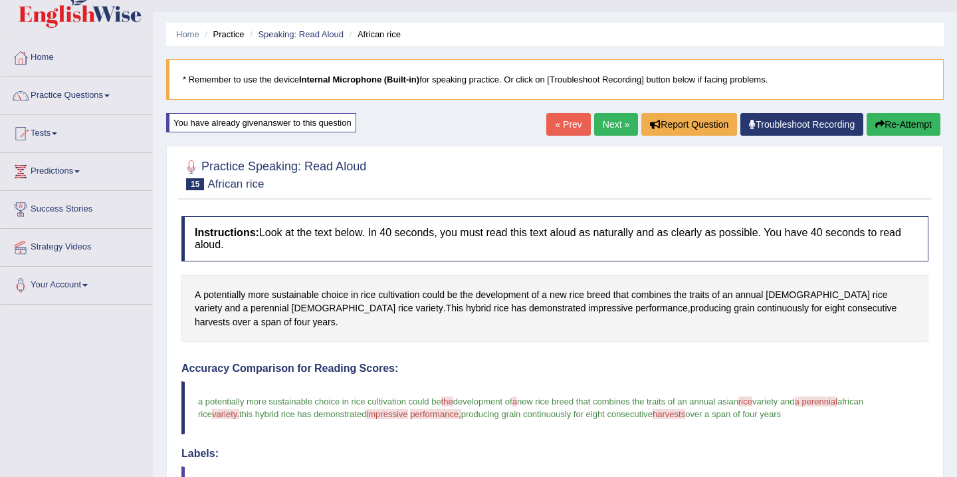
scroll to position [0, 0]
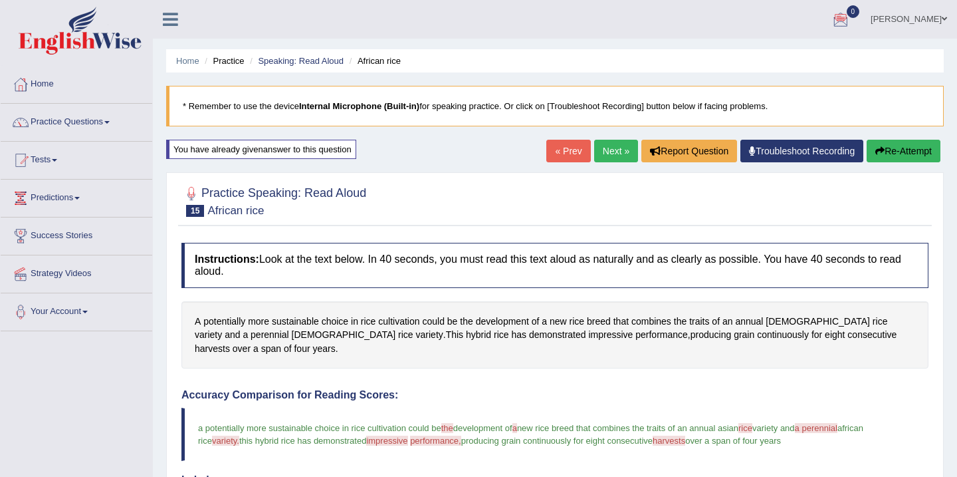
click at [607, 150] on link "Next »" at bounding box center [616, 151] width 44 height 23
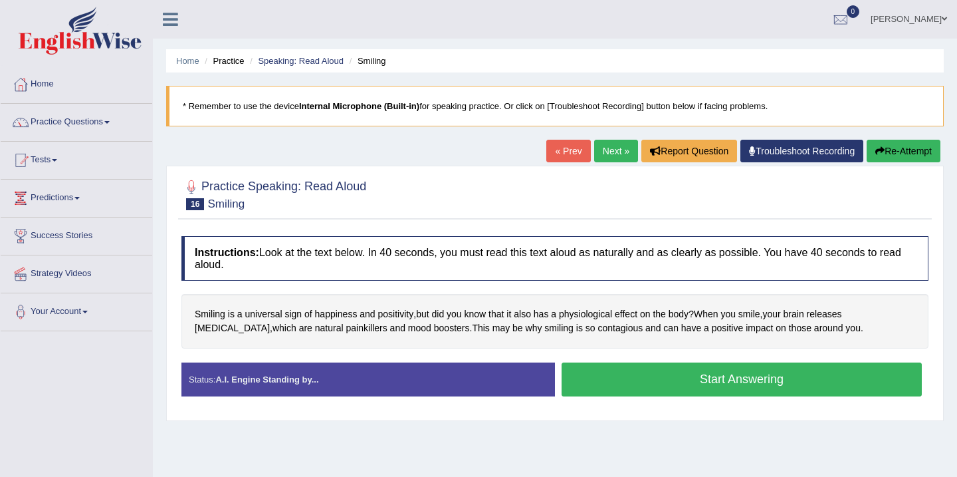
click at [687, 382] on button "Start Answering" at bounding box center [742, 379] width 360 height 34
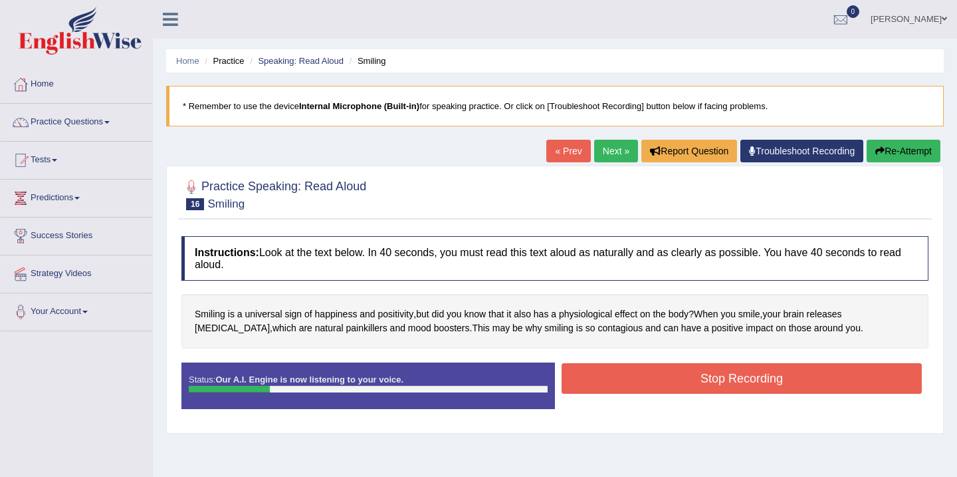
click at [687, 382] on button "Stop Recording" at bounding box center [742, 378] width 360 height 31
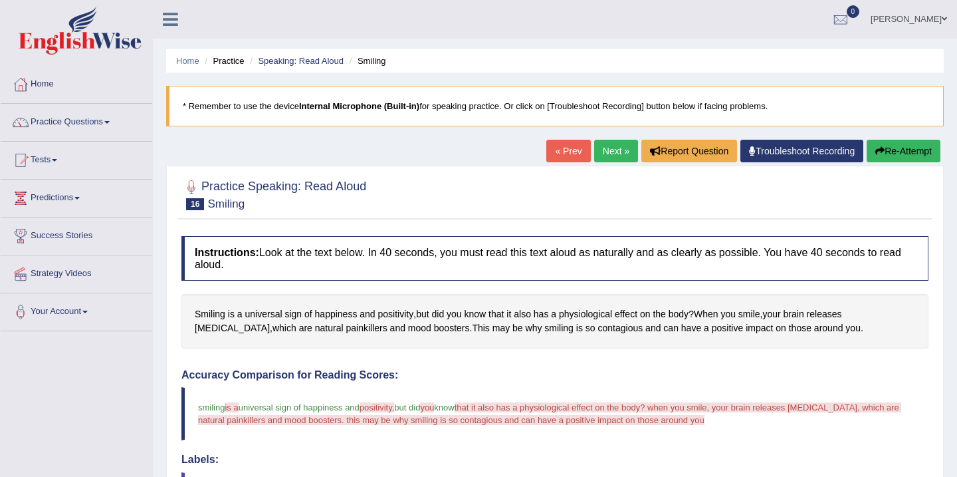
click at [882, 152] on button "Re-Attempt" at bounding box center [904, 151] width 74 height 23
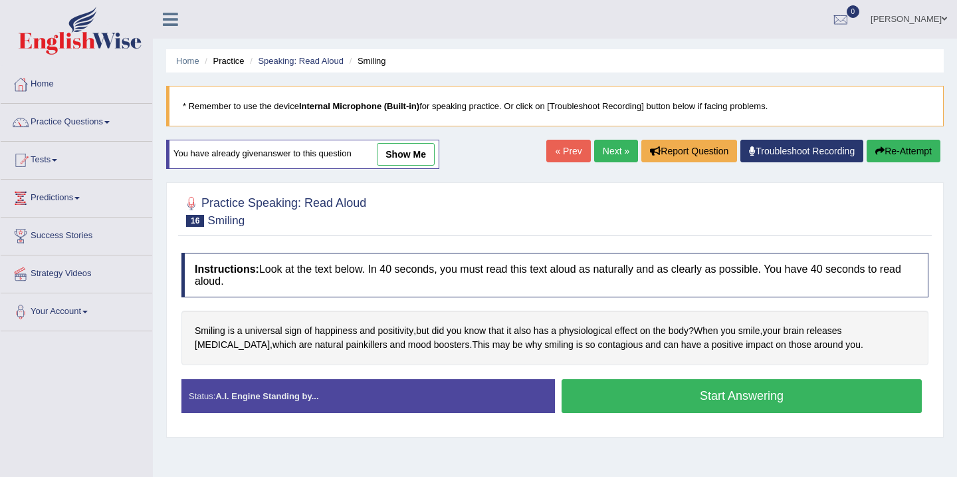
click at [624, 398] on button "Start Answering" at bounding box center [742, 396] width 360 height 34
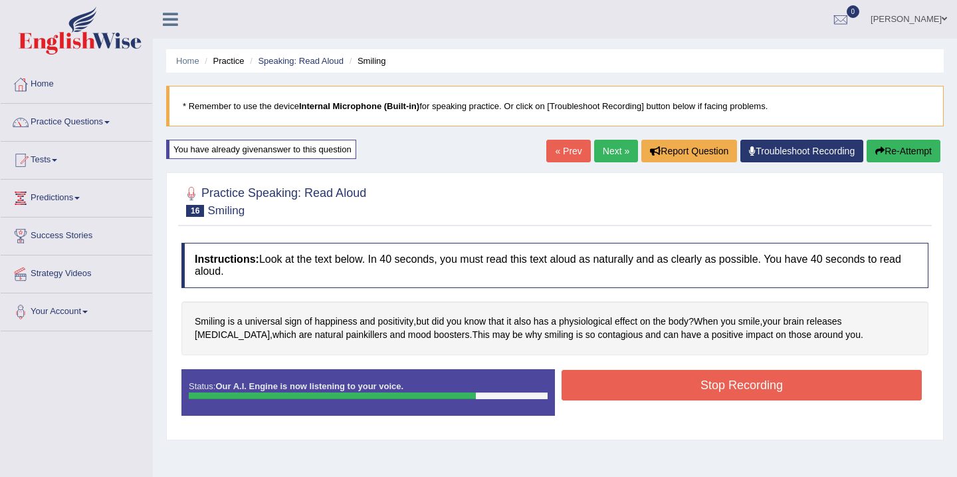
click at [633, 386] on button "Stop Recording" at bounding box center [742, 385] width 360 height 31
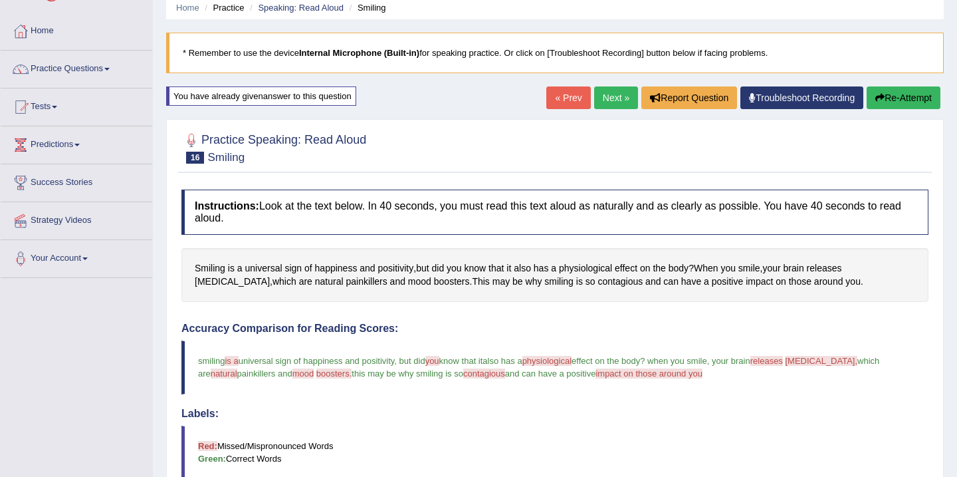
scroll to position [27, 0]
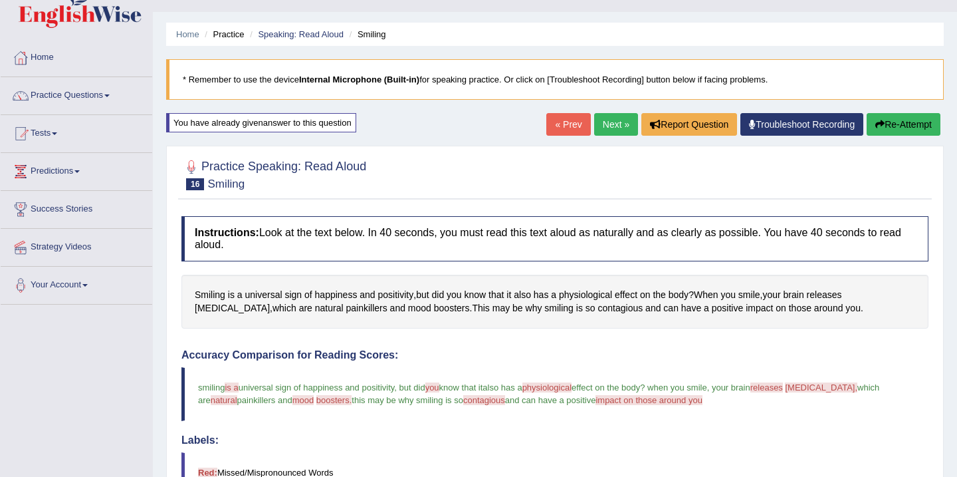
click at [898, 127] on button "Re-Attempt" at bounding box center [904, 124] width 74 height 23
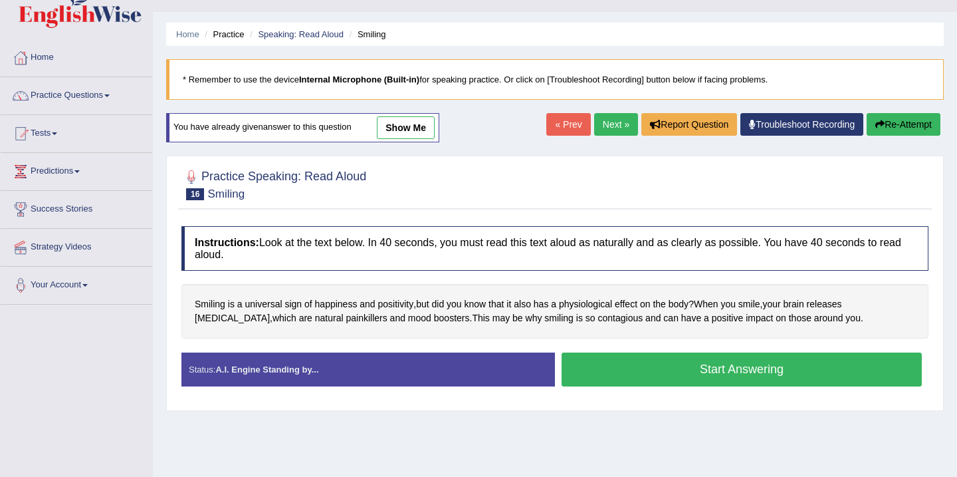
scroll to position [27, 0]
click at [709, 372] on button "Start Answering" at bounding box center [742, 369] width 360 height 34
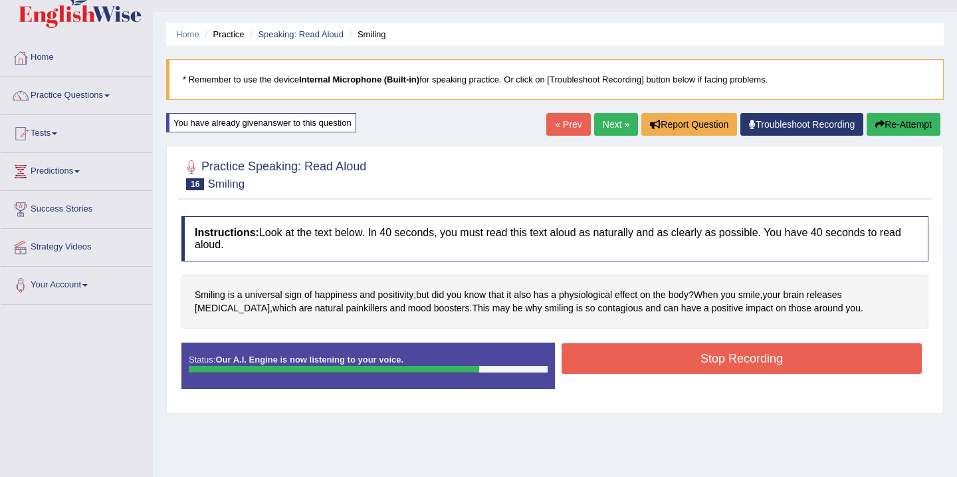
click at [715, 357] on button "Stop Recording" at bounding box center [742, 358] width 360 height 31
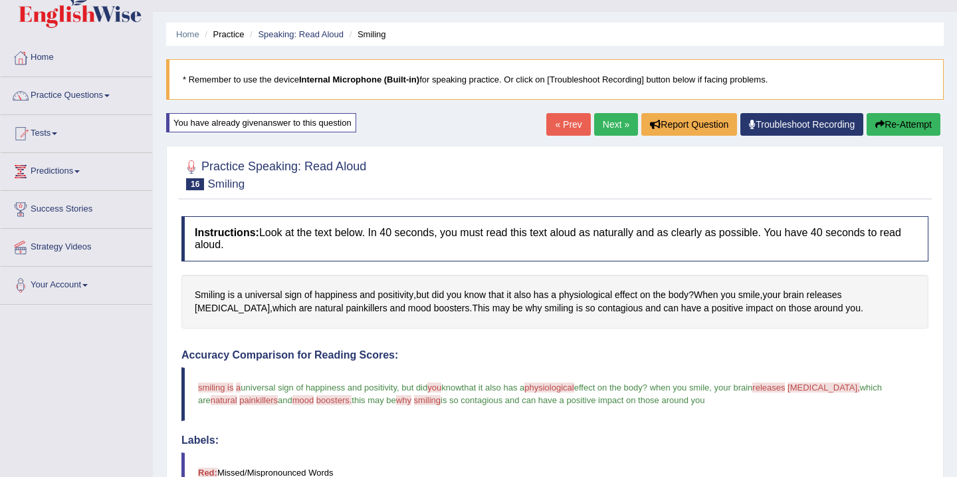
click at [604, 122] on link "Next »" at bounding box center [616, 124] width 44 height 23
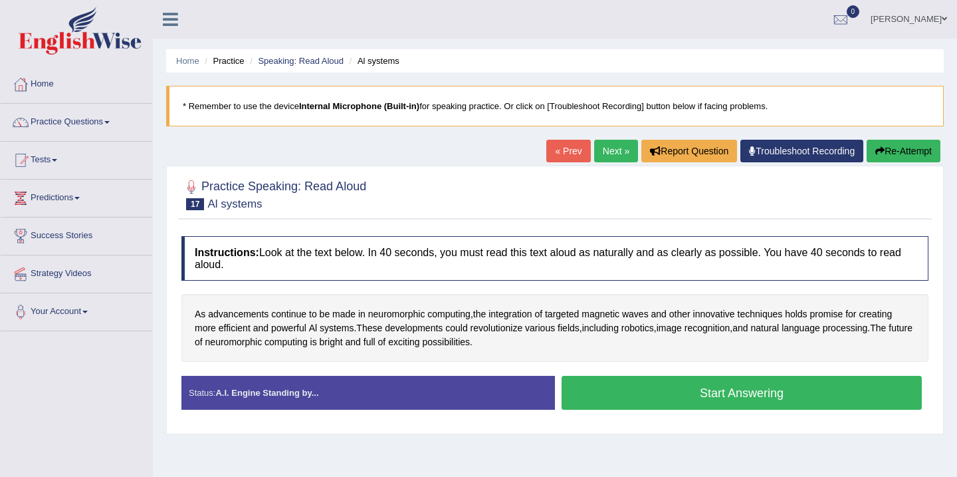
click at [651, 394] on button "Start Answering" at bounding box center [742, 393] width 360 height 34
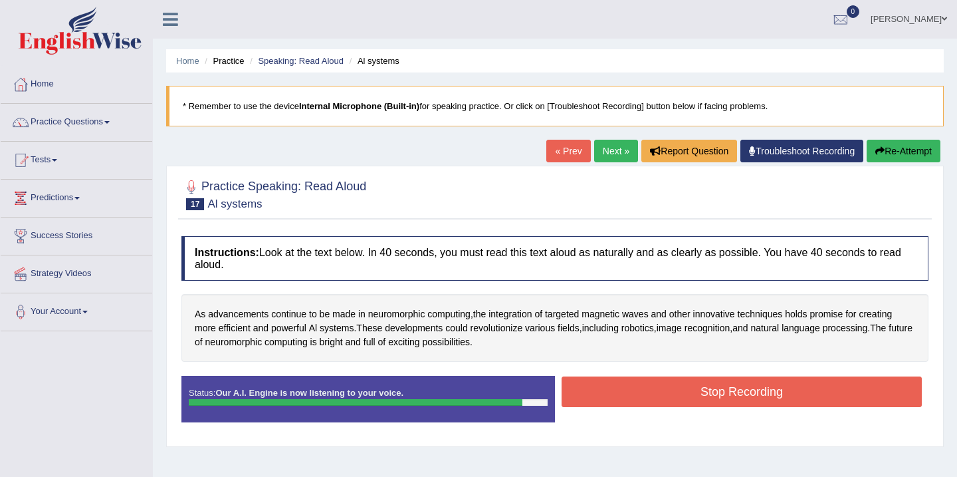
click at [651, 394] on button "Stop Recording" at bounding box center [742, 391] width 360 height 31
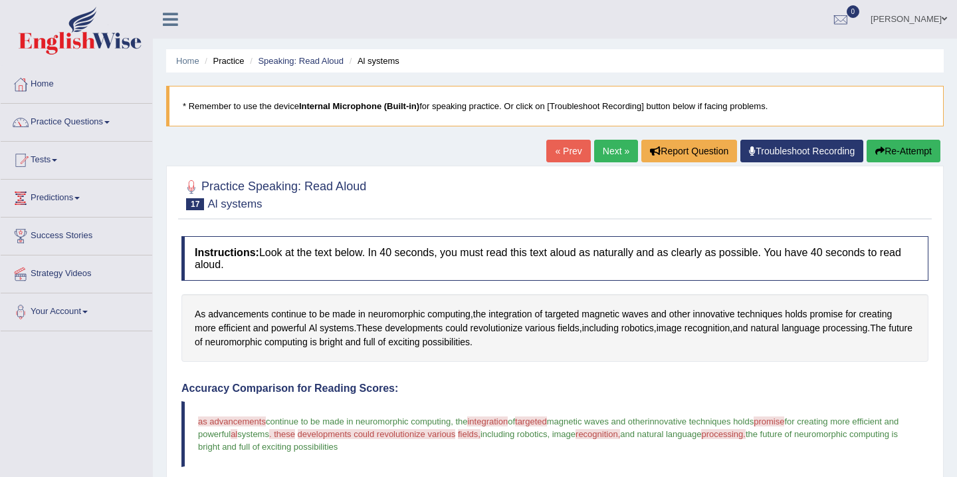
click at [604, 152] on link "Next »" at bounding box center [616, 151] width 44 height 23
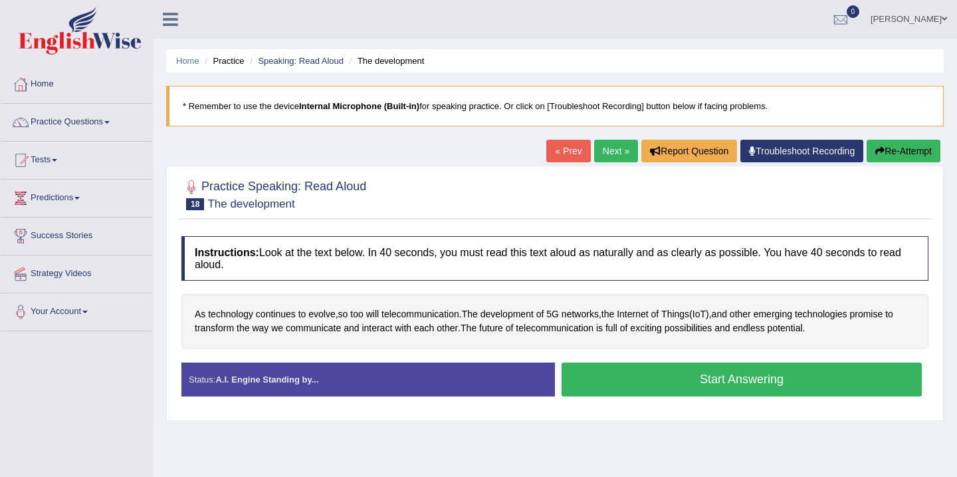
click at [721, 380] on button "Start Answering" at bounding box center [742, 379] width 360 height 34
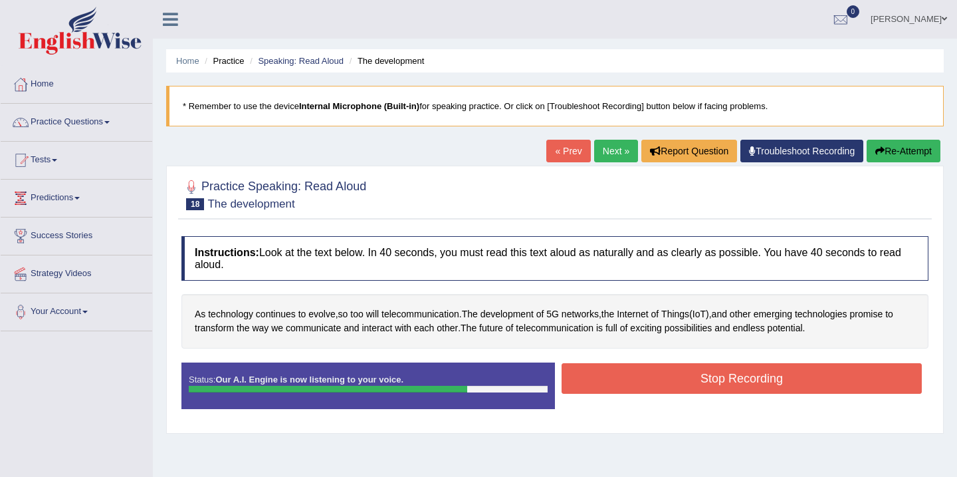
click at [721, 380] on button "Stop Recording" at bounding box center [742, 378] width 360 height 31
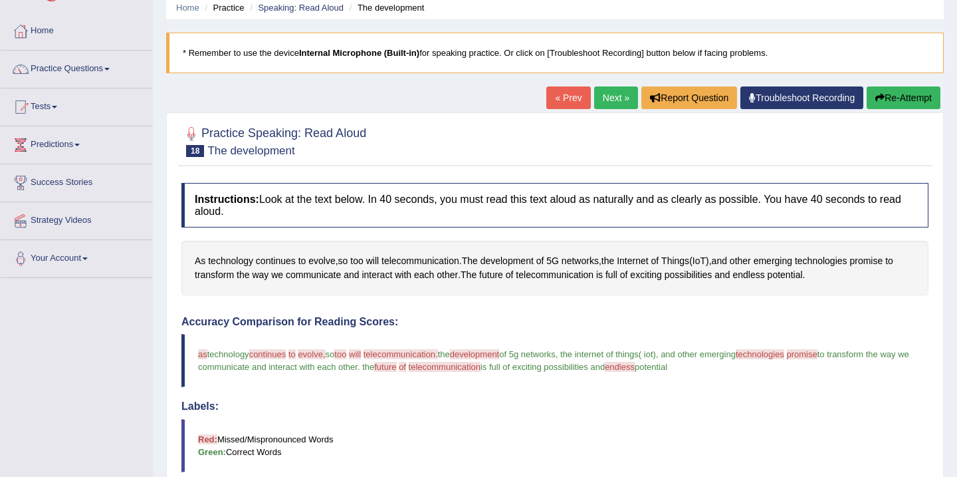
scroll to position [27, 0]
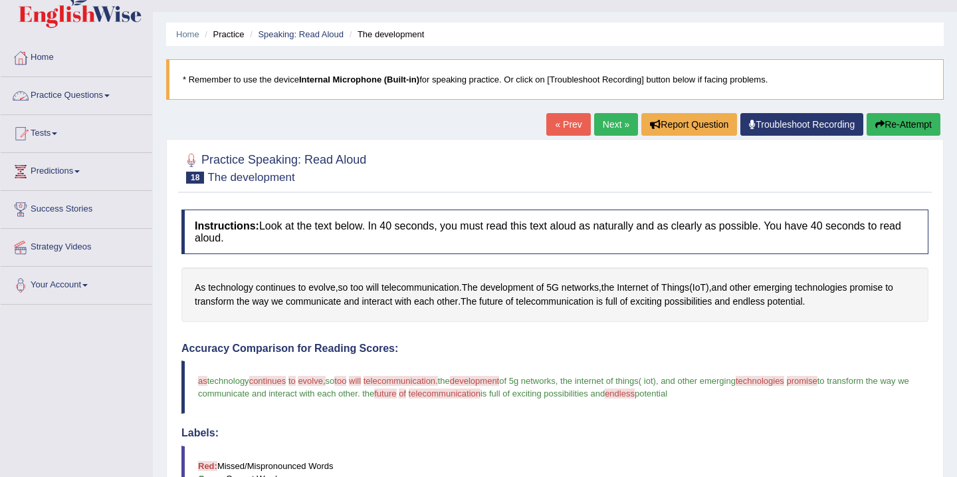
click at [81, 95] on link "Practice Questions" at bounding box center [77, 93] width 152 height 33
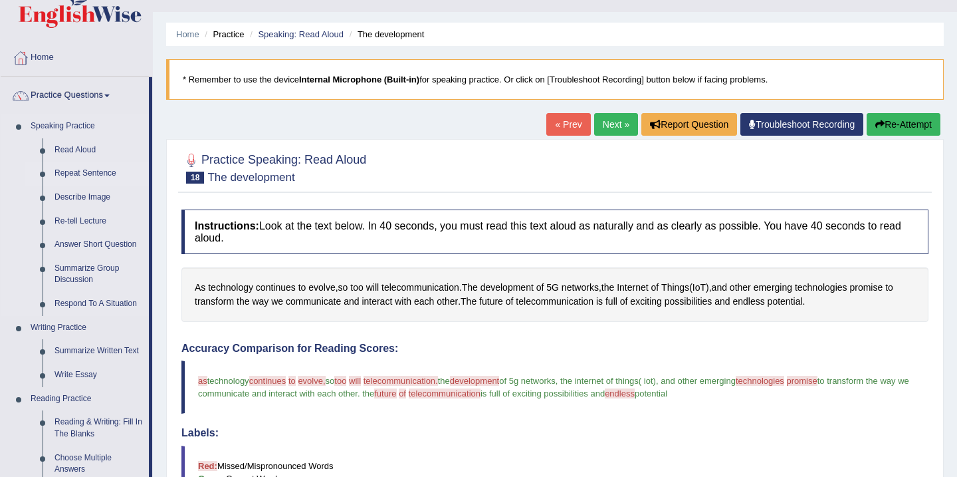
click at [90, 176] on link "Repeat Sentence" at bounding box center [99, 174] width 100 height 24
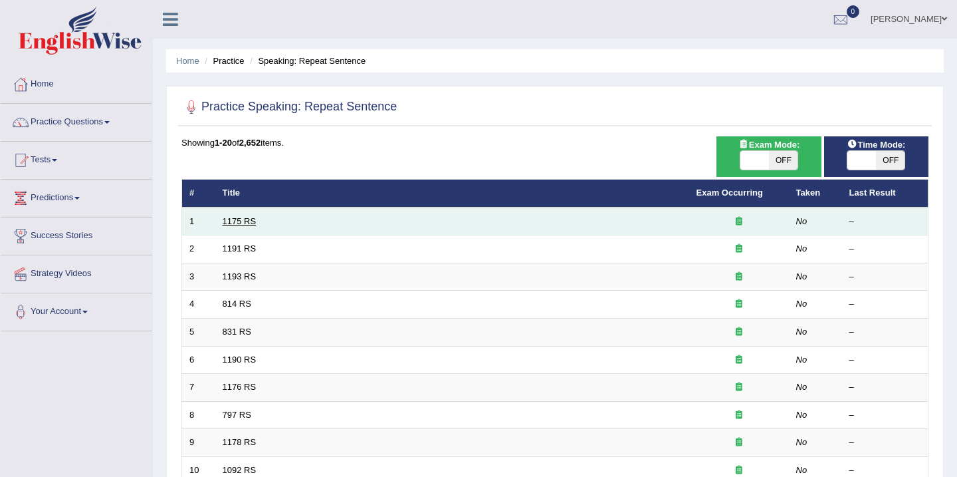
click at [242, 223] on link "1175 RS" at bounding box center [240, 221] width 34 height 10
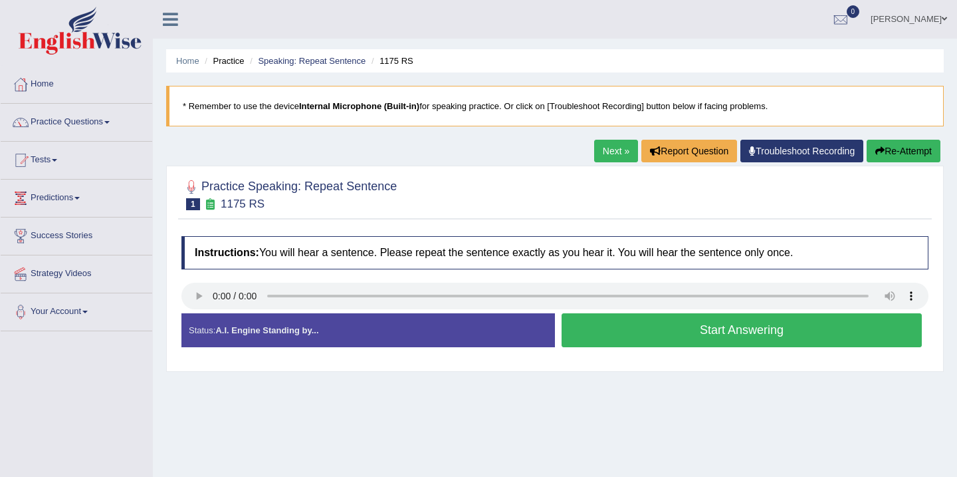
click at [685, 340] on button "Start Answering" at bounding box center [742, 330] width 360 height 34
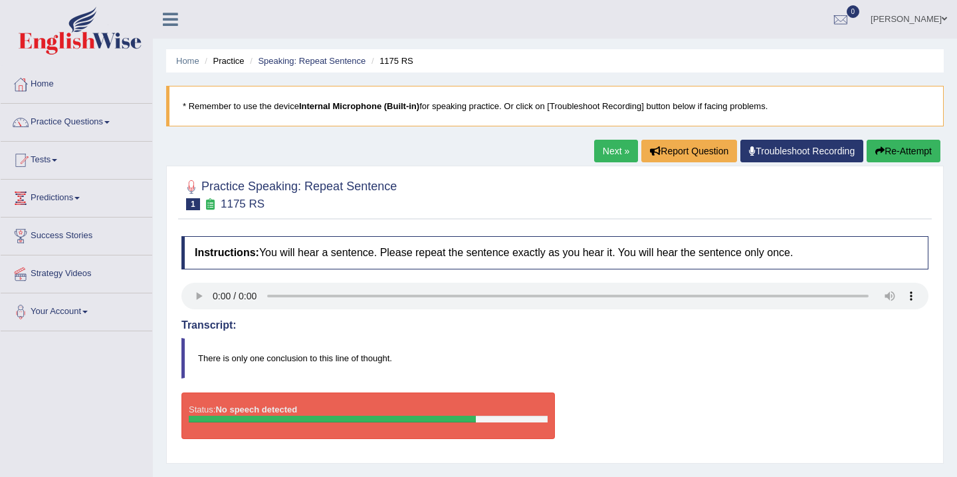
click at [903, 156] on button "Re-Attempt" at bounding box center [904, 151] width 74 height 23
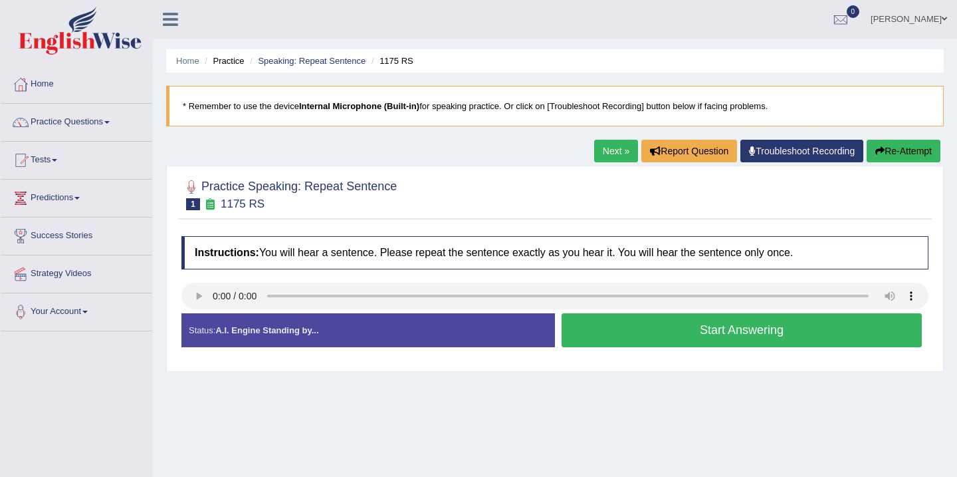
click at [608, 331] on button "Start Answering" at bounding box center [742, 330] width 360 height 34
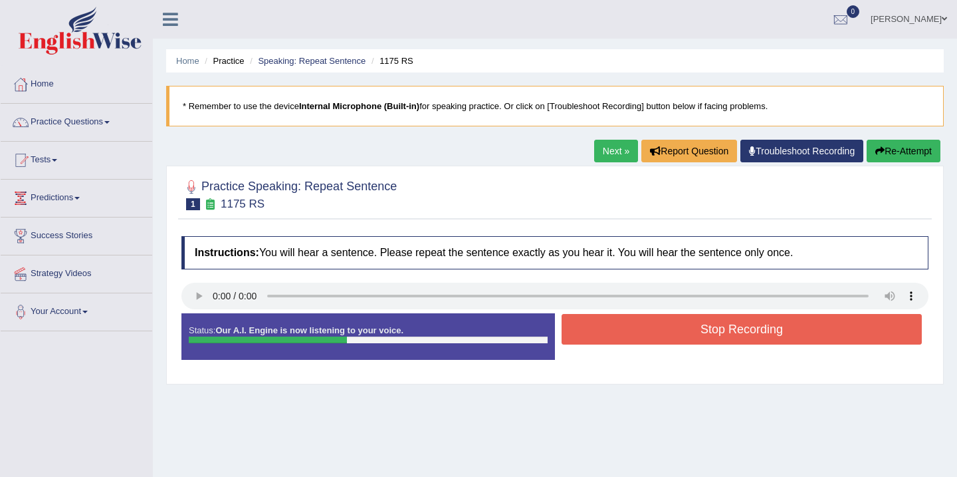
click at [608, 331] on button "Stop Recording" at bounding box center [742, 329] width 360 height 31
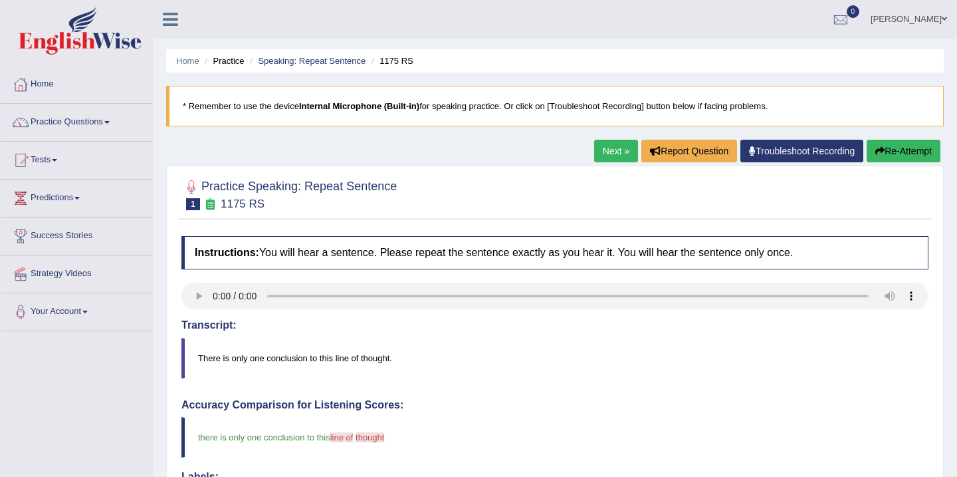
click at [603, 151] on link "Next »" at bounding box center [616, 151] width 44 height 23
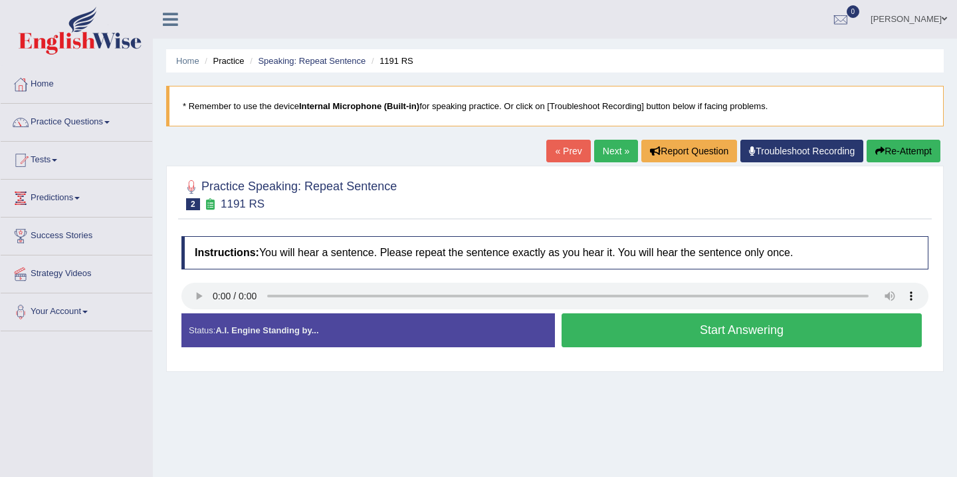
click at [626, 331] on button "Start Answering" at bounding box center [742, 330] width 360 height 34
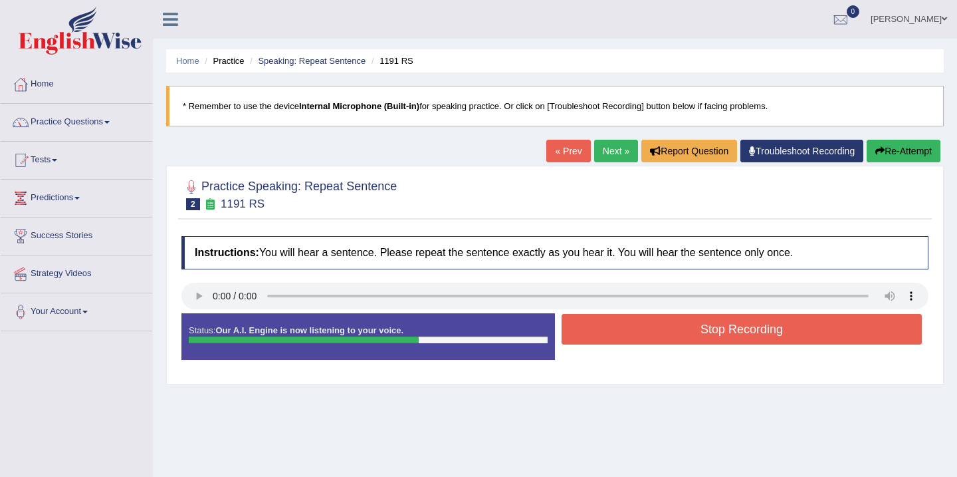
click at [626, 331] on button "Stop Recording" at bounding box center [742, 329] width 360 height 31
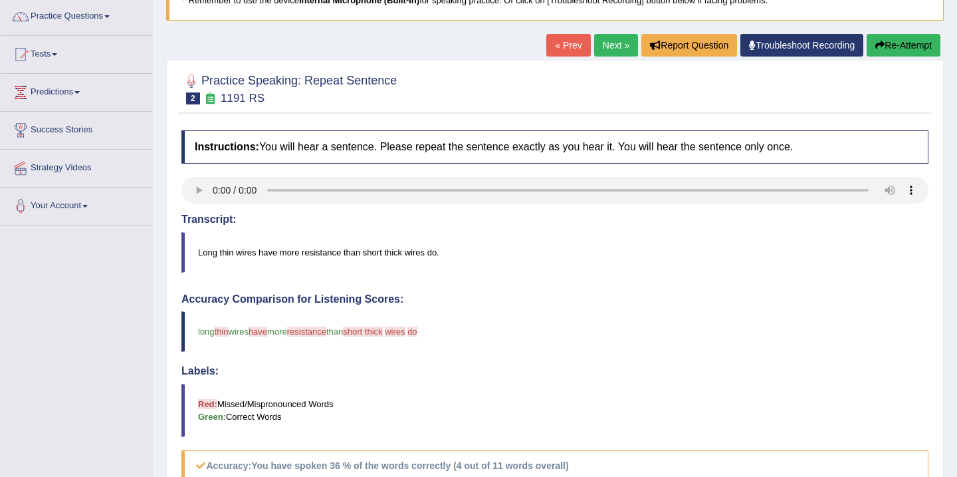
scroll to position [27, 0]
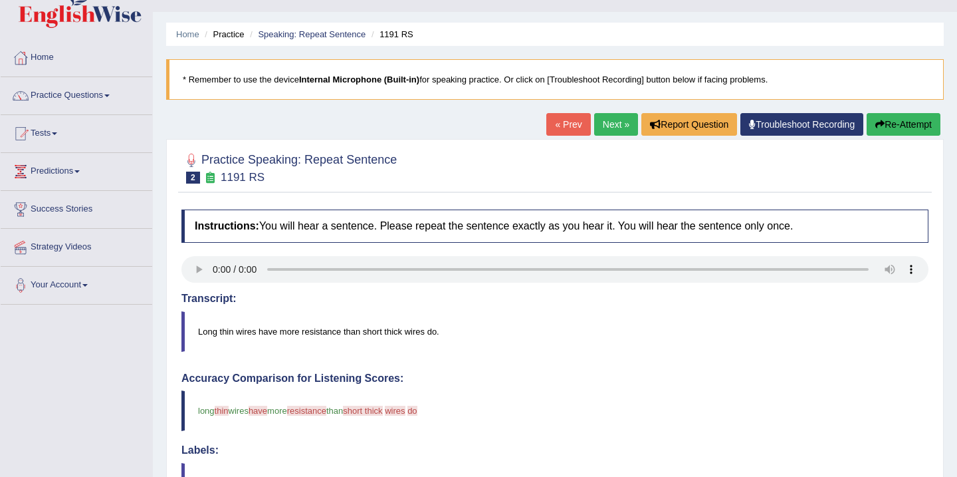
click at [885, 128] on button "Re-Attempt" at bounding box center [904, 124] width 74 height 23
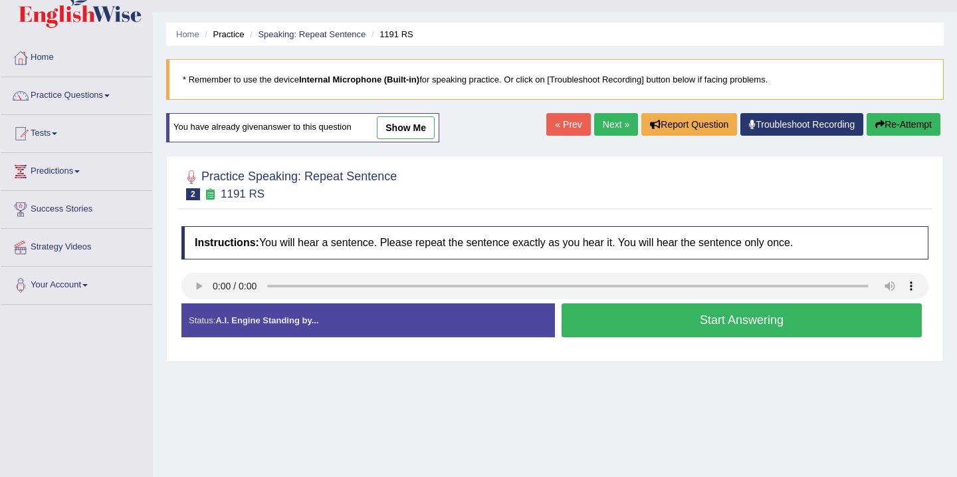
scroll to position [27, 0]
click at [593, 324] on button "Start Answering" at bounding box center [742, 320] width 360 height 34
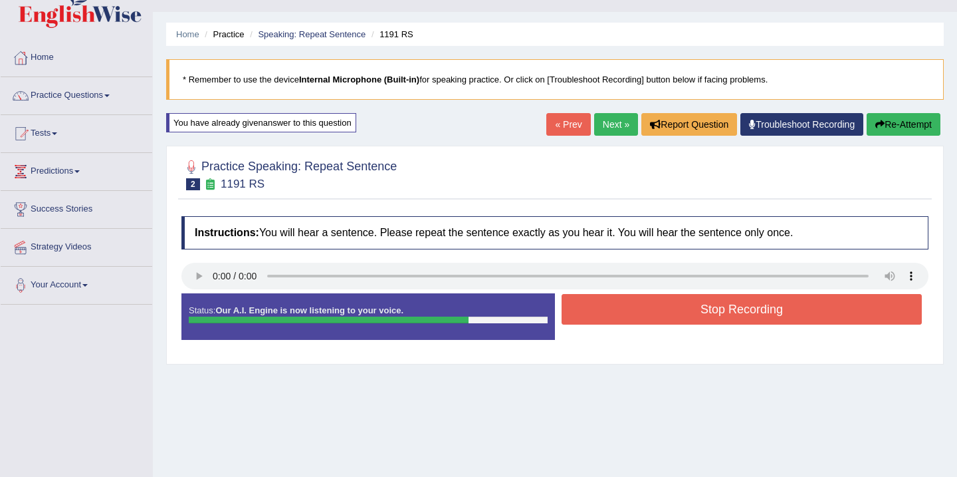
click at [606, 308] on button "Stop Recording" at bounding box center [742, 309] width 360 height 31
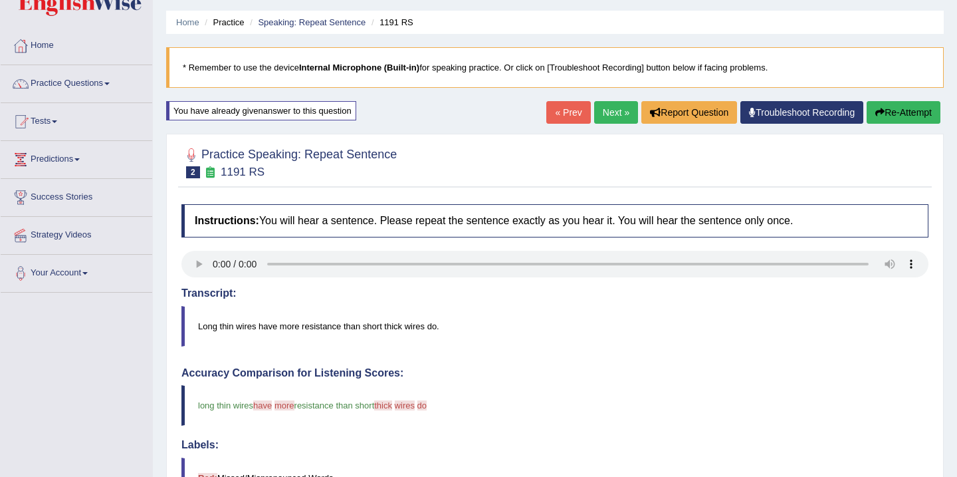
scroll to position [0, 0]
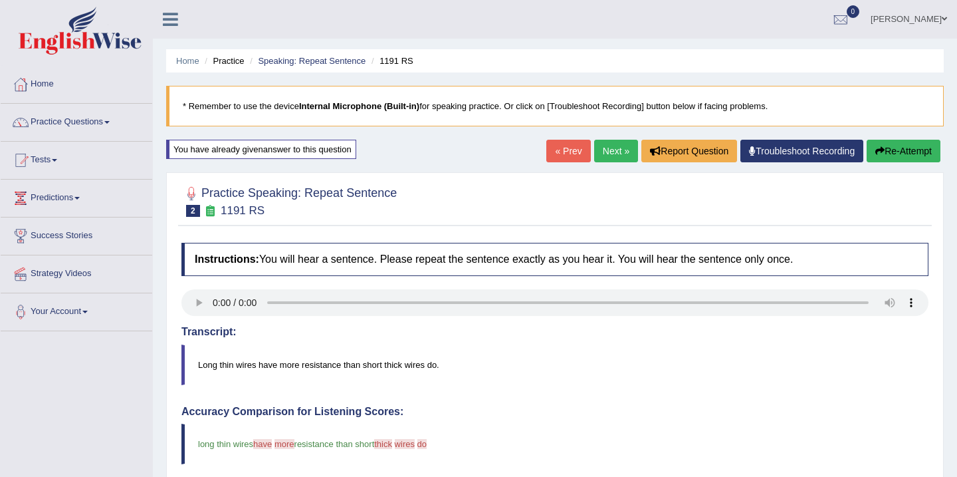
click at [615, 151] on link "Next »" at bounding box center [616, 151] width 44 height 23
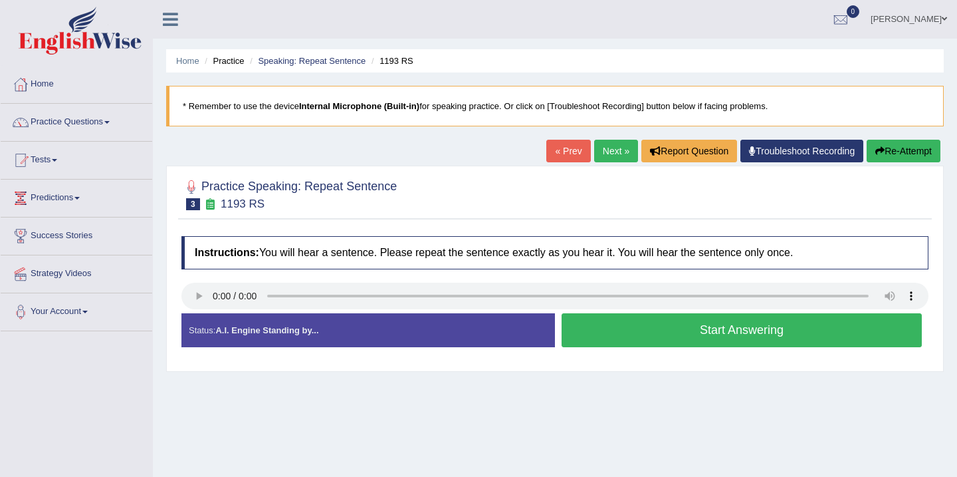
click at [615, 335] on button "Start Answering" at bounding box center [742, 330] width 360 height 34
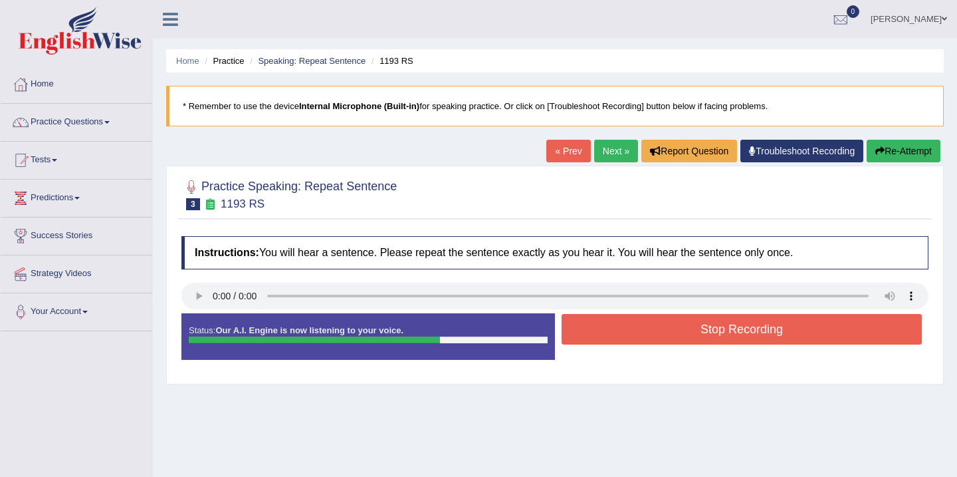
click at [671, 325] on button "Stop Recording" at bounding box center [742, 329] width 360 height 31
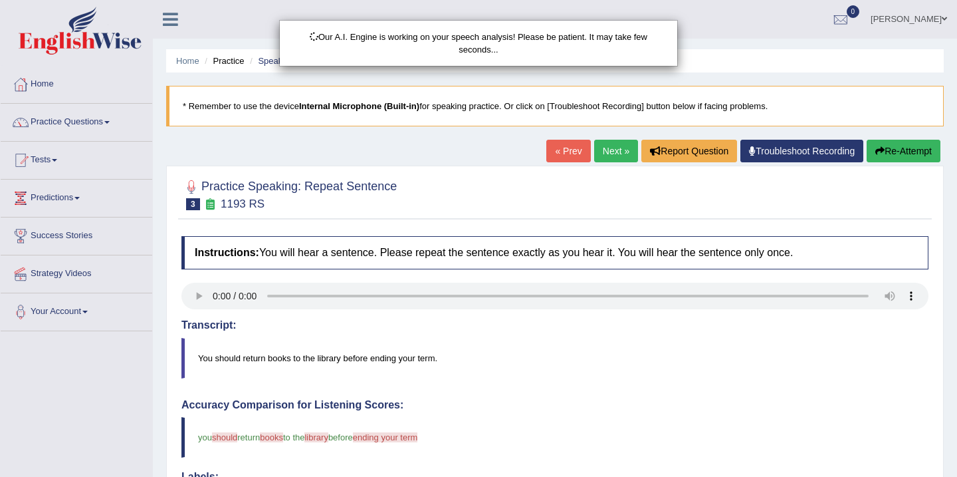
click at [201, 297] on div "Our A.I. Engine is working on your speech analysis! Please be patient. It may t…" at bounding box center [478, 238] width 957 height 477
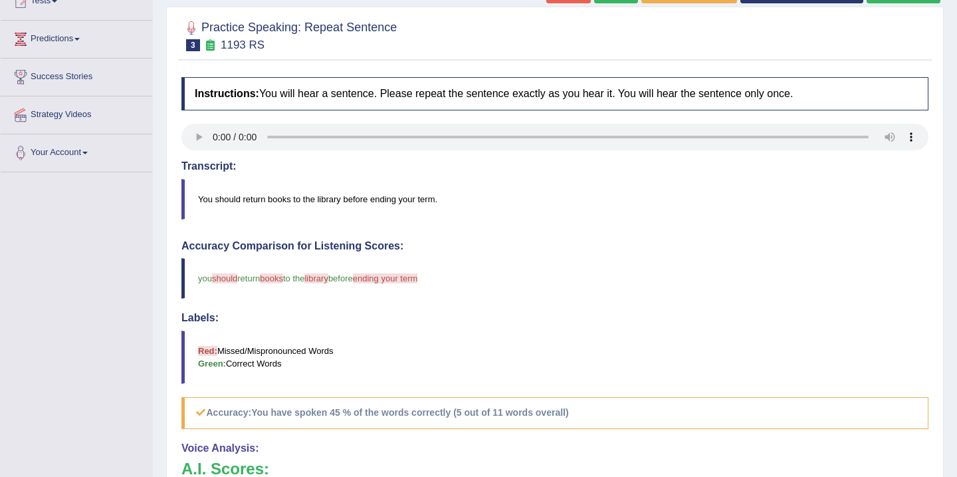
scroll to position [133, 0]
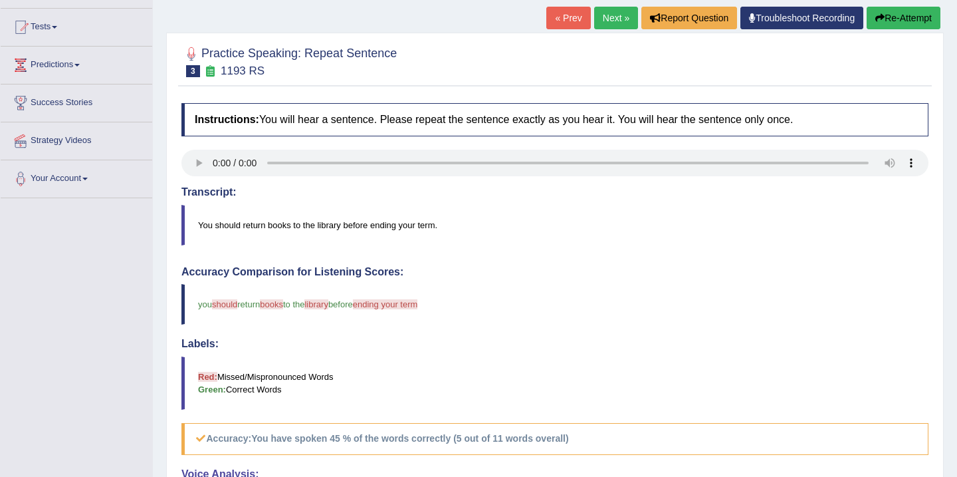
click at [889, 16] on button "Re-Attempt" at bounding box center [904, 18] width 74 height 23
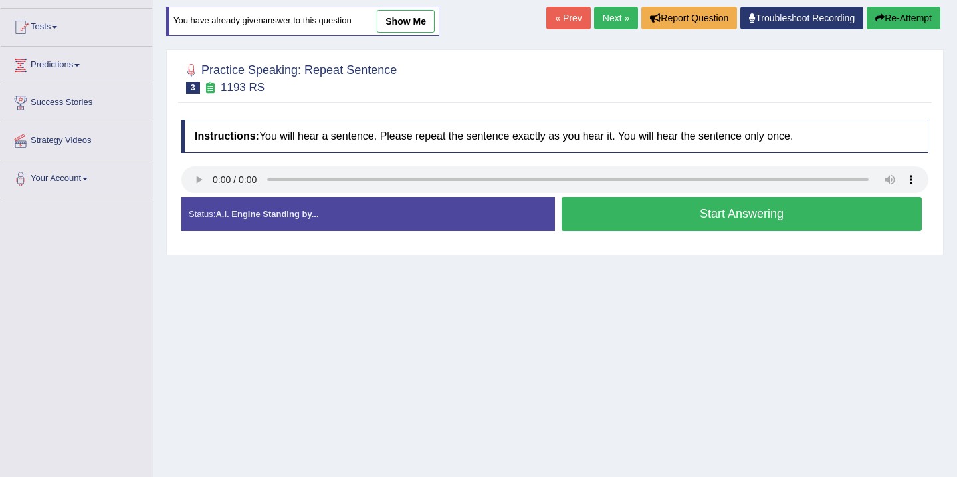
scroll to position [133, 0]
click at [643, 219] on button "Start Answering" at bounding box center [742, 214] width 360 height 34
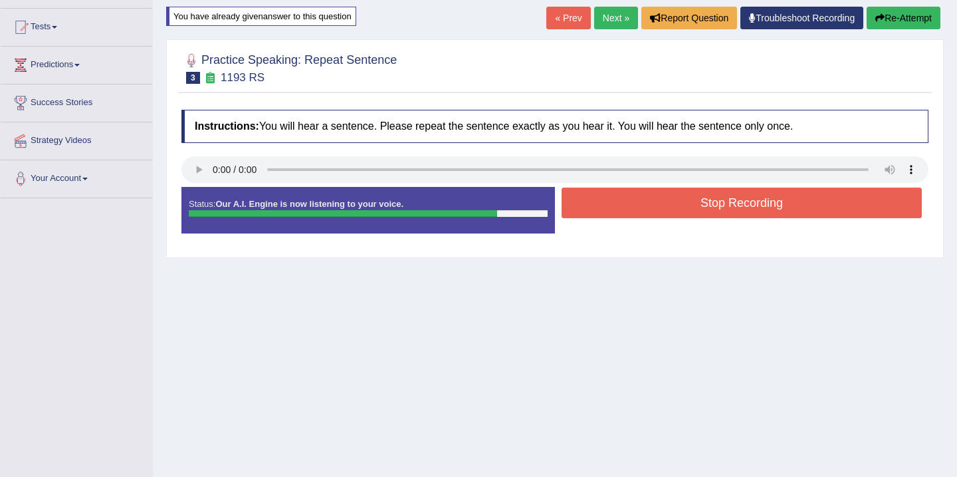
click at [647, 199] on button "Stop Recording" at bounding box center [742, 202] width 360 height 31
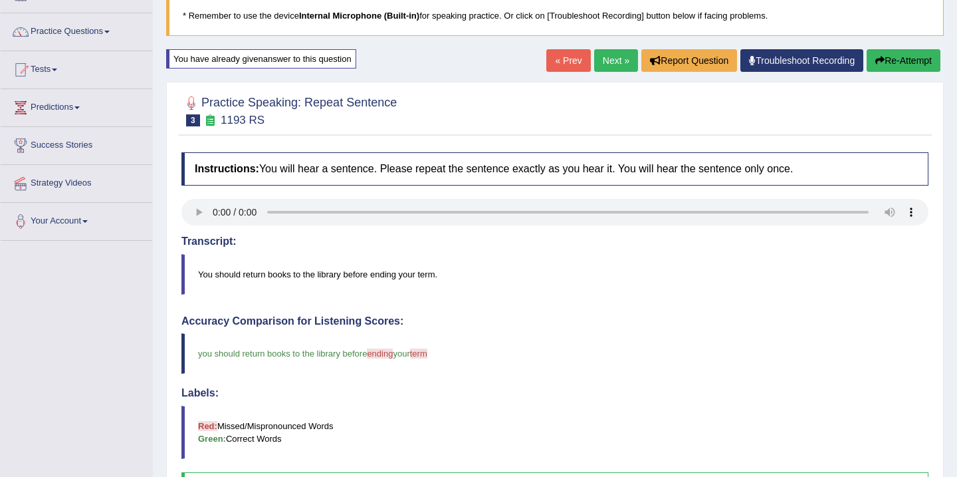
scroll to position [53, 0]
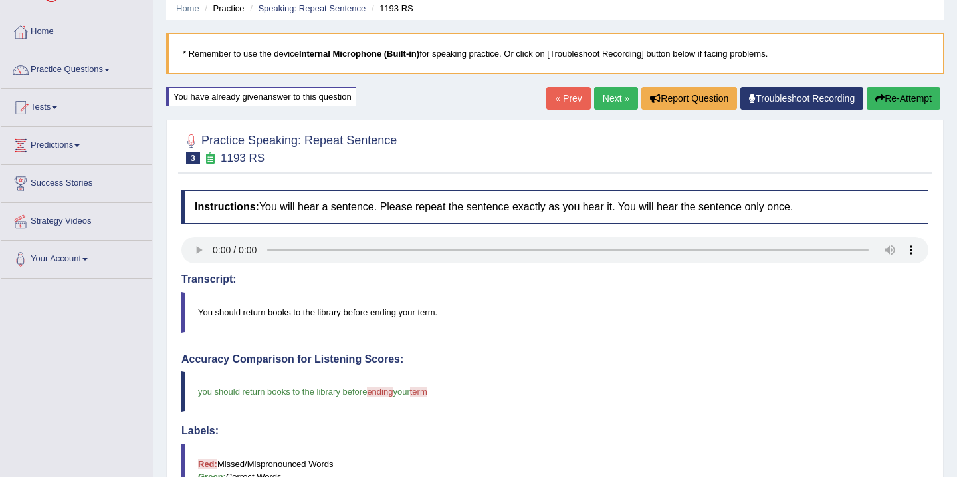
click at [614, 104] on link "Next »" at bounding box center [616, 98] width 44 height 23
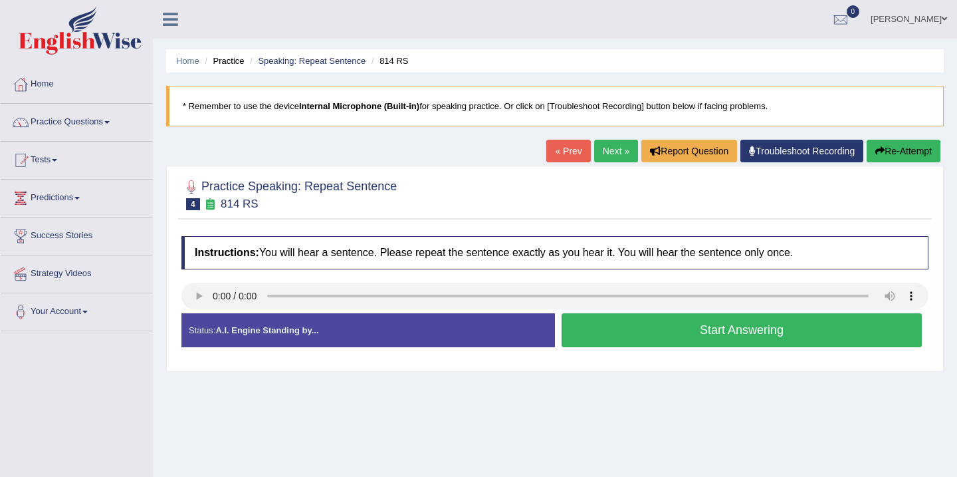
click at [620, 330] on button "Start Answering" at bounding box center [742, 330] width 360 height 34
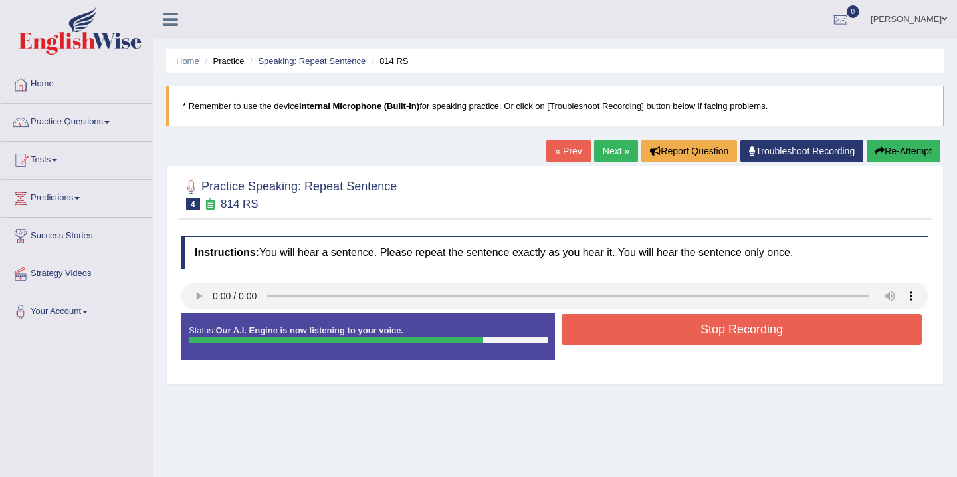
click at [620, 330] on button "Stop Recording" at bounding box center [742, 329] width 360 height 31
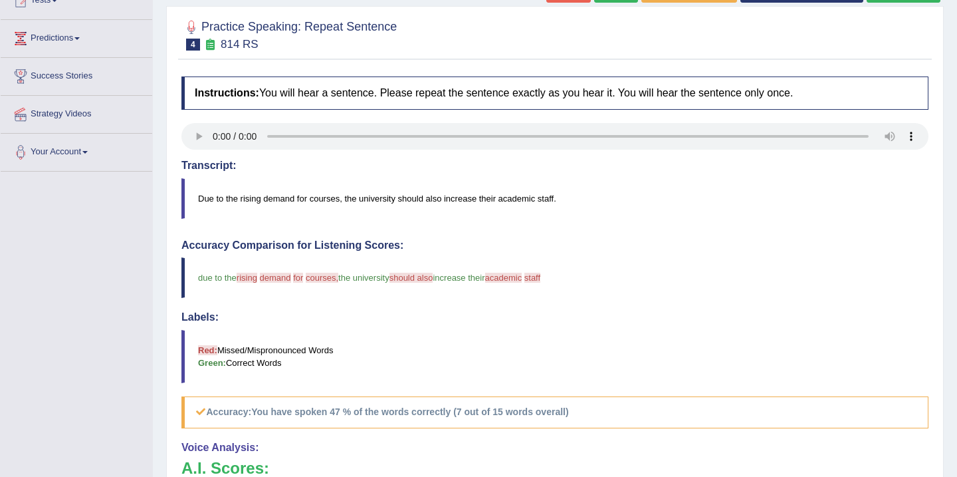
scroll to position [133, 0]
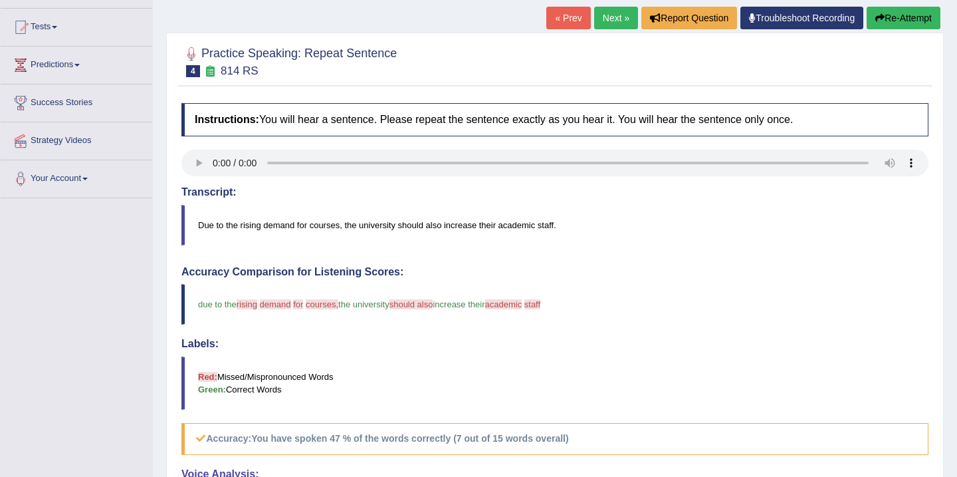
click at [886, 21] on button "Re-Attempt" at bounding box center [904, 18] width 74 height 23
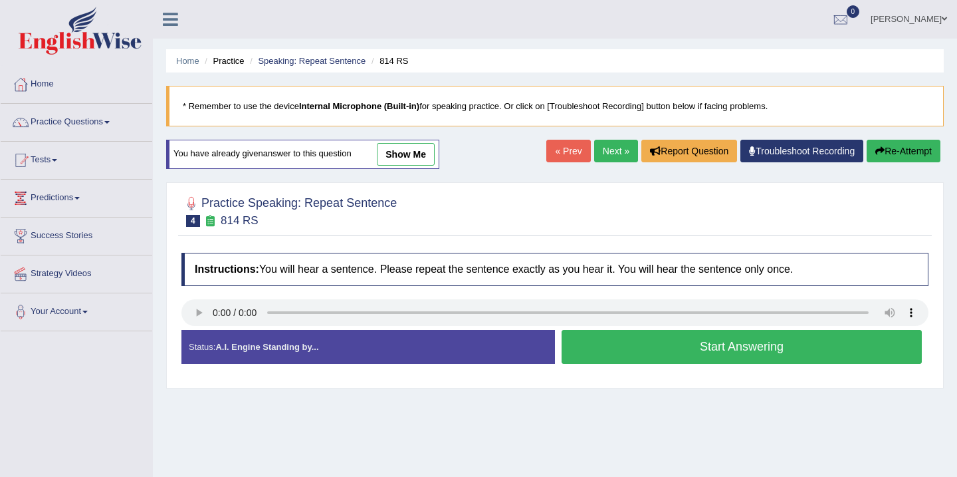
scroll to position [133, 0]
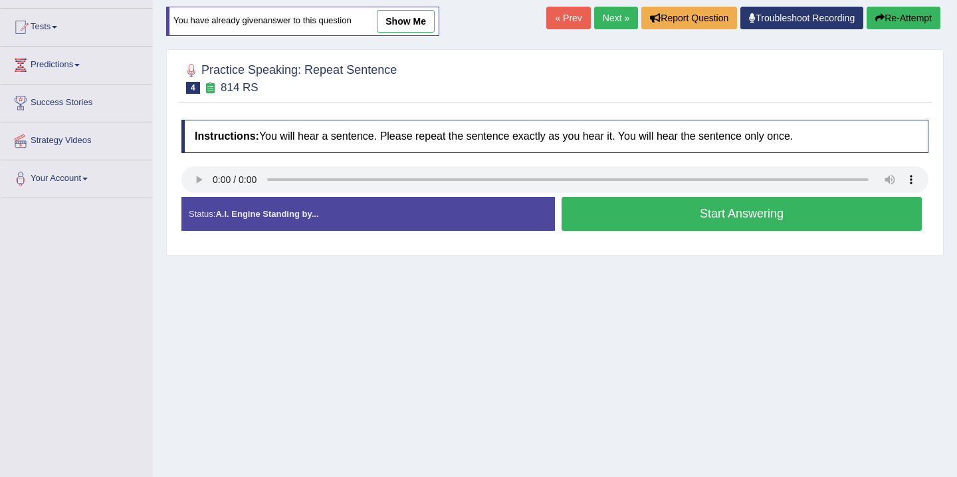
click at [626, 217] on button "Start Answering" at bounding box center [742, 214] width 360 height 34
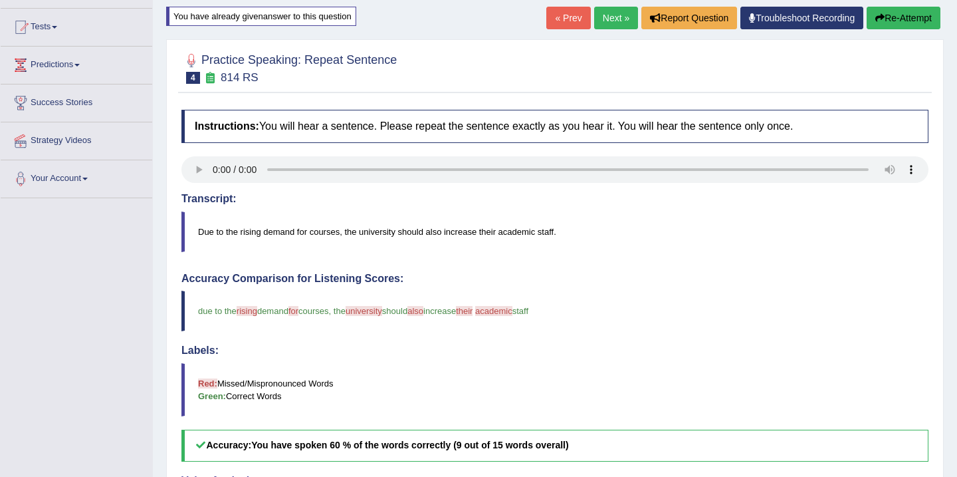
click at [901, 22] on button "Re-Attempt" at bounding box center [904, 18] width 74 height 23
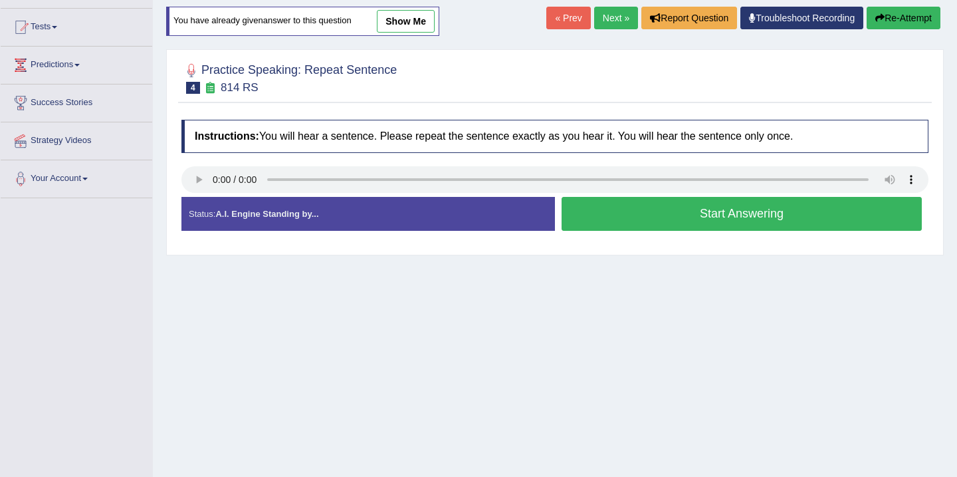
scroll to position [133, 0]
click at [653, 222] on button "Start Answering" at bounding box center [742, 214] width 360 height 34
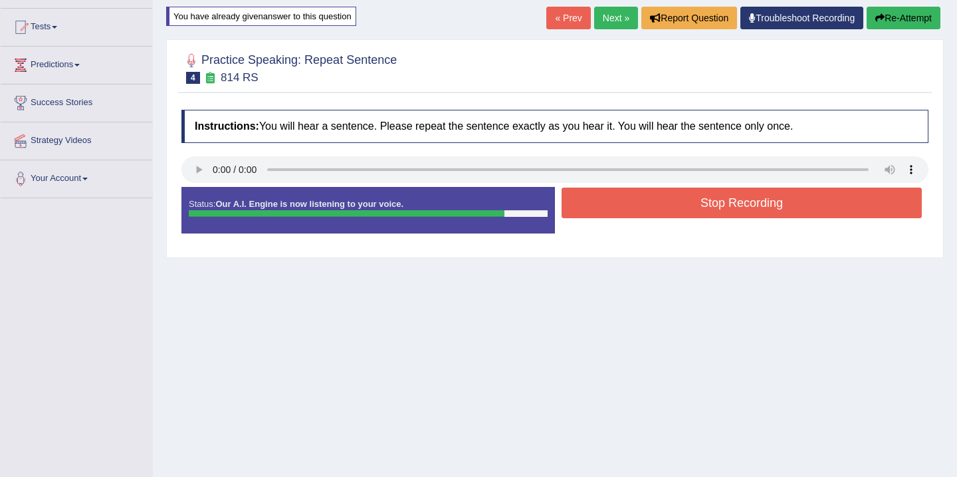
click at [659, 199] on button "Stop Recording" at bounding box center [742, 202] width 360 height 31
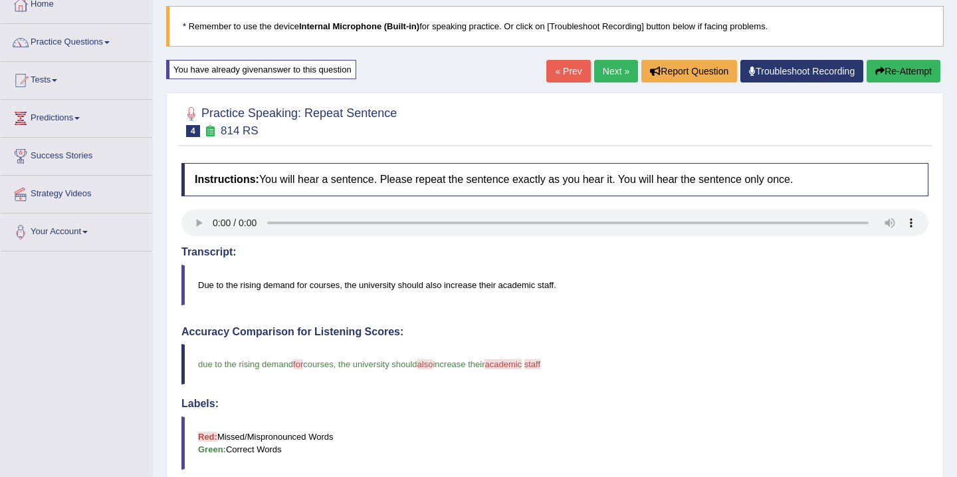
scroll to position [53, 0]
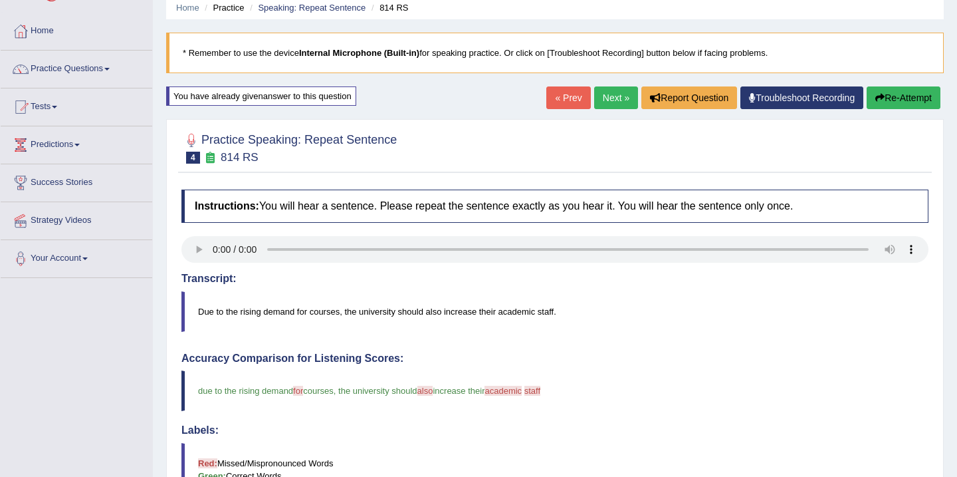
click at [889, 94] on button "Re-Attempt" at bounding box center [904, 97] width 74 height 23
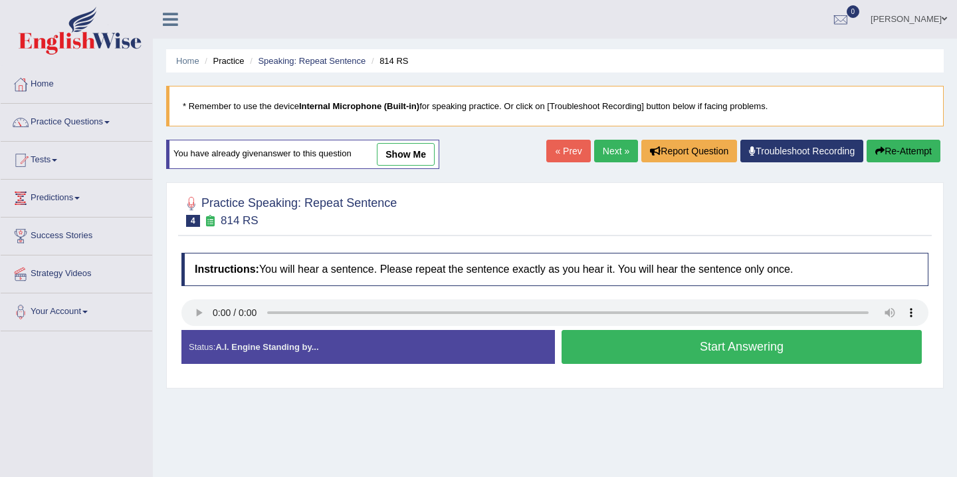
scroll to position [53, 0]
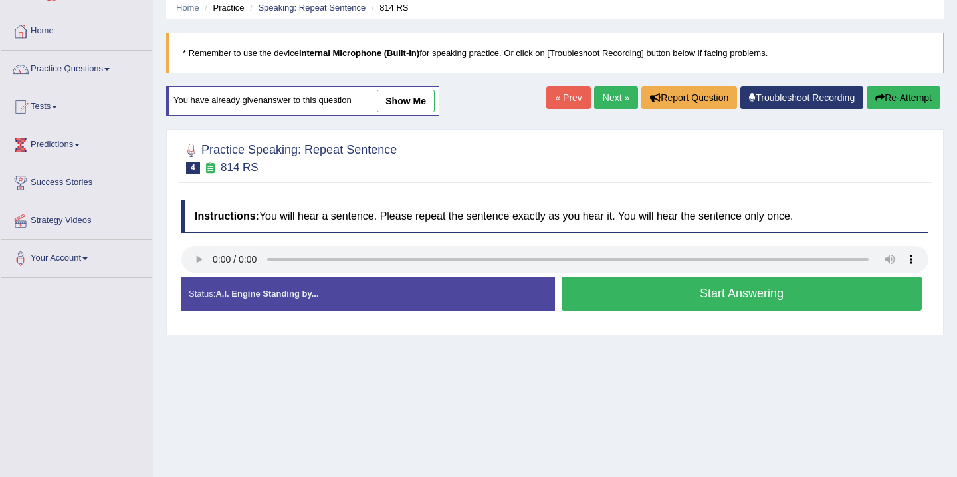
click at [606, 102] on link "Next »" at bounding box center [616, 97] width 44 height 23
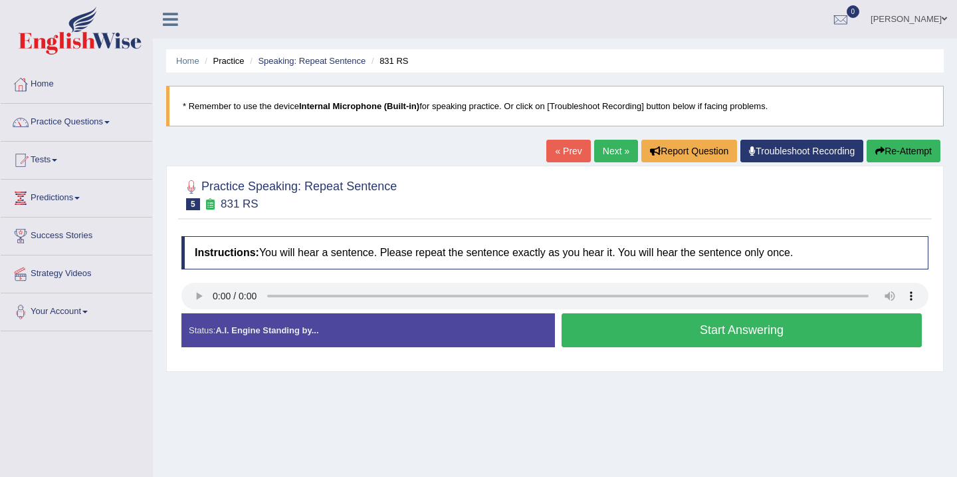
click at [607, 329] on button "Start Answering" at bounding box center [742, 330] width 360 height 34
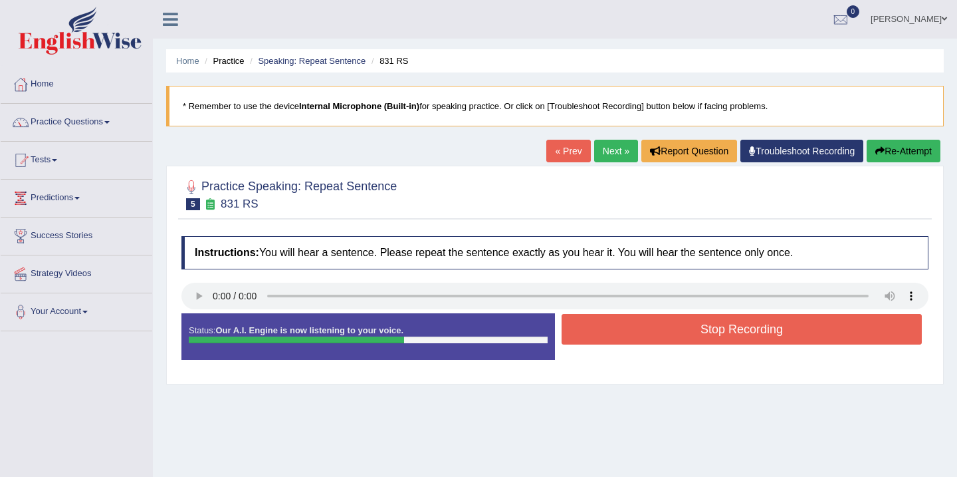
click at [607, 329] on button "Stop Recording" at bounding box center [742, 329] width 360 height 31
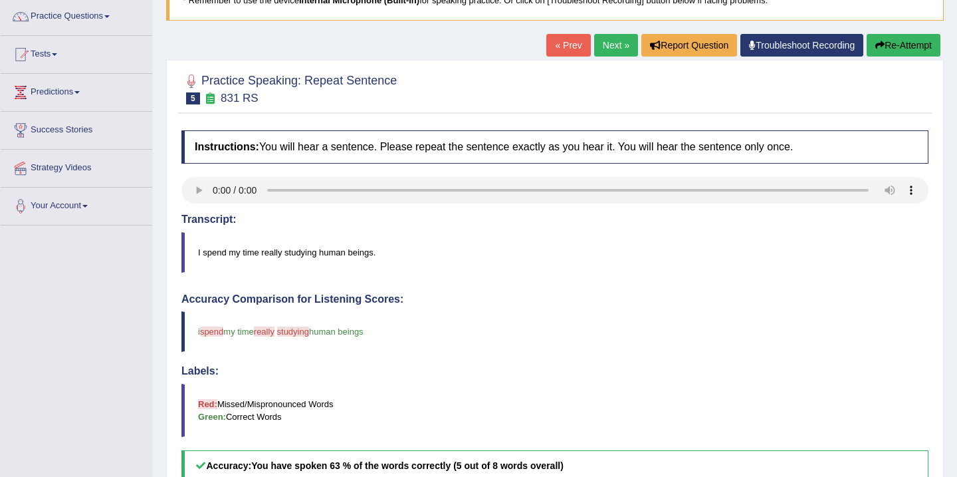
scroll to position [53, 0]
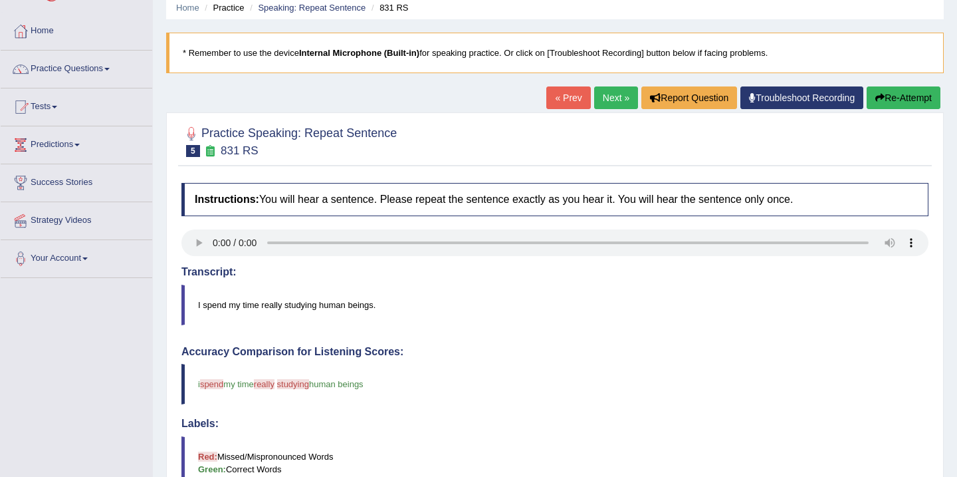
click at [897, 101] on button "Re-Attempt" at bounding box center [904, 97] width 74 height 23
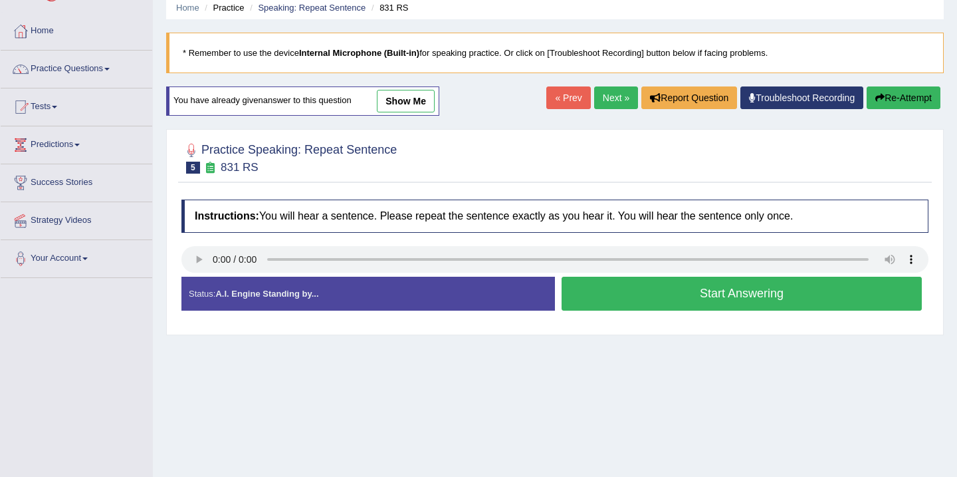
scroll to position [53, 0]
click at [634, 296] on button "Start Answering" at bounding box center [742, 294] width 360 height 34
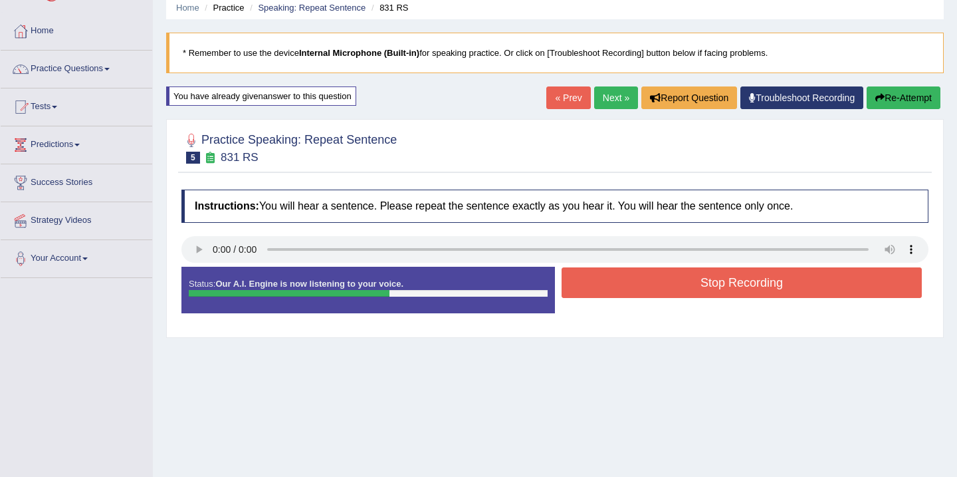
click at [634, 296] on button "Stop Recording" at bounding box center [742, 282] width 360 height 31
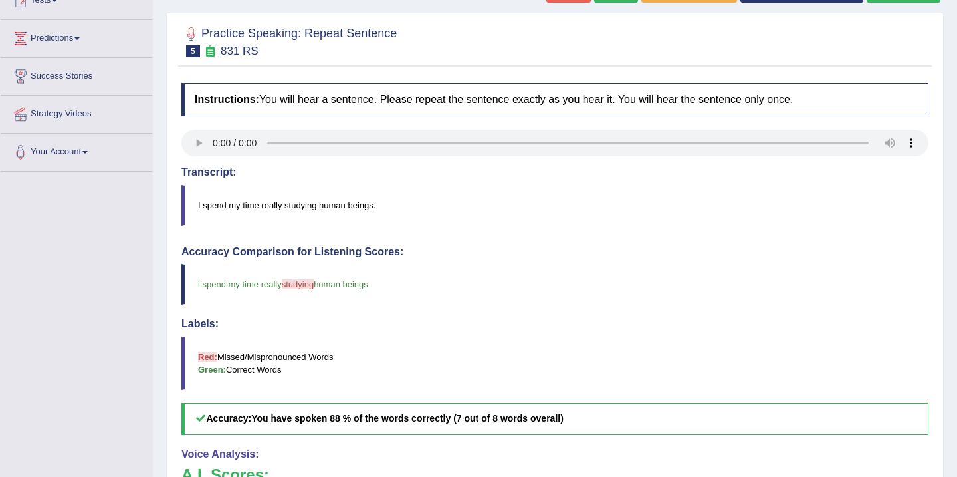
scroll to position [133, 0]
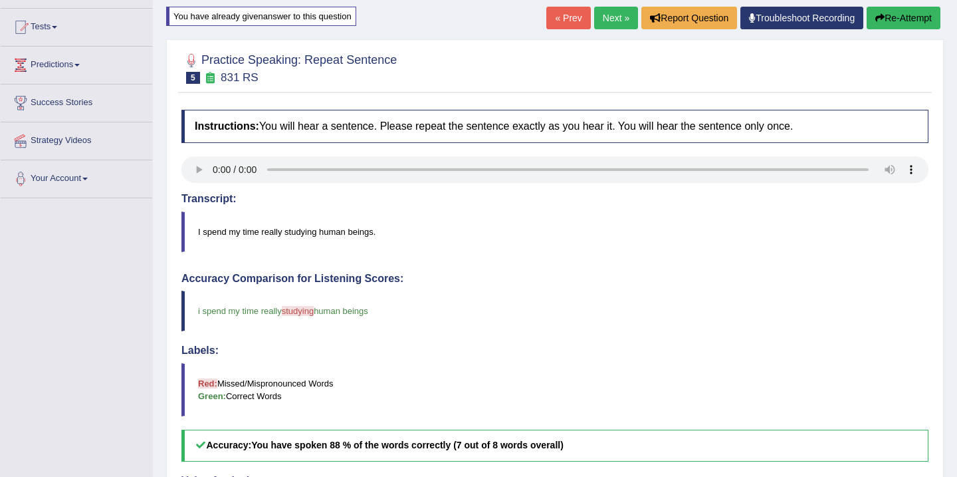
click at [893, 17] on button "Re-Attempt" at bounding box center [904, 18] width 74 height 23
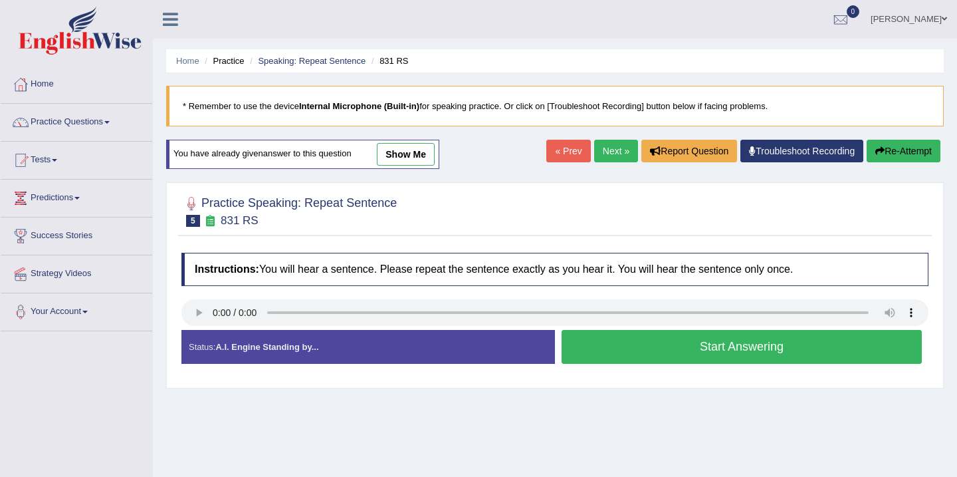
scroll to position [133, 0]
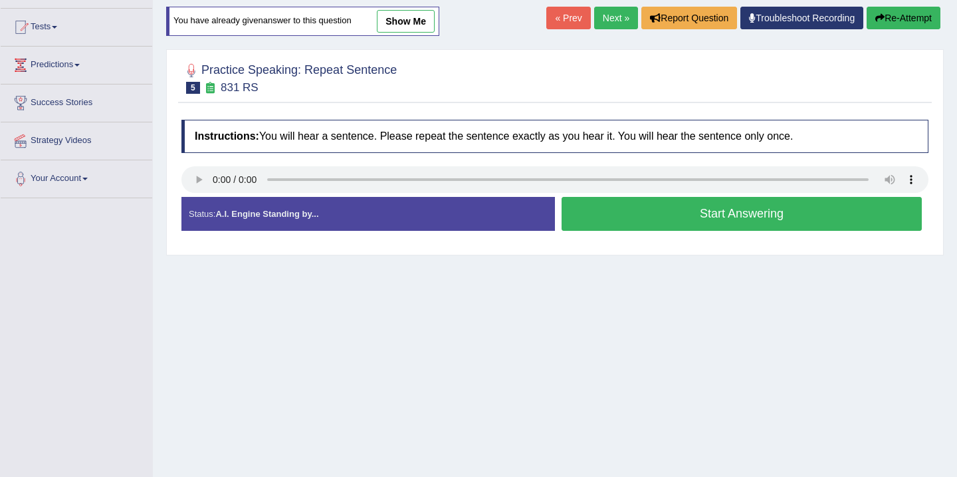
click at [628, 218] on button "Start Answering" at bounding box center [742, 214] width 360 height 34
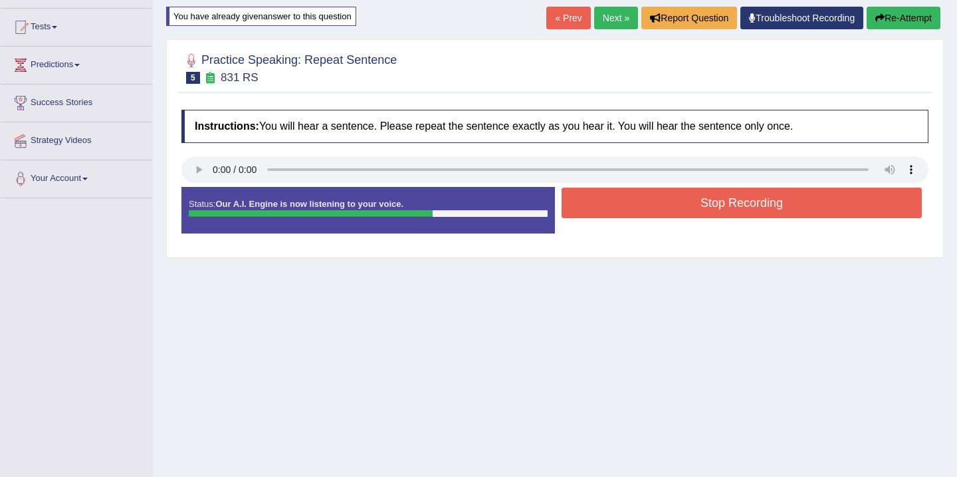
click at [655, 199] on button "Stop Recording" at bounding box center [742, 202] width 360 height 31
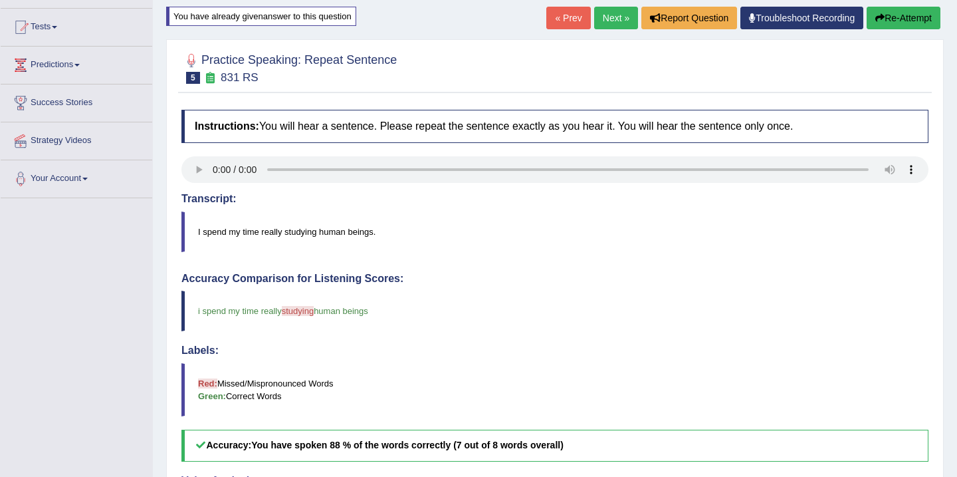
click at [610, 22] on link "Next »" at bounding box center [616, 18] width 44 height 23
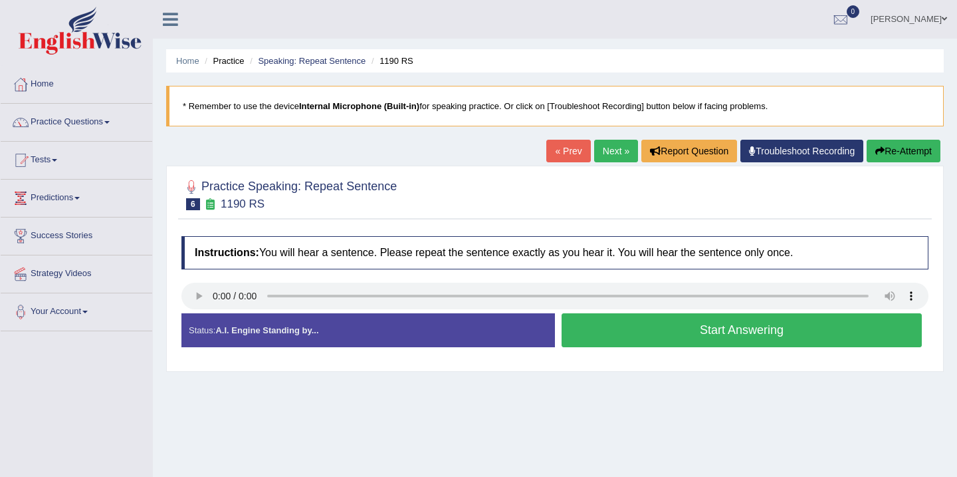
click at [622, 327] on button "Start Answering" at bounding box center [742, 330] width 360 height 34
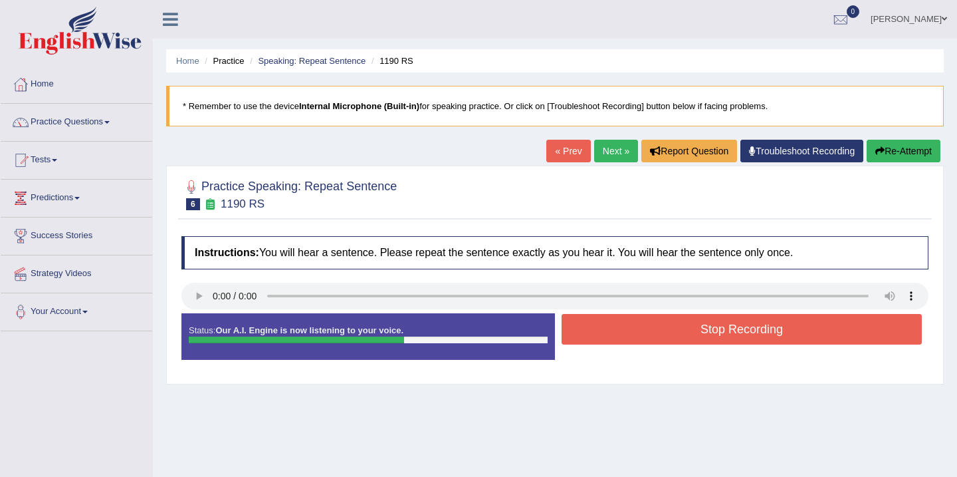
click at [622, 327] on button "Stop Recording" at bounding box center [742, 329] width 360 height 31
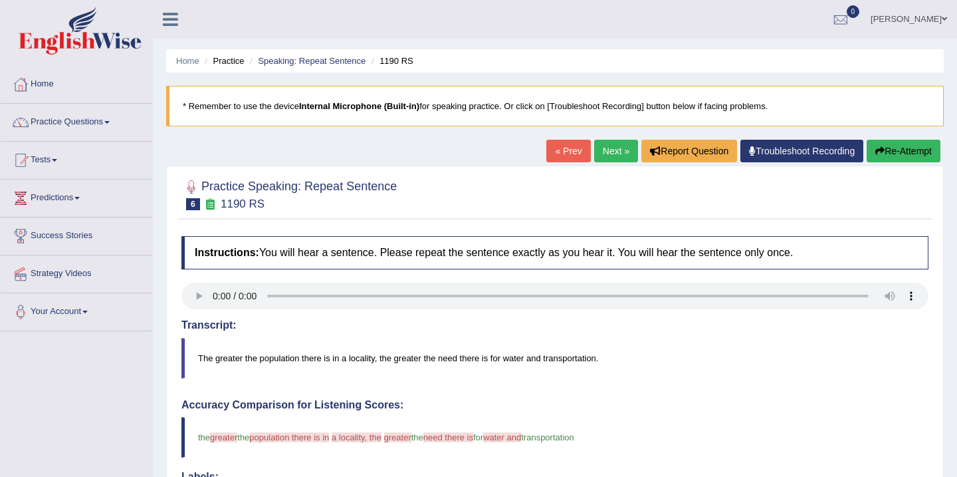
click at [47, 88] on link "Home" at bounding box center [77, 82] width 152 height 33
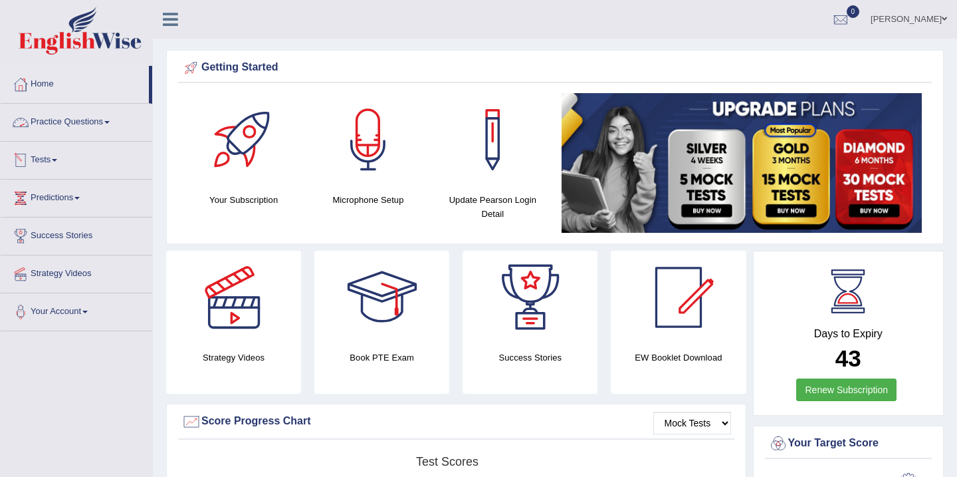
click at [55, 162] on link "Tests" at bounding box center [77, 158] width 152 height 33
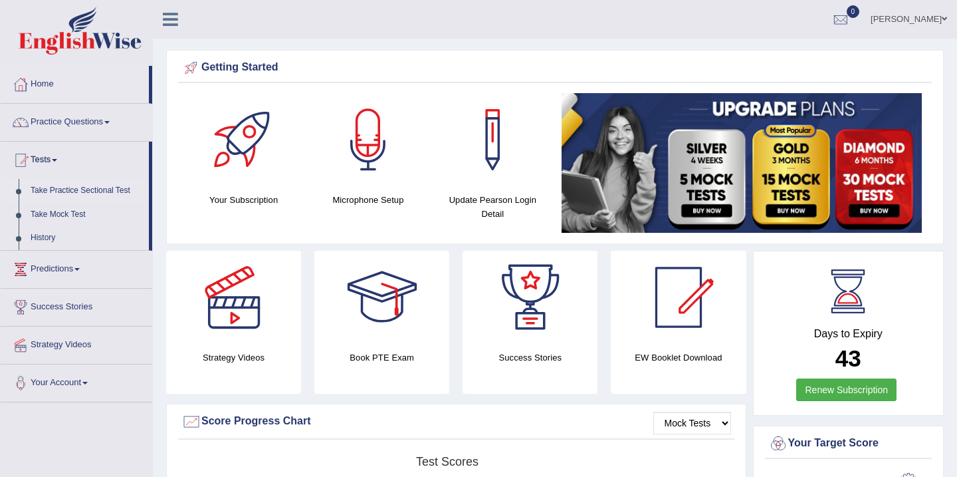
click at [73, 192] on link "Take Practice Sectional Test" at bounding box center [87, 191] width 124 height 24
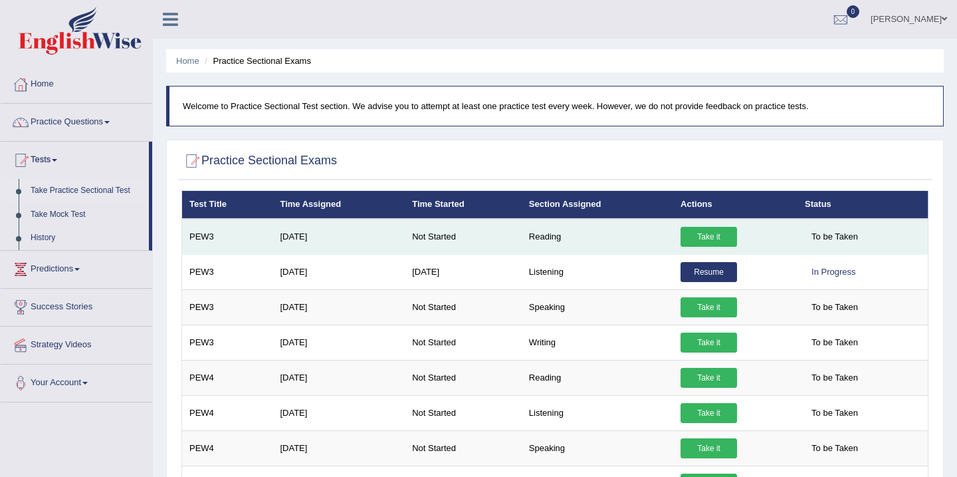
click at [707, 235] on link "Take it" at bounding box center [709, 237] width 57 height 20
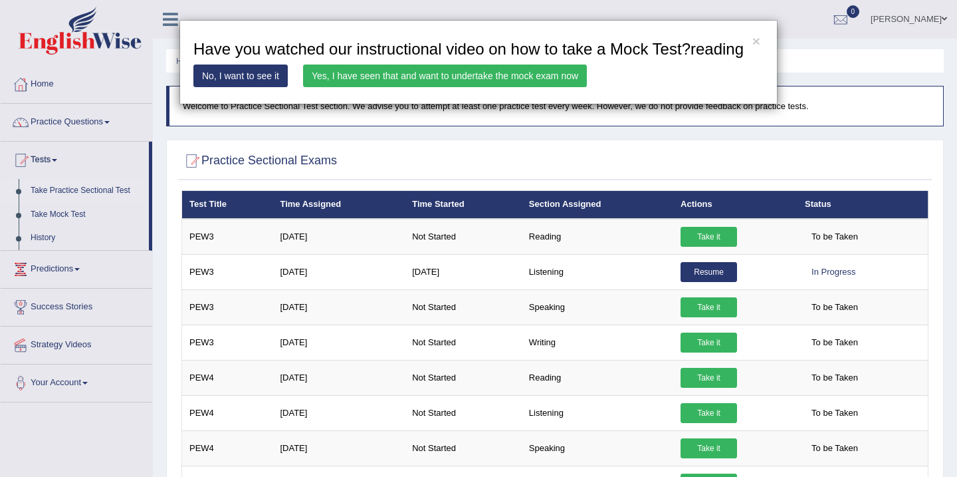
click at [434, 87] on link "Yes, I have seen that and want to undertake the mock exam now" at bounding box center [445, 75] width 284 height 23
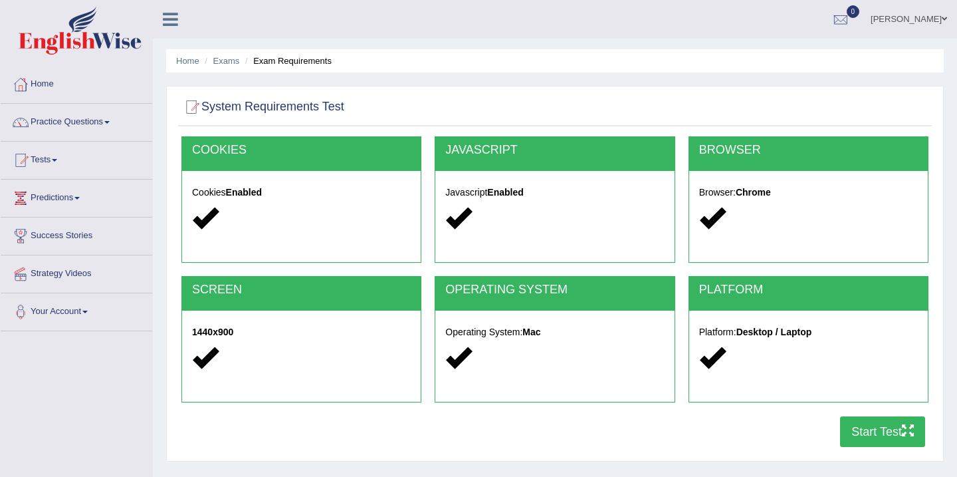
click at [863, 435] on button "Start Test" at bounding box center [882, 431] width 85 height 31
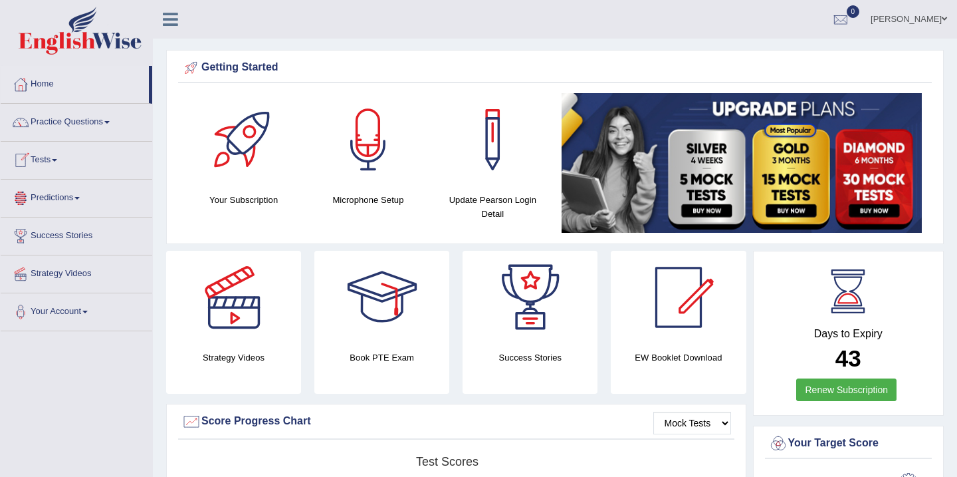
click at [48, 162] on link "Tests" at bounding box center [77, 158] width 152 height 33
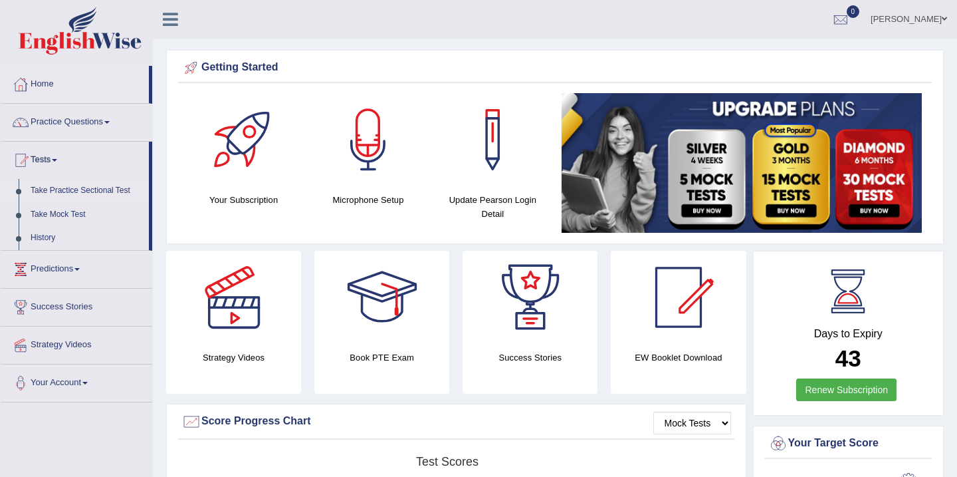
click at [76, 193] on link "Take Practice Sectional Test" at bounding box center [87, 191] width 124 height 24
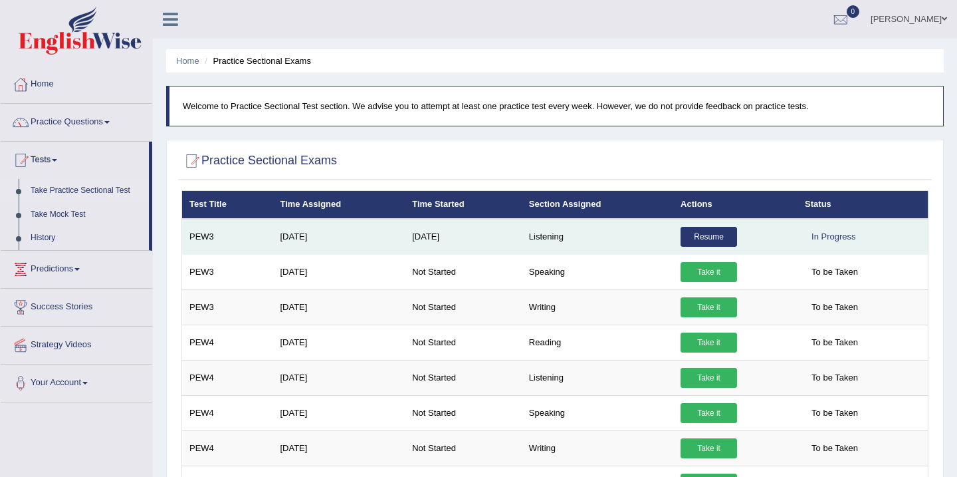
click at [700, 237] on link "Resume" at bounding box center [709, 237] width 57 height 20
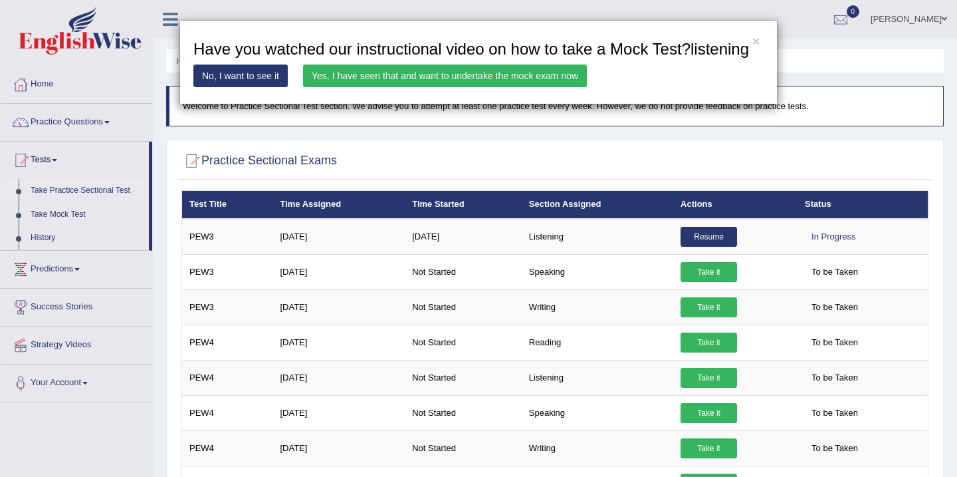
click at [429, 87] on link "Yes, I have seen that and want to undertake the mock exam now" at bounding box center [445, 75] width 284 height 23
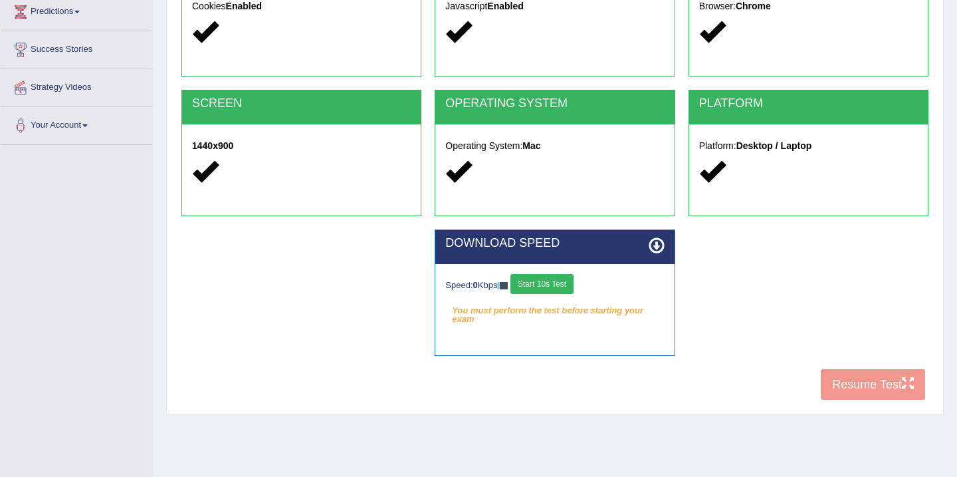
scroll to position [213, 0]
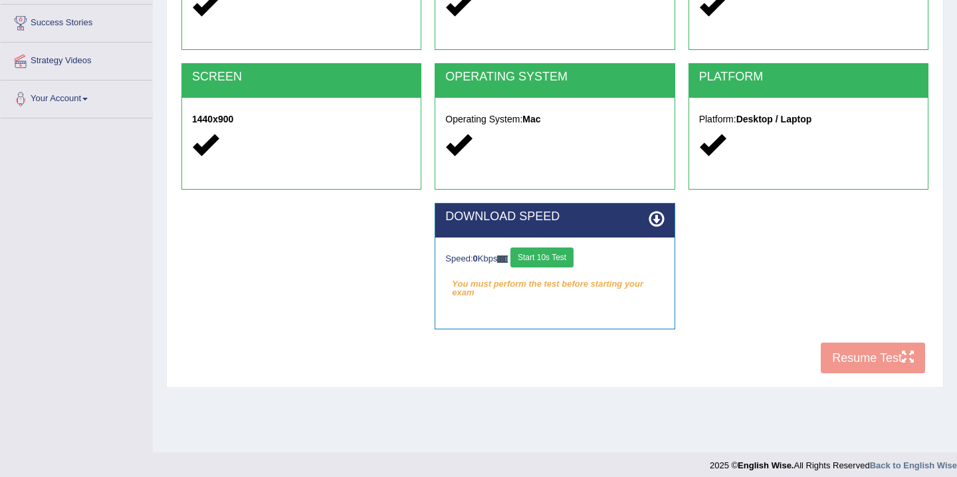
click at [549, 259] on button "Start 10s Test" at bounding box center [542, 257] width 63 height 20
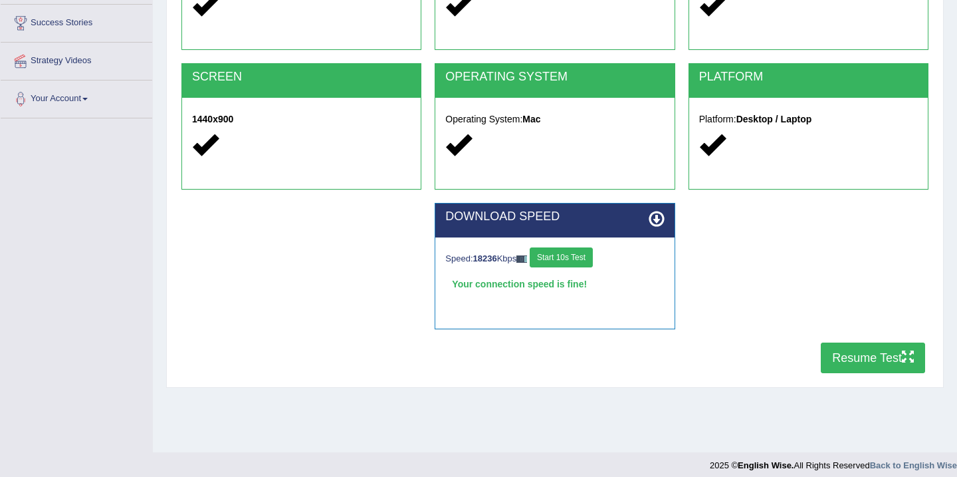
click at [851, 360] on button "Resume Test" at bounding box center [873, 357] width 104 height 31
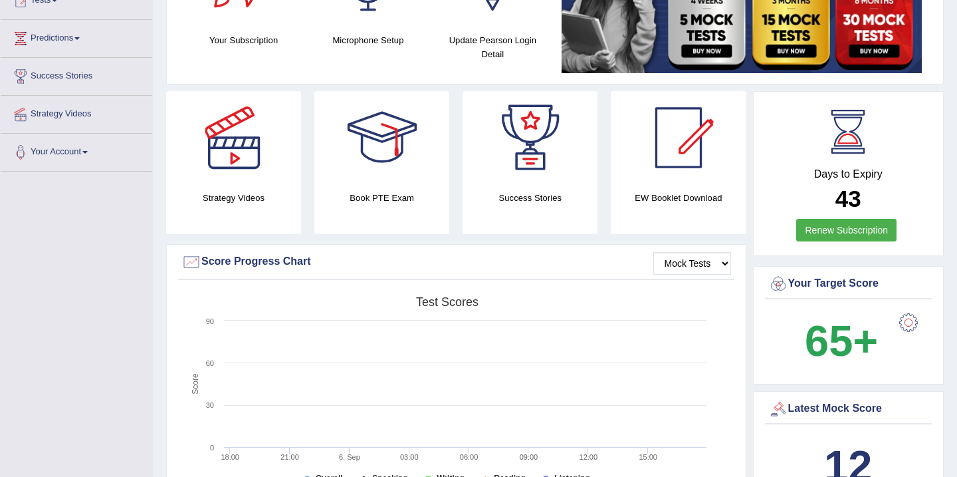
scroll to position [133, 0]
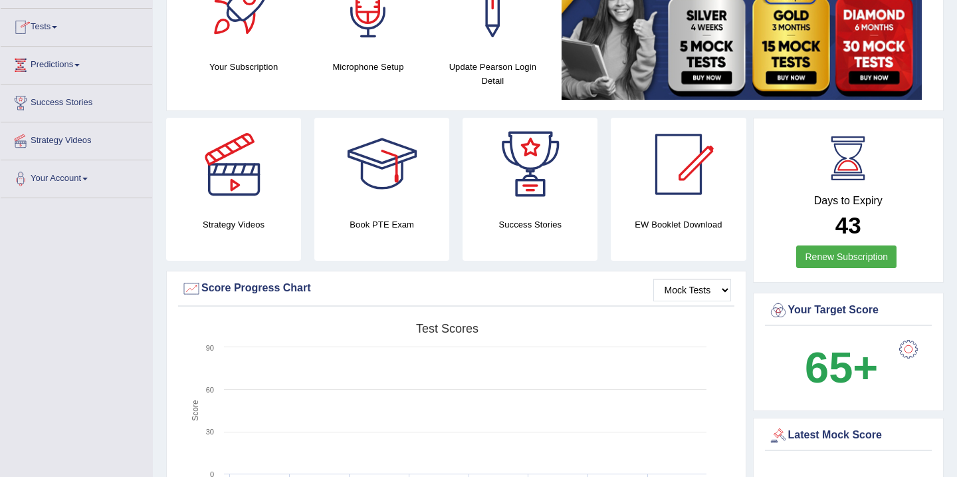
click at [55, 26] on link "Tests" at bounding box center [77, 25] width 152 height 33
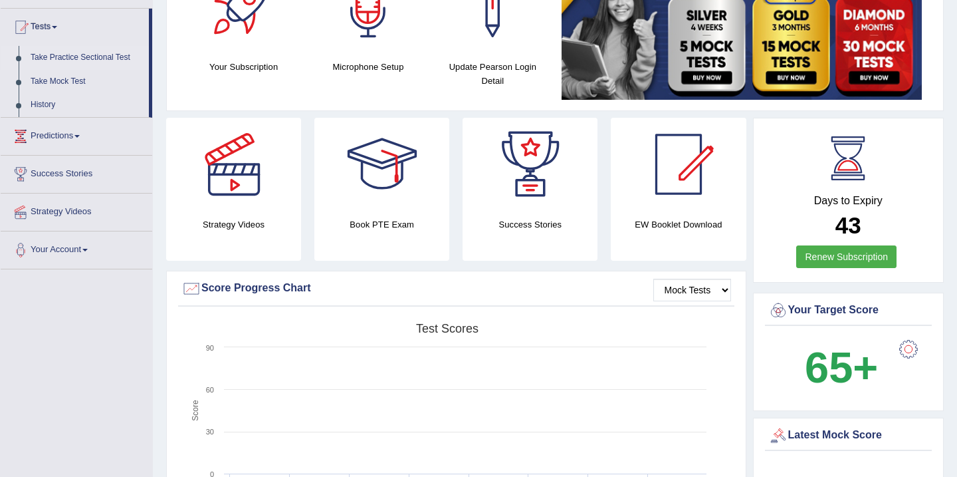
click at [67, 58] on link "Take Practice Sectional Test" at bounding box center [87, 58] width 124 height 24
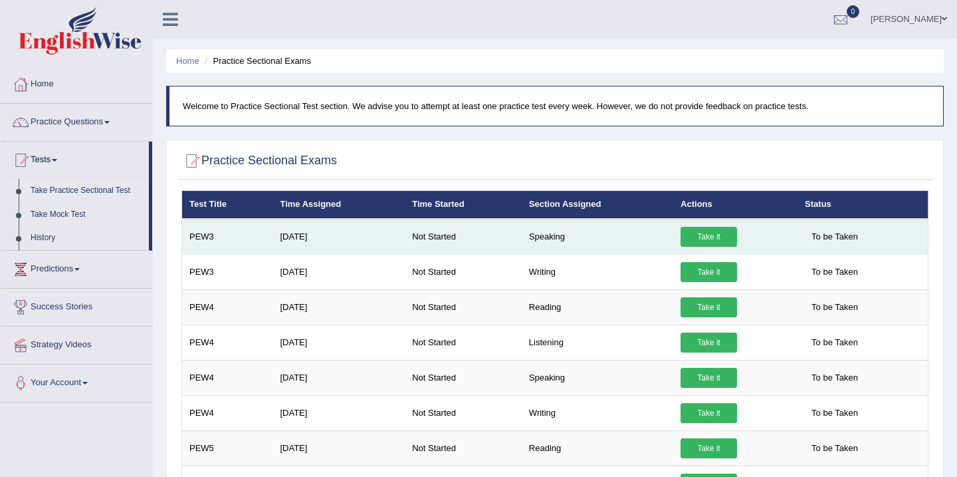
click at [711, 235] on link "Take it" at bounding box center [709, 237] width 57 height 20
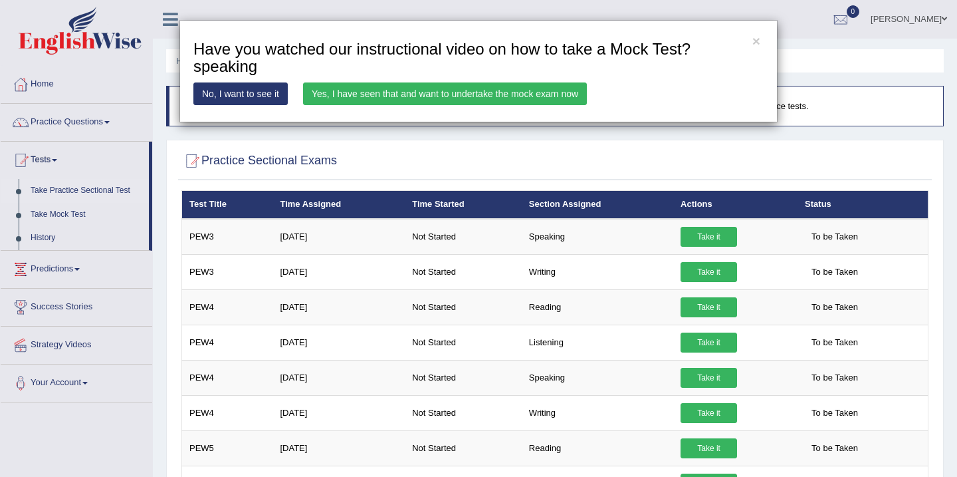
click at [529, 94] on link "Yes, I have seen that and want to undertake the mock exam now" at bounding box center [445, 93] width 284 height 23
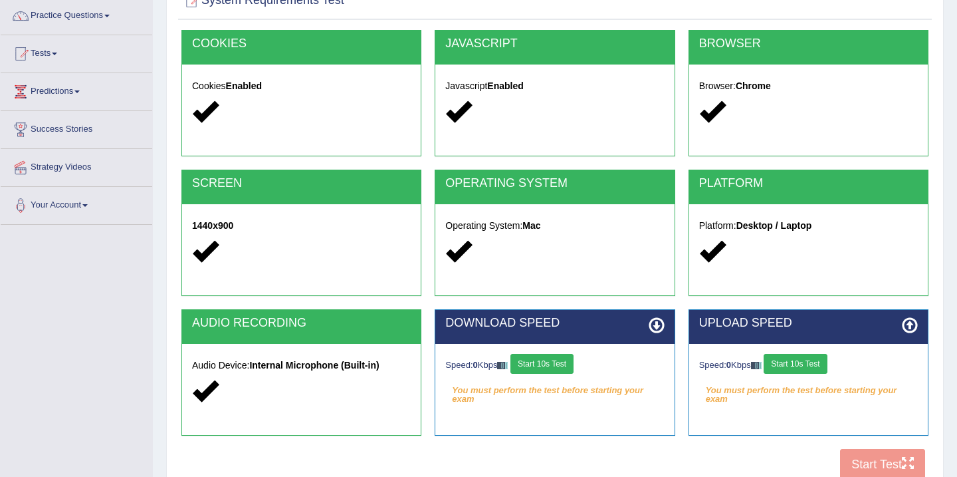
scroll to position [186, 0]
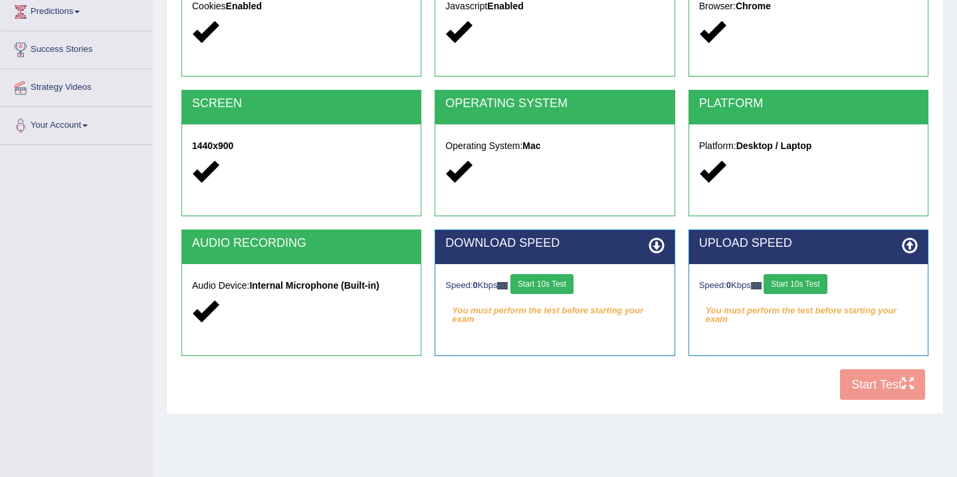
click at [542, 285] on button "Start 10s Test" at bounding box center [542, 284] width 63 height 20
click at [798, 284] on button "Start 10s Test" at bounding box center [795, 284] width 63 height 20
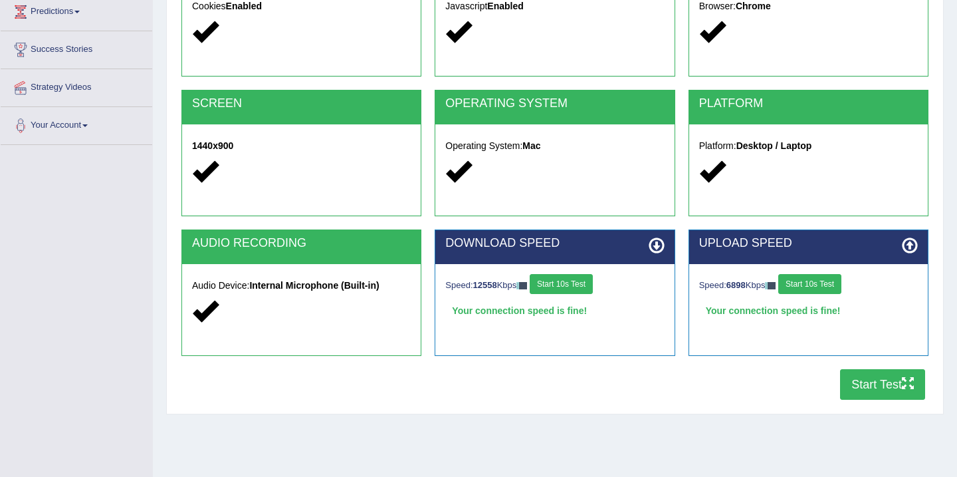
click at [876, 390] on button "Start Test" at bounding box center [882, 384] width 85 height 31
